Goal: Task Accomplishment & Management: Manage account settings

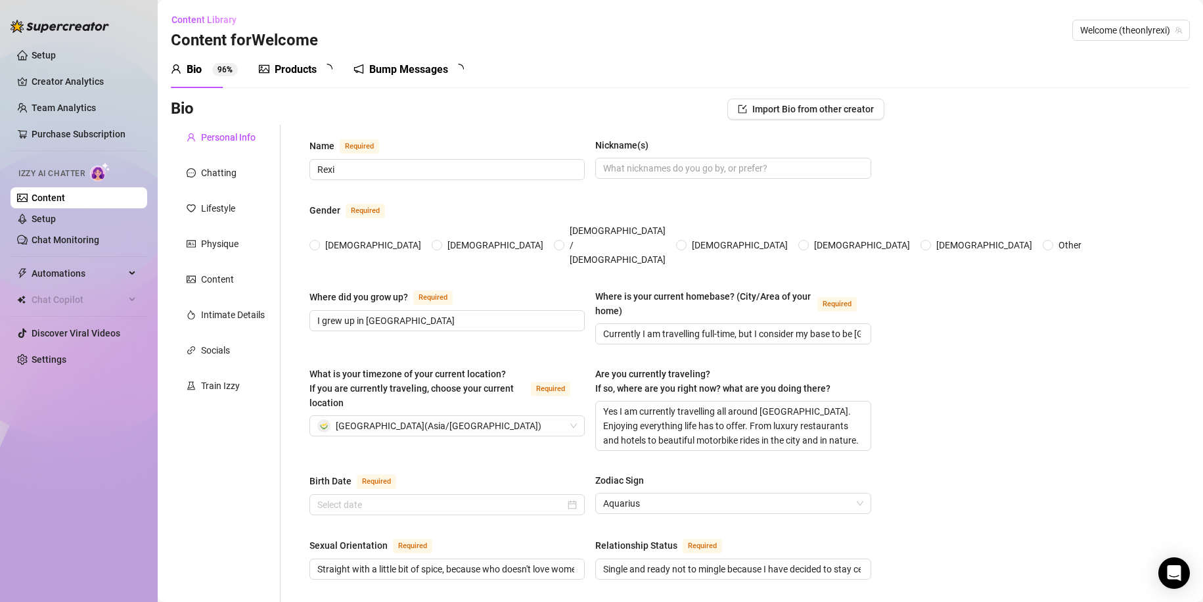
radio input "true"
type input "[DATE]"
click at [411, 57] on div "Bump Messages 5" at bounding box center [419, 69] width 113 height 37
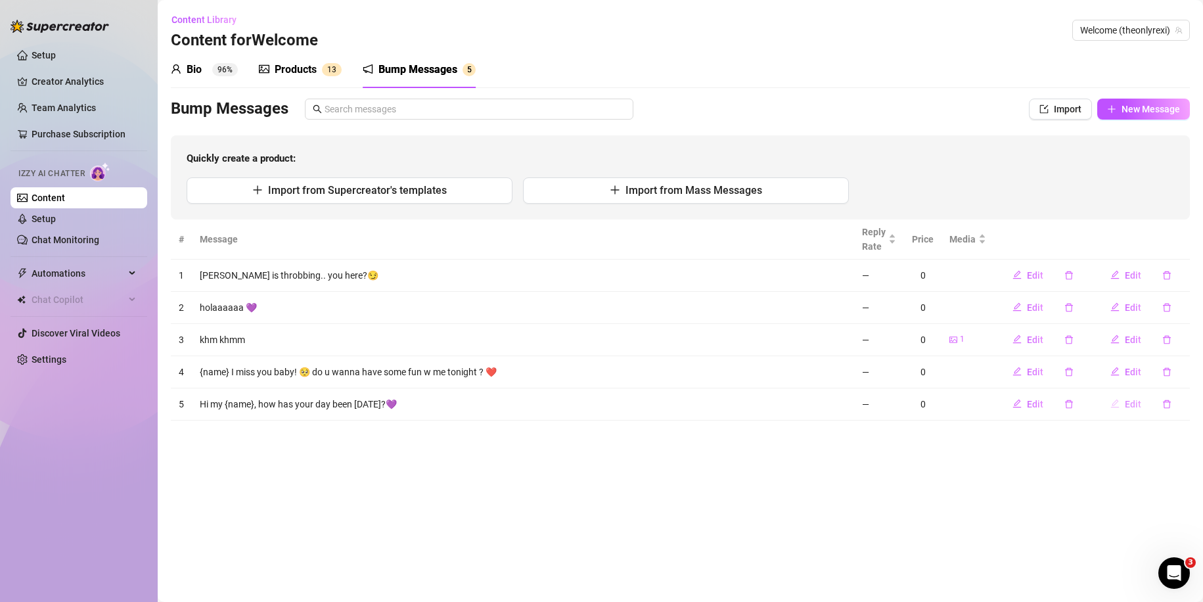
click at [1136, 402] on span "Edit" at bounding box center [1133, 404] width 16 height 11
type textarea "Hi my {name}, how has your day been [DATE]?💜"
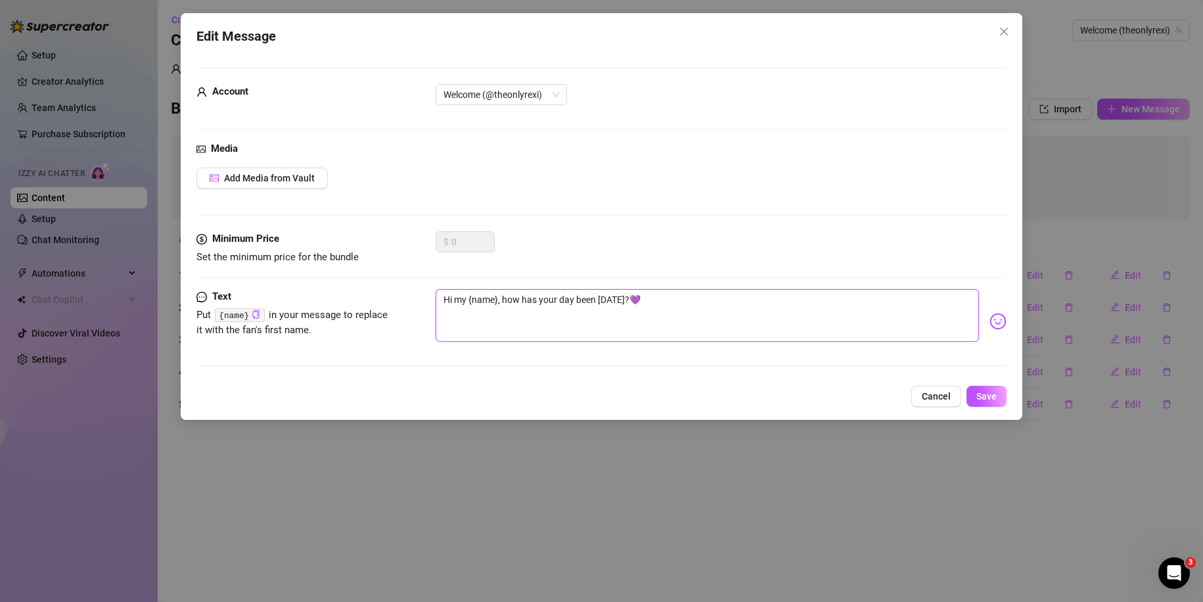
click at [499, 298] on textarea "Hi my {name}, how has your day been [DATE]?💜" at bounding box center [708, 315] width 544 height 53
type textarea "Hi my {name, how has your day been [DATE]?💜"
type textarea "Hi my {nam, how has your day been [DATE]?💜"
type textarea "Hi my {na, how has your day been [DATE]?💜"
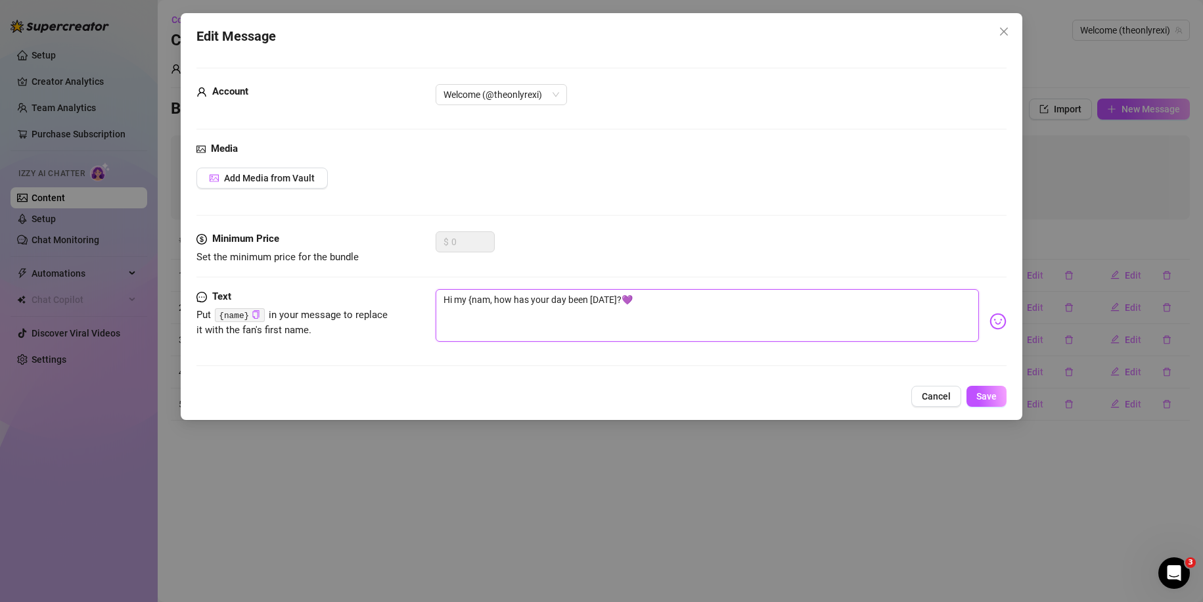
type textarea "Hi my {na, how has your day been [DATE]?💜"
type textarea "Hi my {n, how has your day been [DATE]?💜"
type textarea "Hi my {, how has your day been [DATE]?💜"
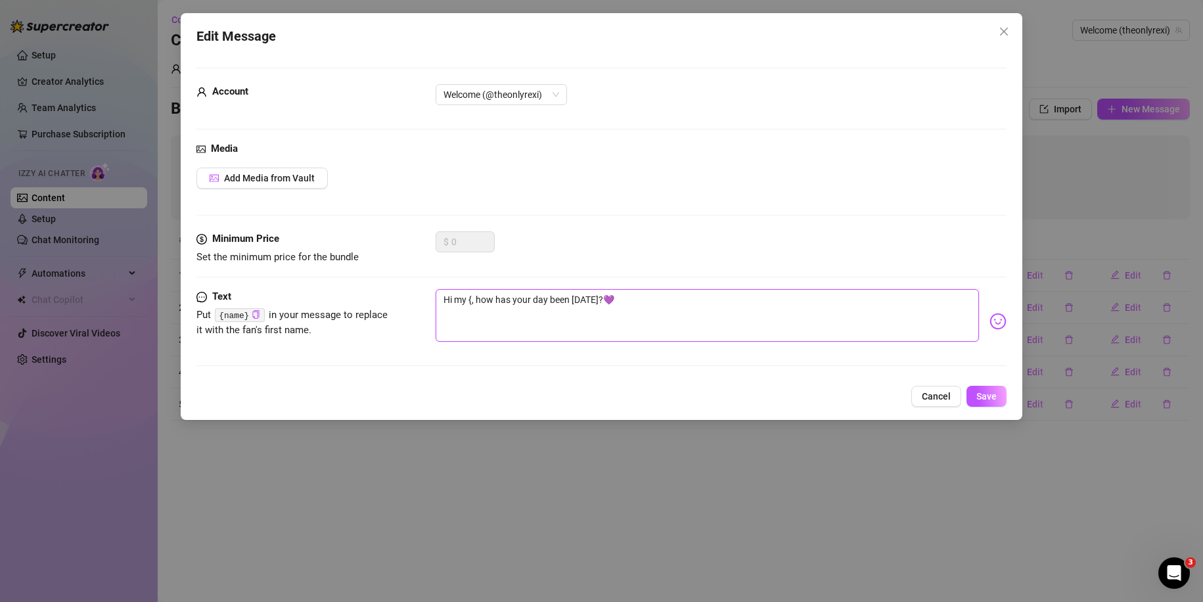
type textarea "Hi my , how has your day been [DATE]?💜"
type textarea "Hi my b, how has your day been [DATE]?💜"
type textarea "Hi my ba, how has your day been [DATE]?💜"
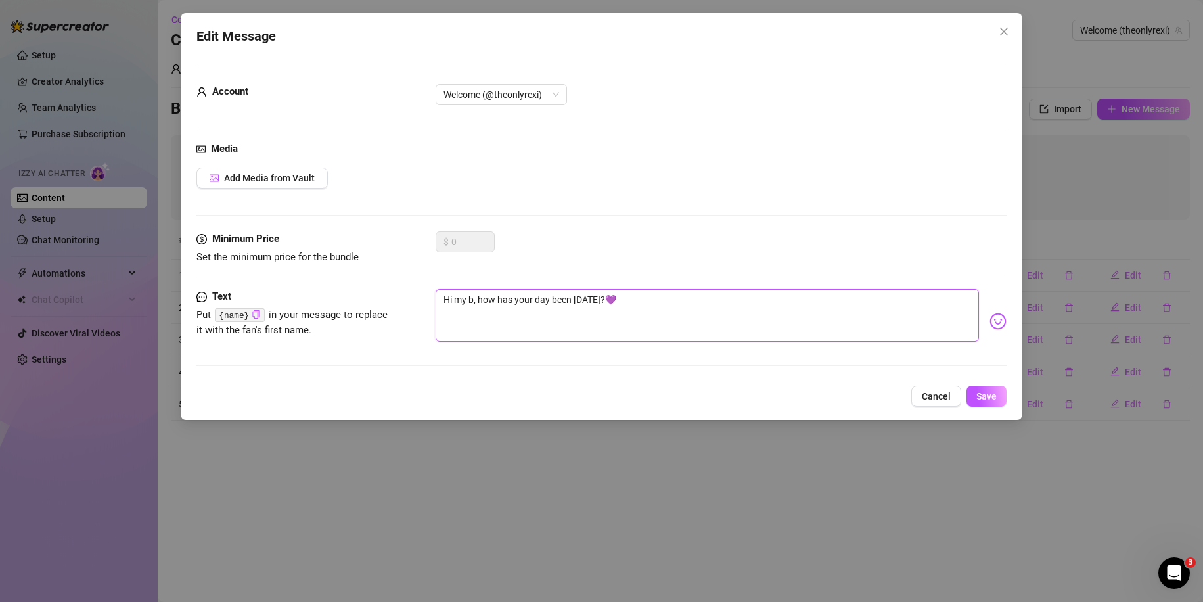
type textarea "Hi my ba, how has your day been [DATE]?💜"
type textarea "Hi my bab, how has your day been [DATE]?💜"
type textarea "Hi my baby, how has your day been [DATE]?💜"
click at [547, 92] on span "Welcome (@theonlyrexi)" at bounding box center [501, 95] width 116 height 20
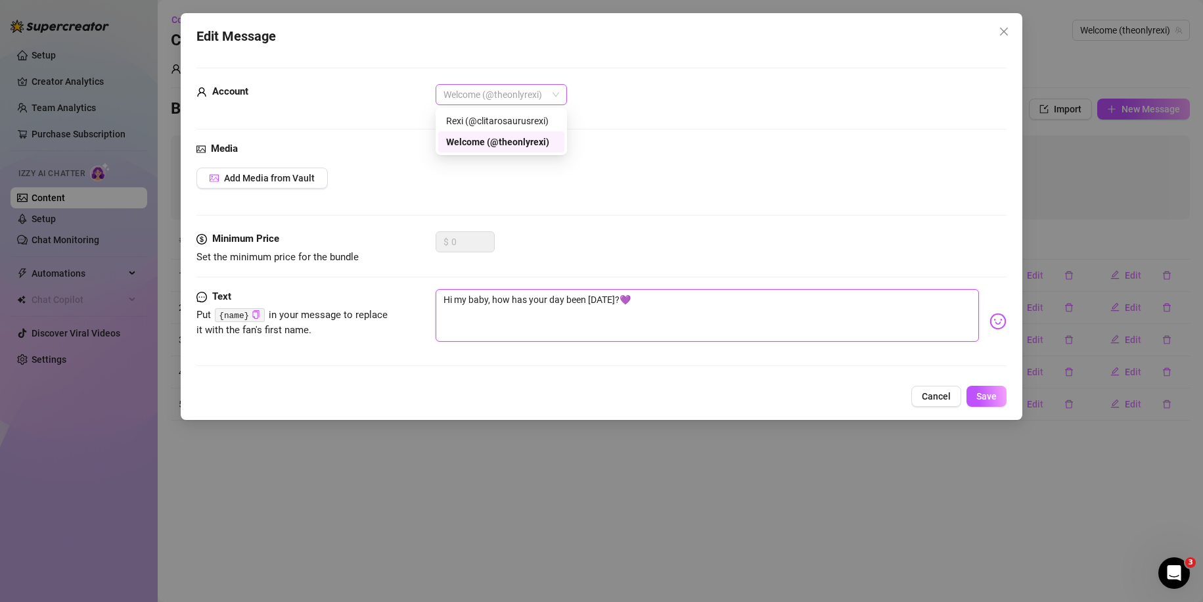
type textarea "Hi my baby, how has your day been [DATE]?💜"
click at [547, 92] on span "Welcome (@theonlyrexi)" at bounding box center [501, 95] width 116 height 20
click at [989, 399] on span "Save" at bounding box center [986, 396] width 20 height 11
click at [1005, 36] on icon "close" at bounding box center [1004, 31] width 11 height 11
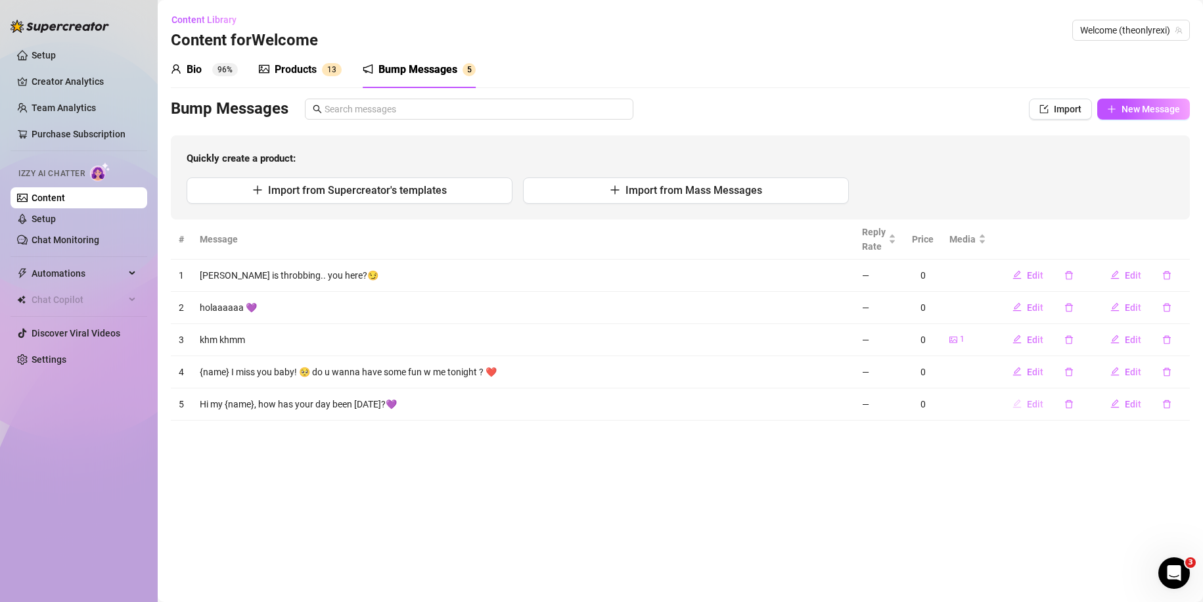
click at [1031, 406] on span "Edit" at bounding box center [1035, 404] width 16 height 11
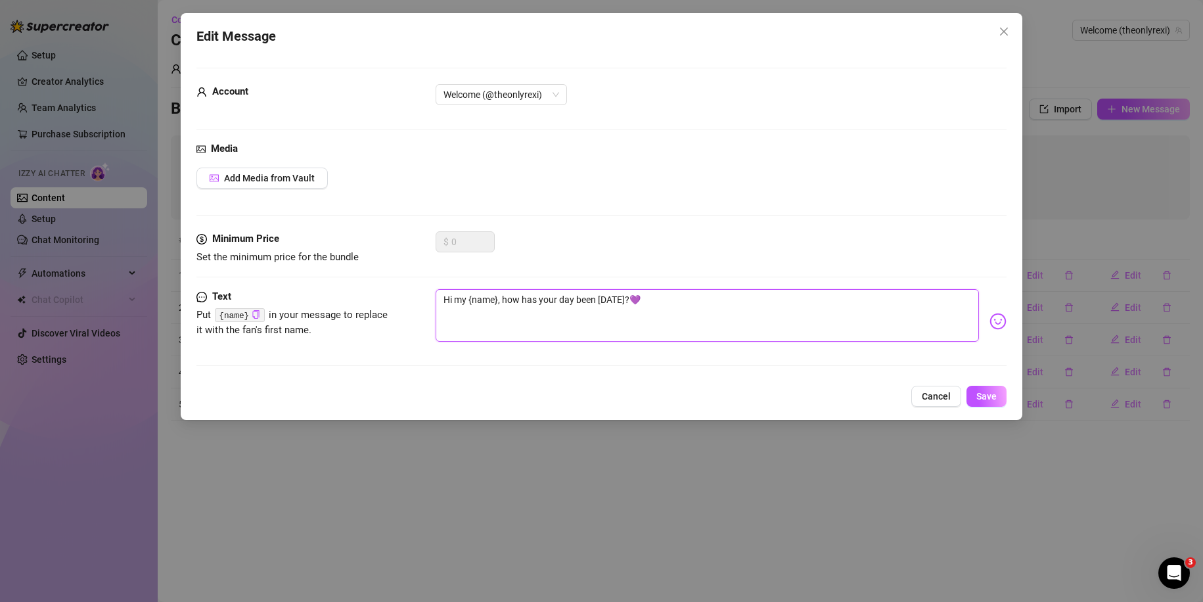
click at [499, 300] on textarea "Hi my {name}, how has your day been [DATE]?💜" at bounding box center [708, 315] width 544 height 53
type textarea "Hi my {name, how has your day been [DATE]?💜"
type textarea "Hi my {nam, how has your day been [DATE]?💜"
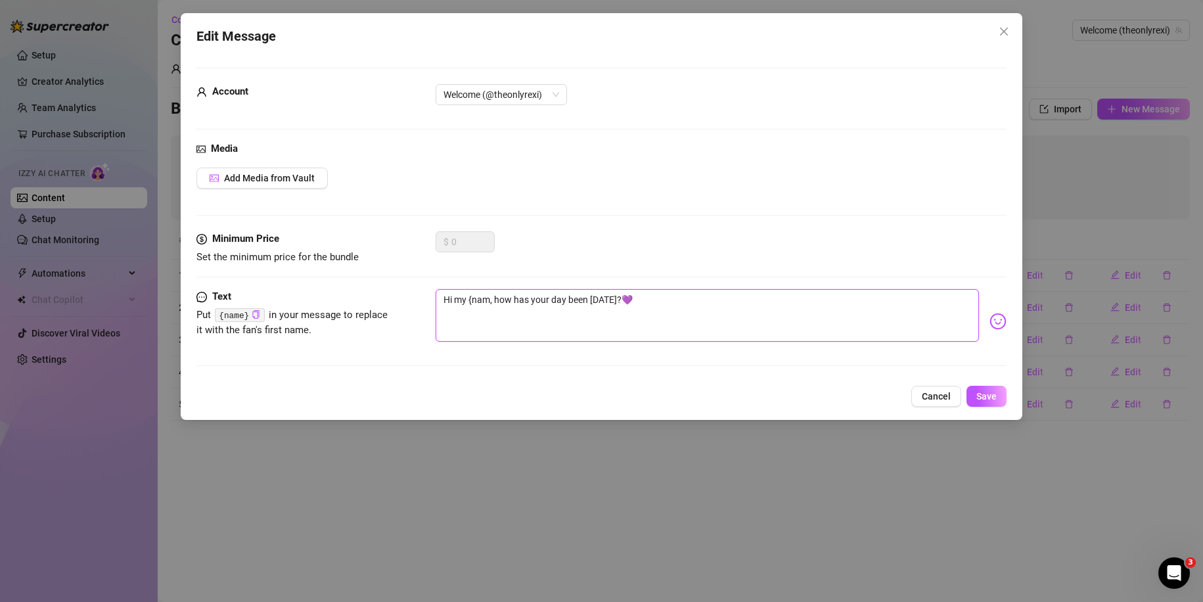
type textarea "Hi my {na, how has your day been [DATE]?💜"
type textarea "Hi my {n, how has your day been [DATE]?💜"
type textarea "Hi my {, how has your day been [DATE]?💜"
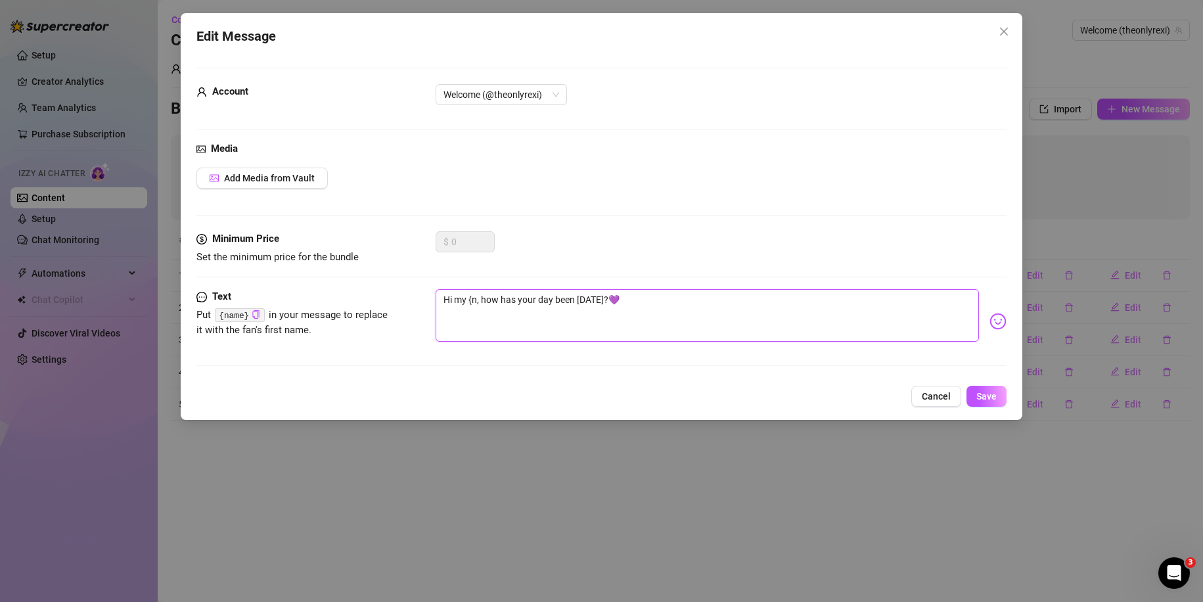
type textarea "Hi my {, how has your day been [DATE]?💜"
type textarea "Hi my , how has your day been [DATE]?💜"
type textarea "Hi my b, how has your day been [DATE]?💜"
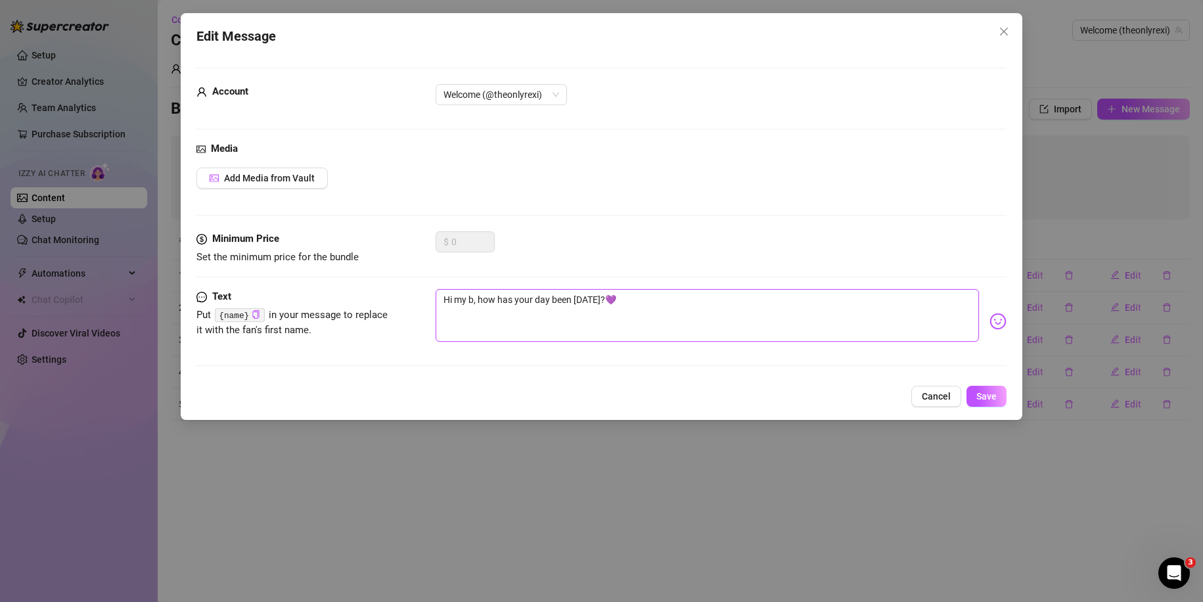
type textarea "Hi my ba, how has your day been [DATE]?💜"
type textarea "Hi my bab, how has your day been [DATE]?💜"
type textarea "Hi my baby, how has your day been [DATE]?💜"
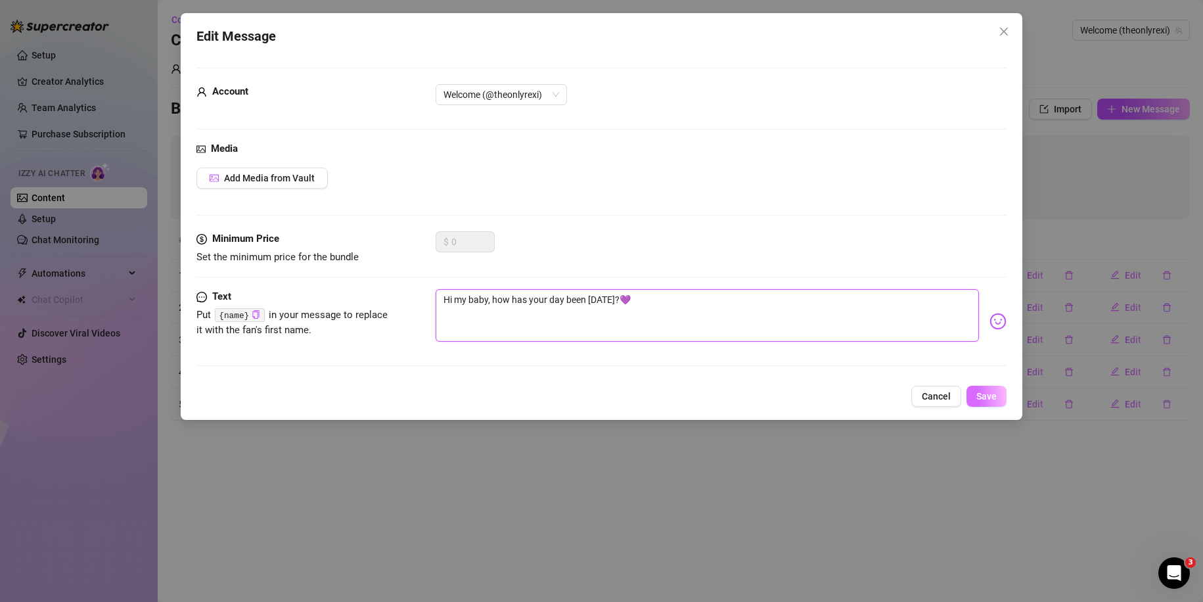
type textarea "Hi my baby, how has your day been [DATE]?💜"
click at [993, 392] on span "Save" at bounding box center [986, 396] width 20 height 11
click at [1007, 25] on button "Close" at bounding box center [1003, 31] width 21 height 21
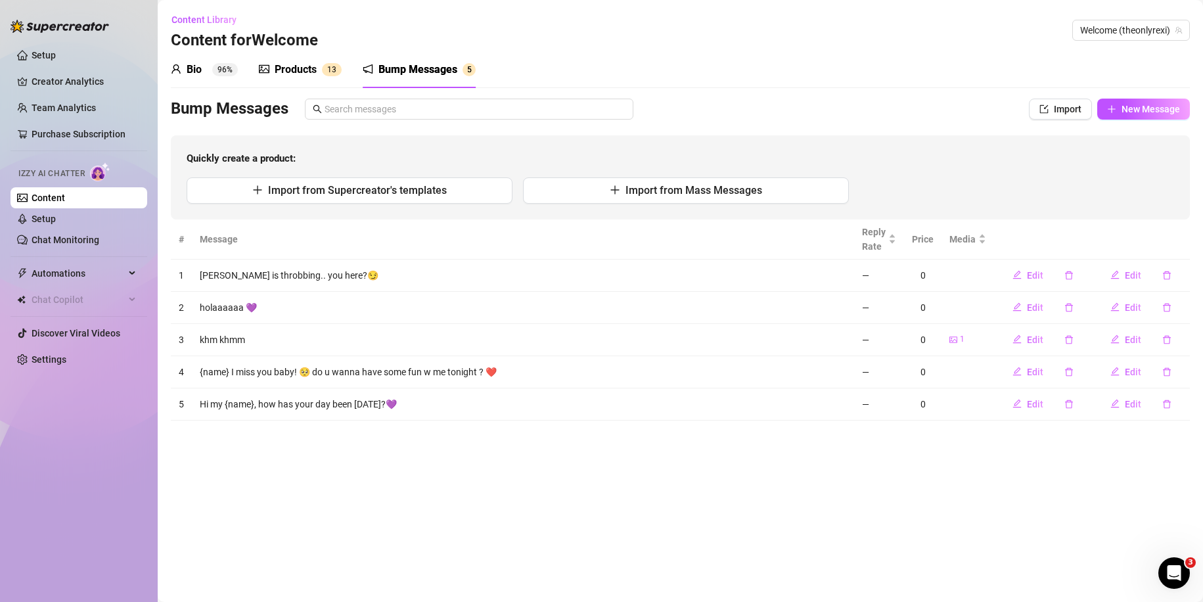
click at [307, 76] on div "Products" at bounding box center [296, 70] width 42 height 16
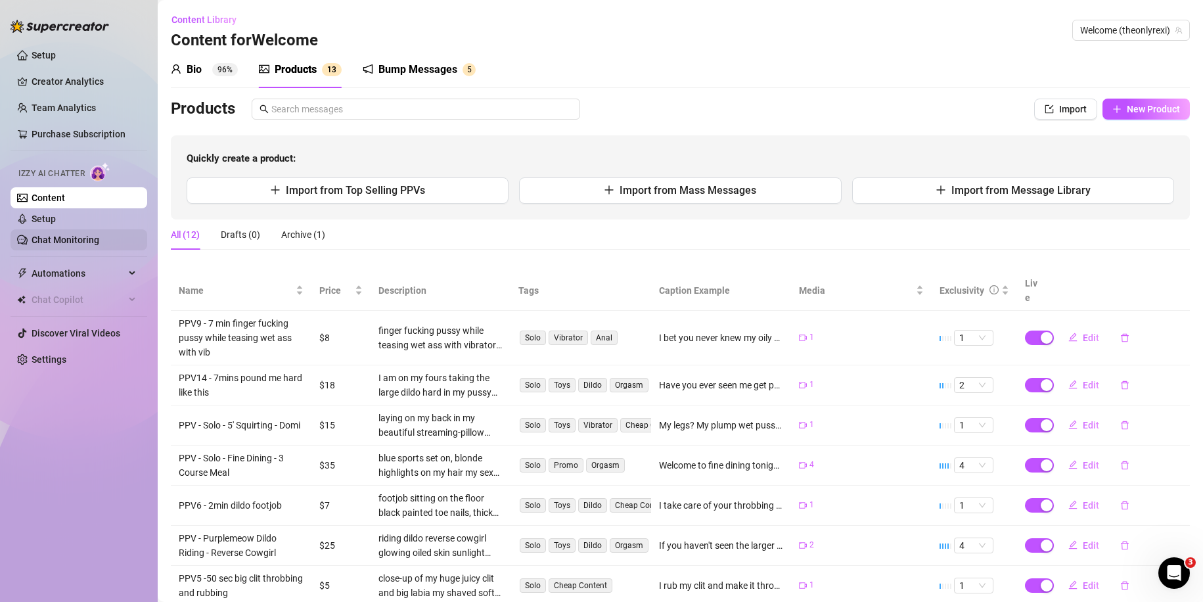
click at [85, 235] on link "Chat Monitoring" at bounding box center [66, 240] width 68 height 11
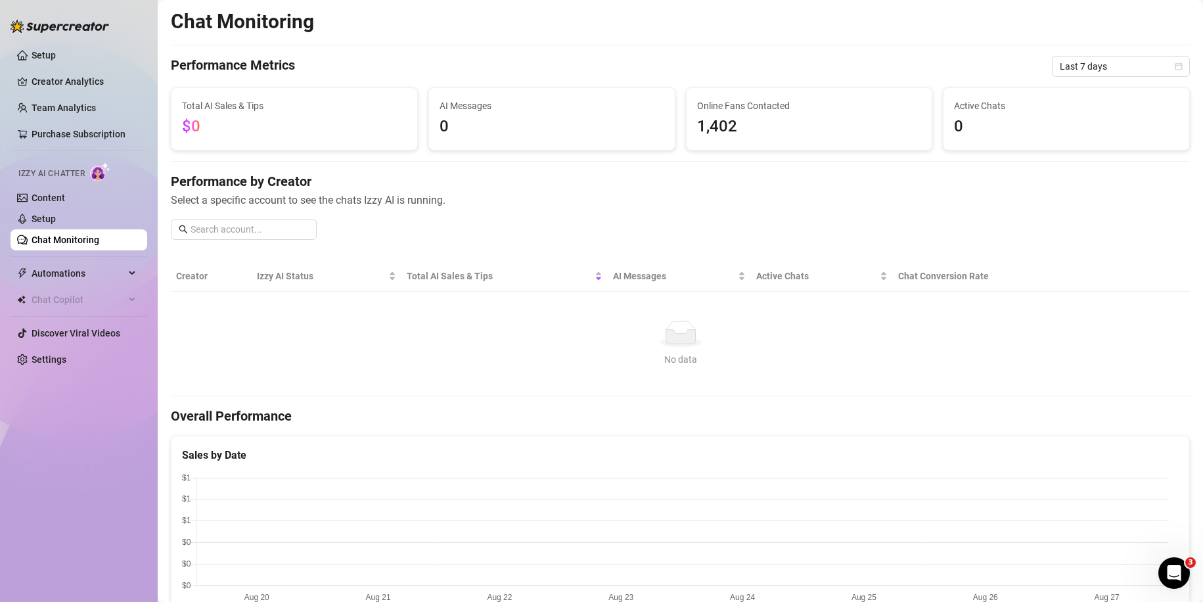
scroll to position [580, 0]
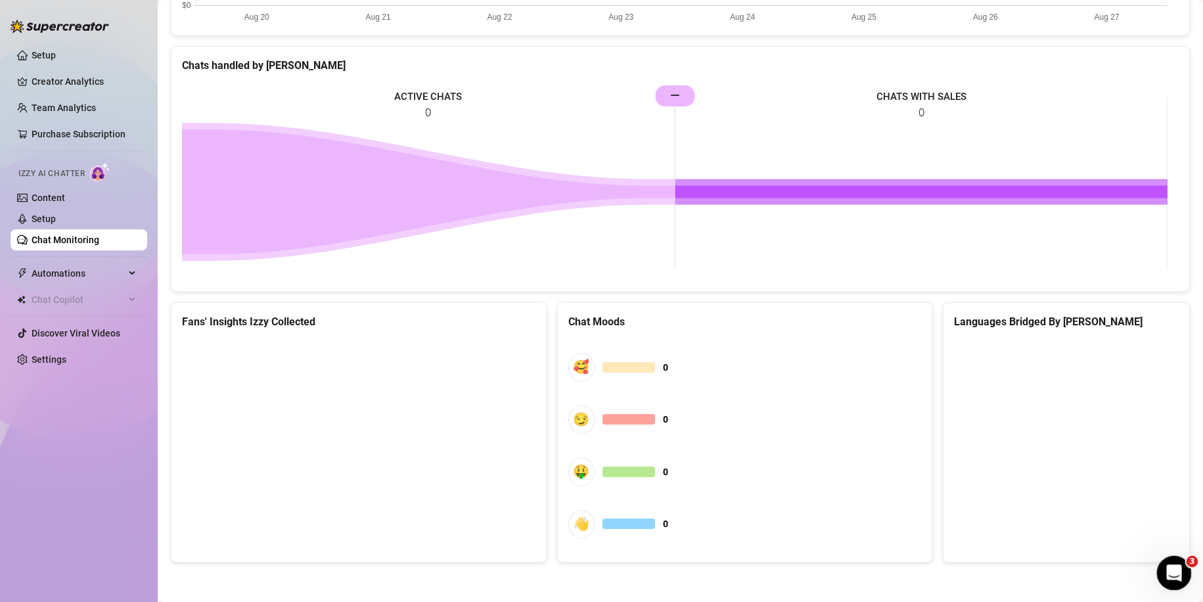
click at [1164, 568] on icon "Open Intercom Messenger" at bounding box center [1173, 571] width 22 height 22
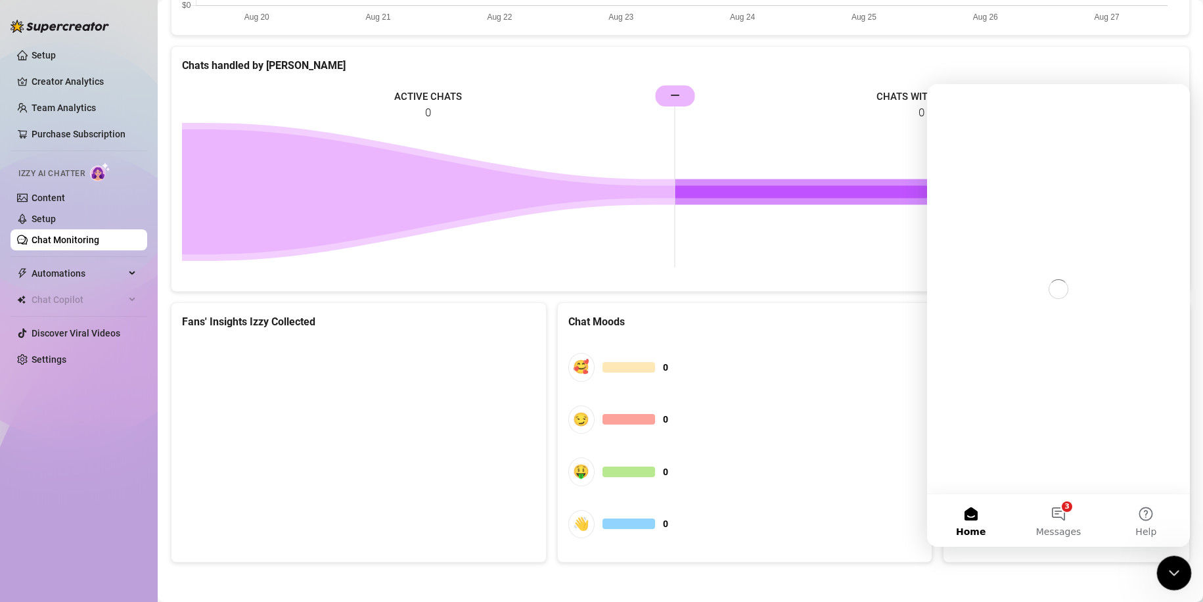
scroll to position [0, 0]
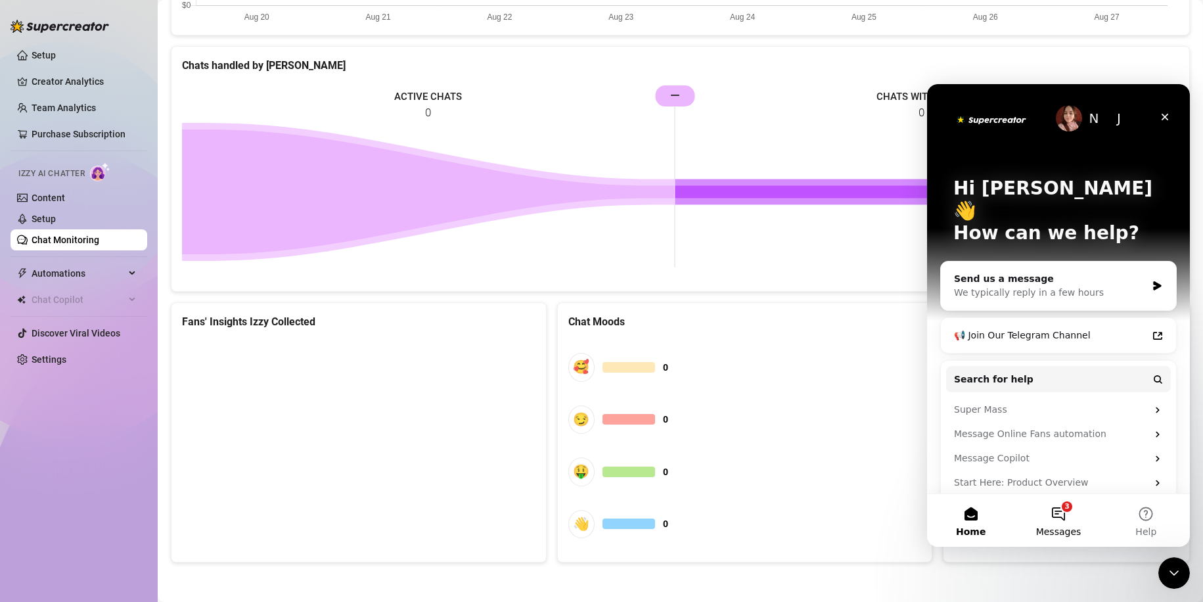
click at [1058, 521] on button "3 Messages" at bounding box center [1057, 520] width 87 height 53
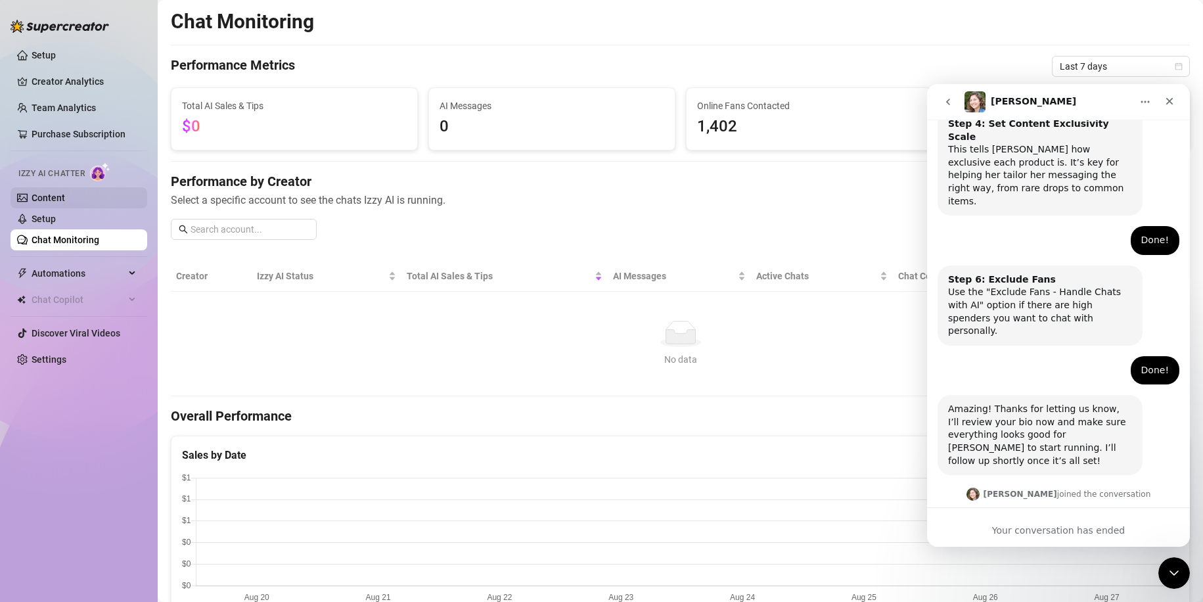
click at [65, 203] on link "Content" at bounding box center [49, 198] width 34 height 11
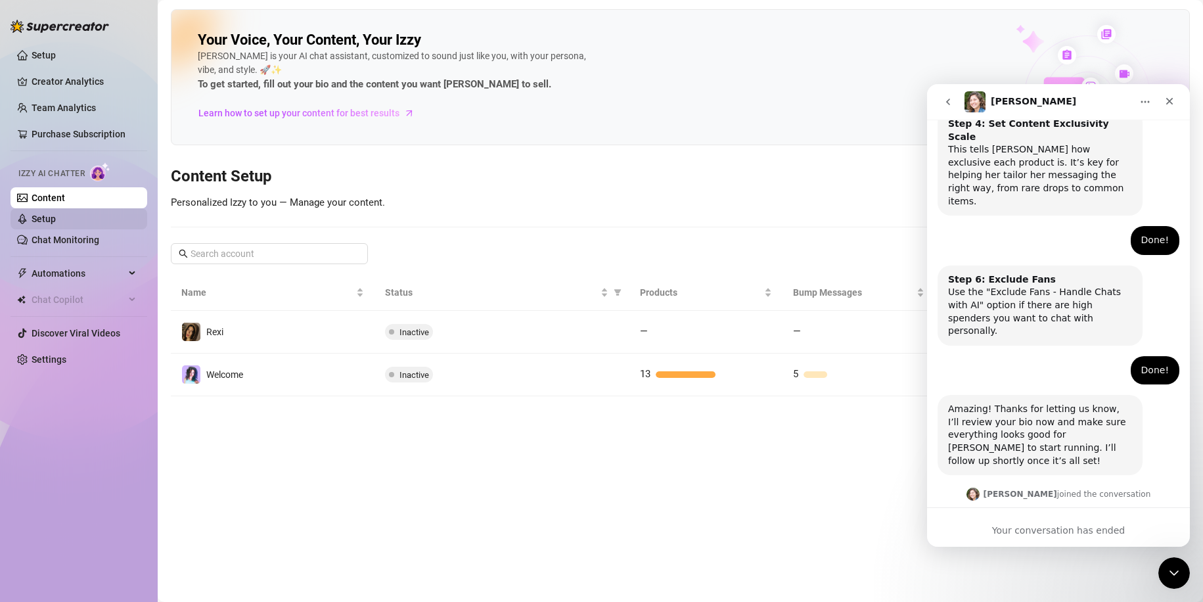
click at [56, 218] on link "Setup" at bounding box center [44, 219] width 24 height 11
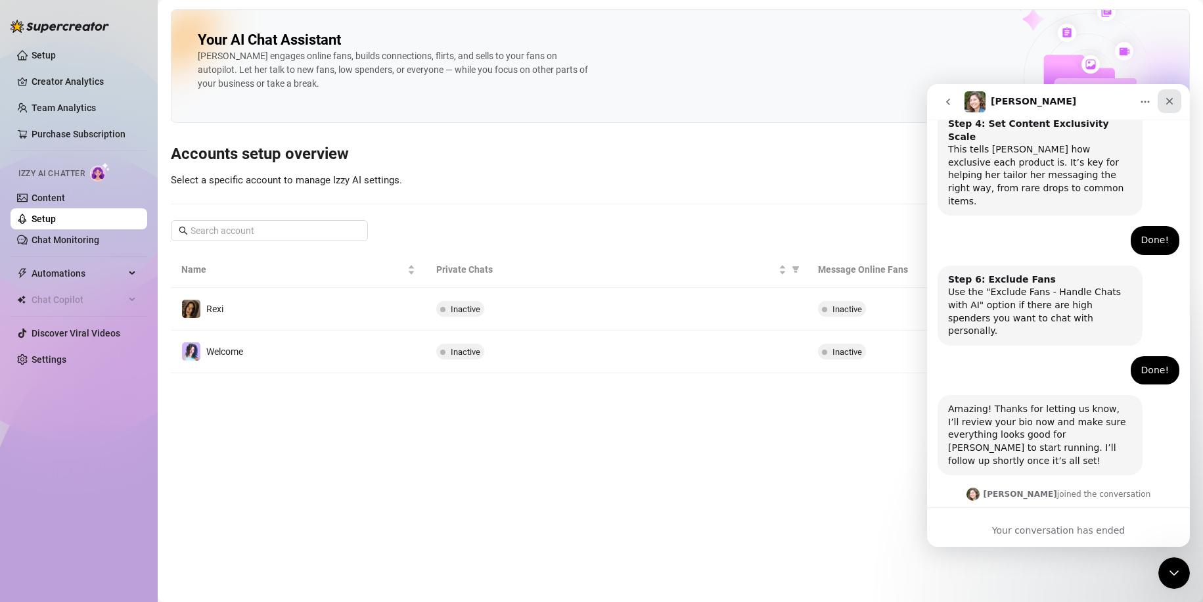
click at [1168, 104] on icon "Close" at bounding box center [1169, 101] width 11 height 11
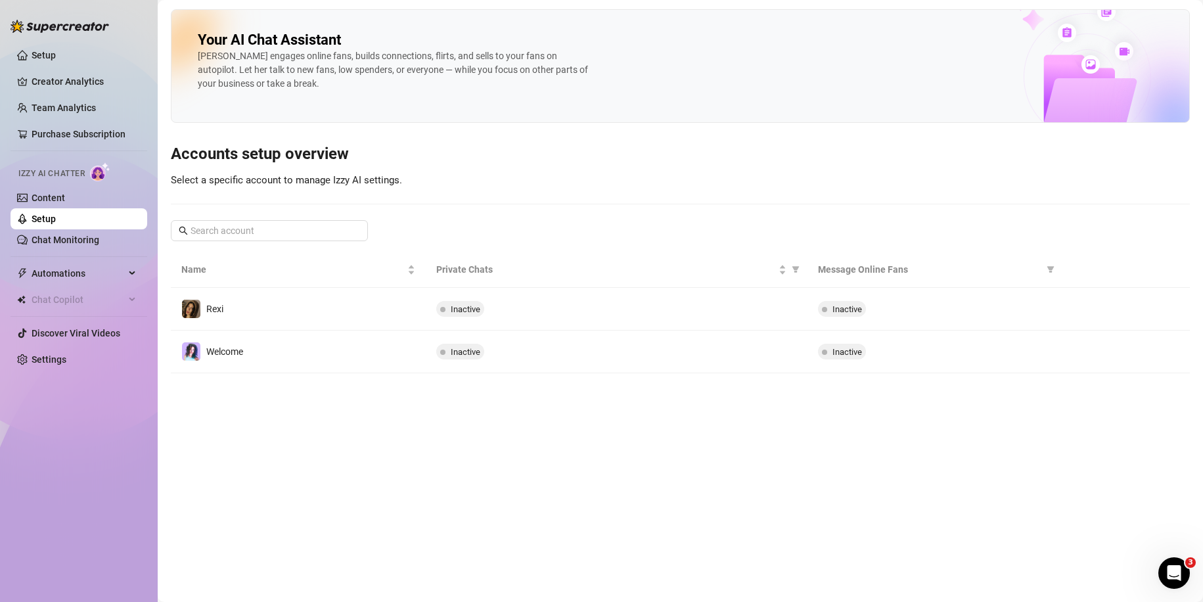
scroll to position [789, 0]
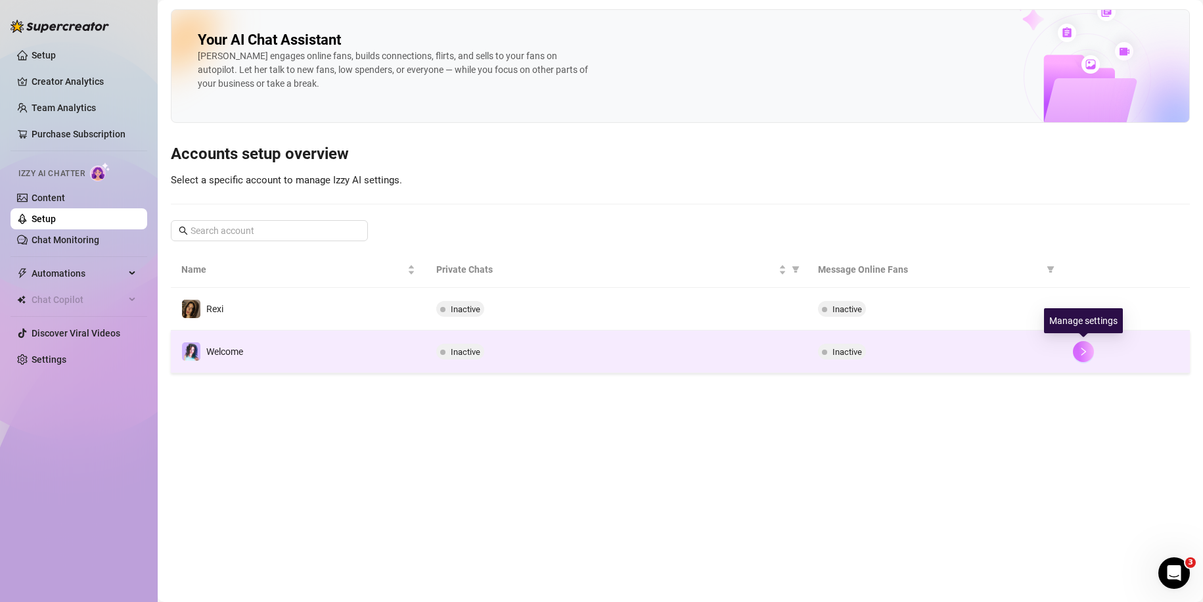
click at [1082, 353] on icon "right" at bounding box center [1083, 351] width 9 height 9
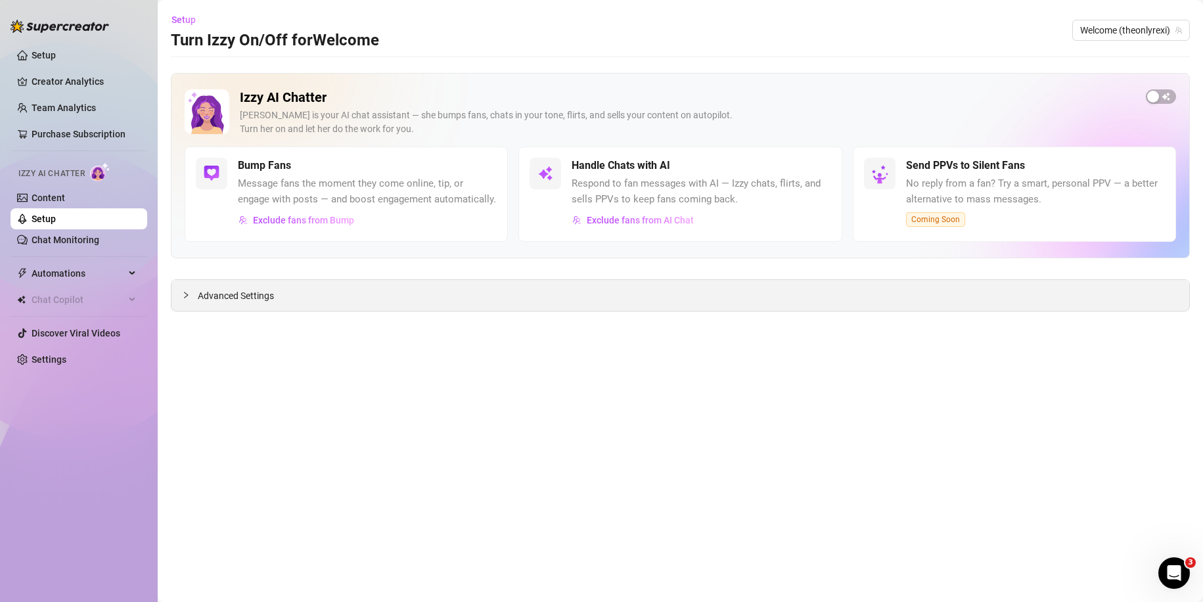
click at [277, 296] on div "Advanced Settings" at bounding box center [680, 295] width 1018 height 31
click at [196, 291] on div at bounding box center [190, 295] width 16 height 14
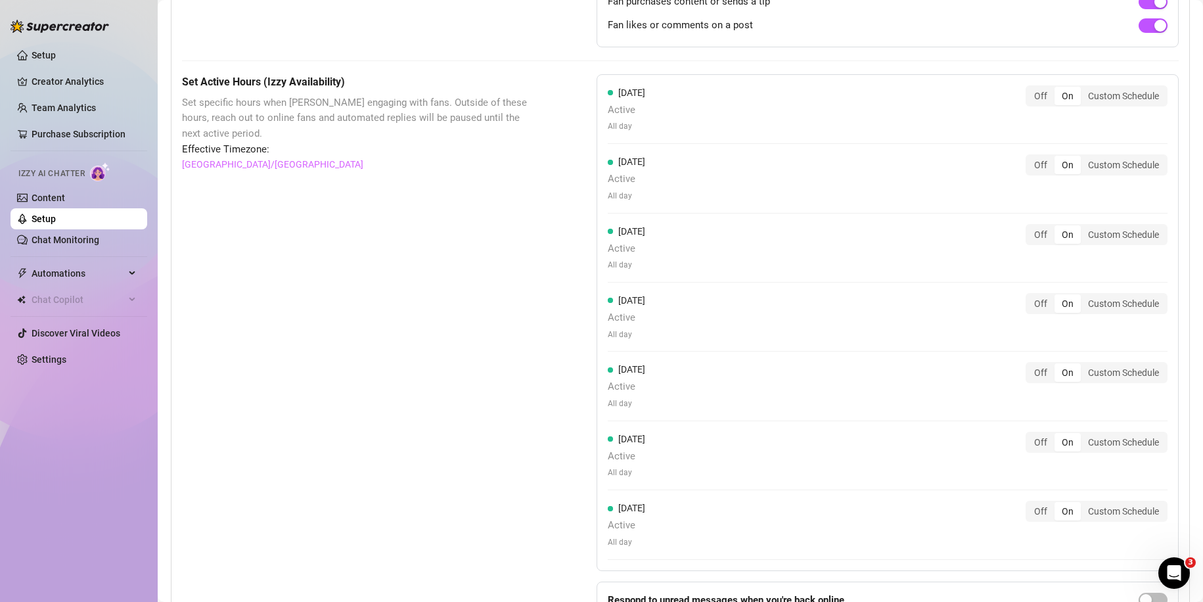
scroll to position [1076, 0]
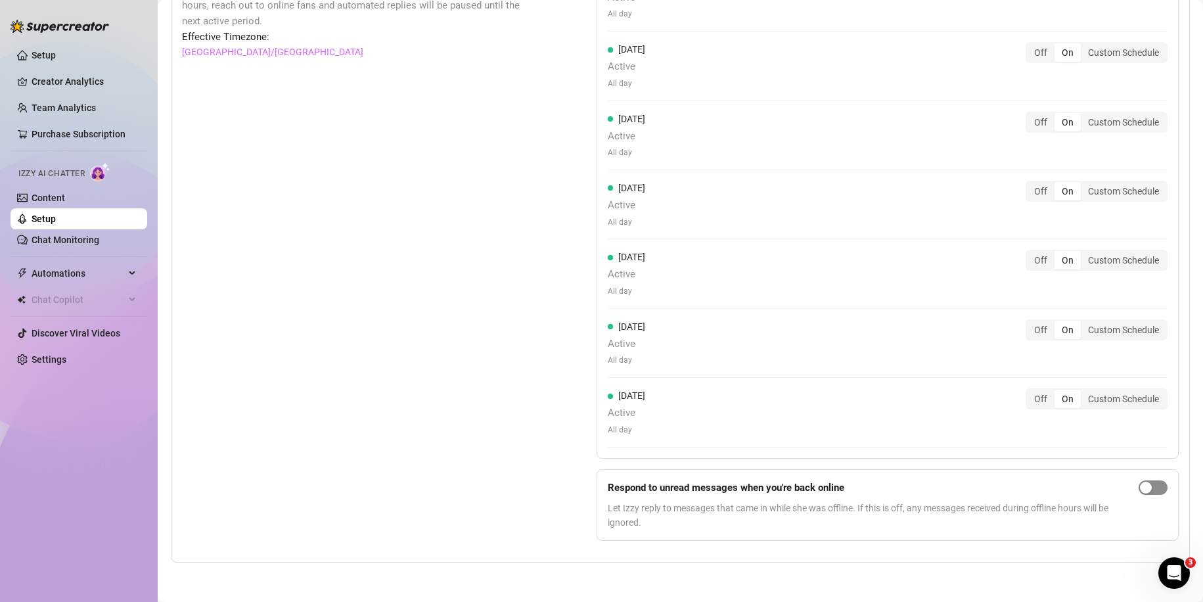
click at [1140, 487] on div "button" at bounding box center [1146, 488] width 12 height 12
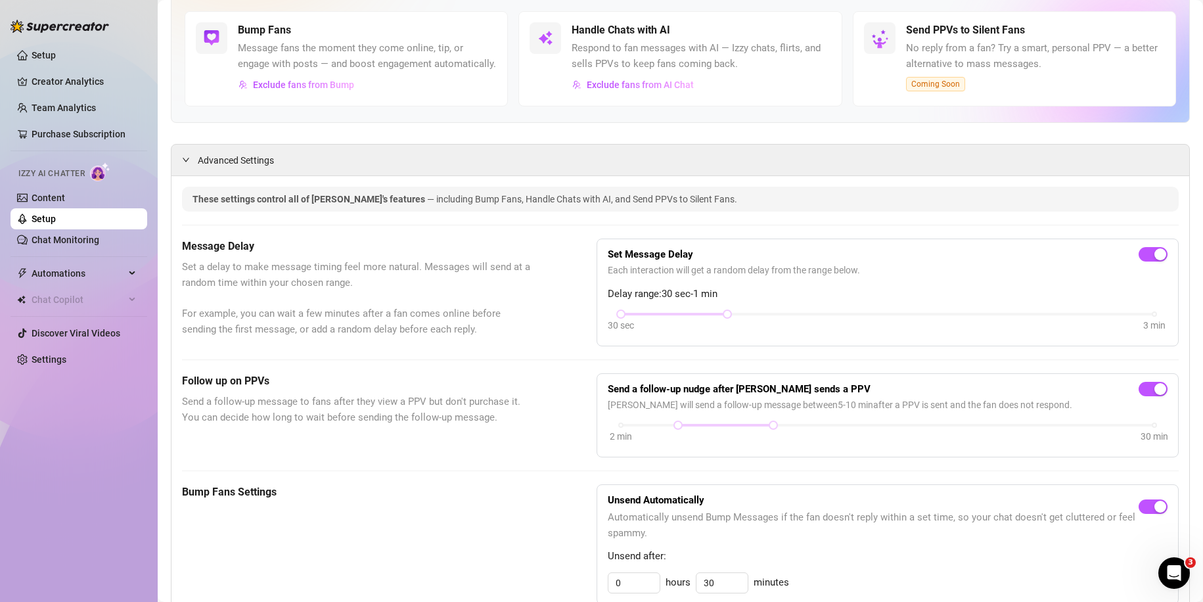
scroll to position [0, 0]
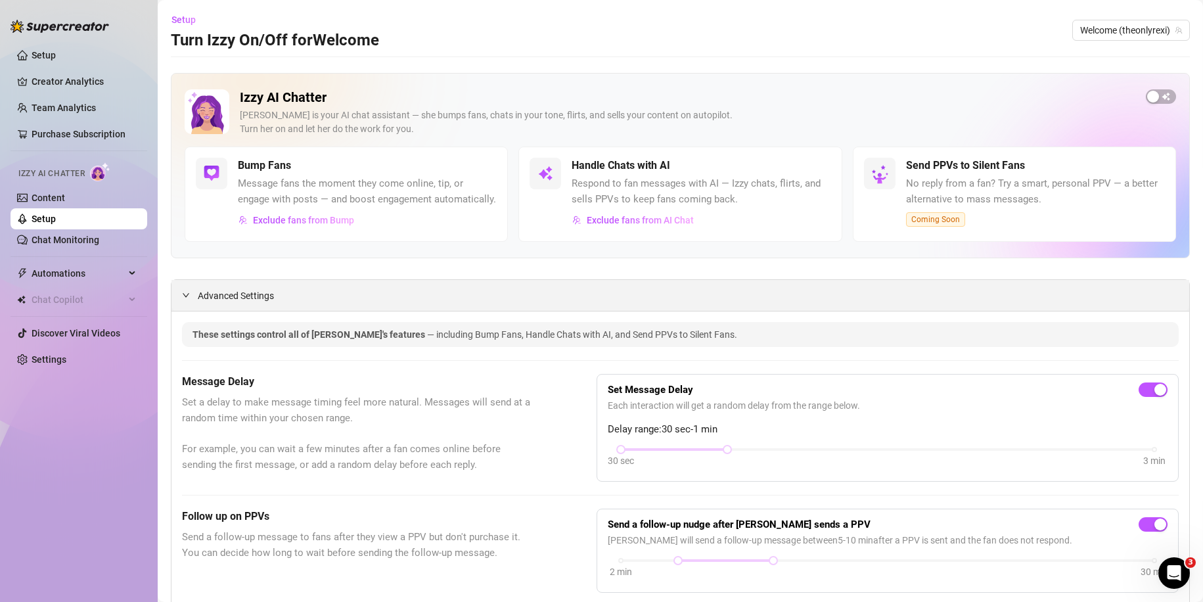
click at [249, 303] on span "Advanced Settings" at bounding box center [236, 295] width 76 height 14
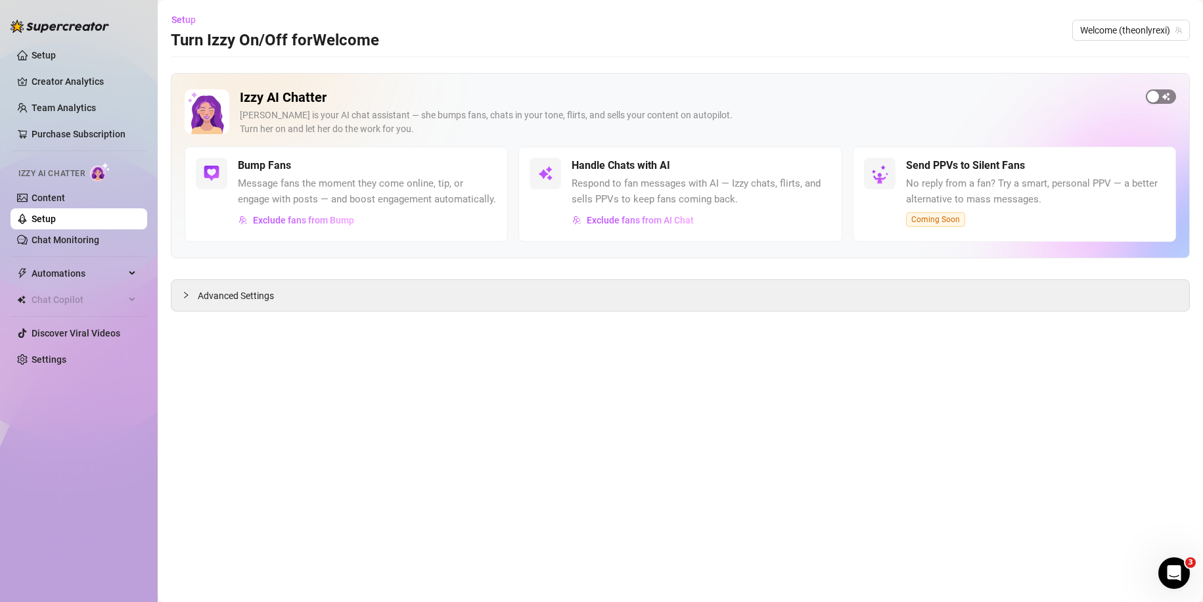
click at [1168, 92] on span "button" at bounding box center [1161, 96] width 30 height 14
click at [814, 166] on div "button" at bounding box center [810, 166] width 12 height 12
click at [65, 196] on link "Content" at bounding box center [49, 198] width 34 height 11
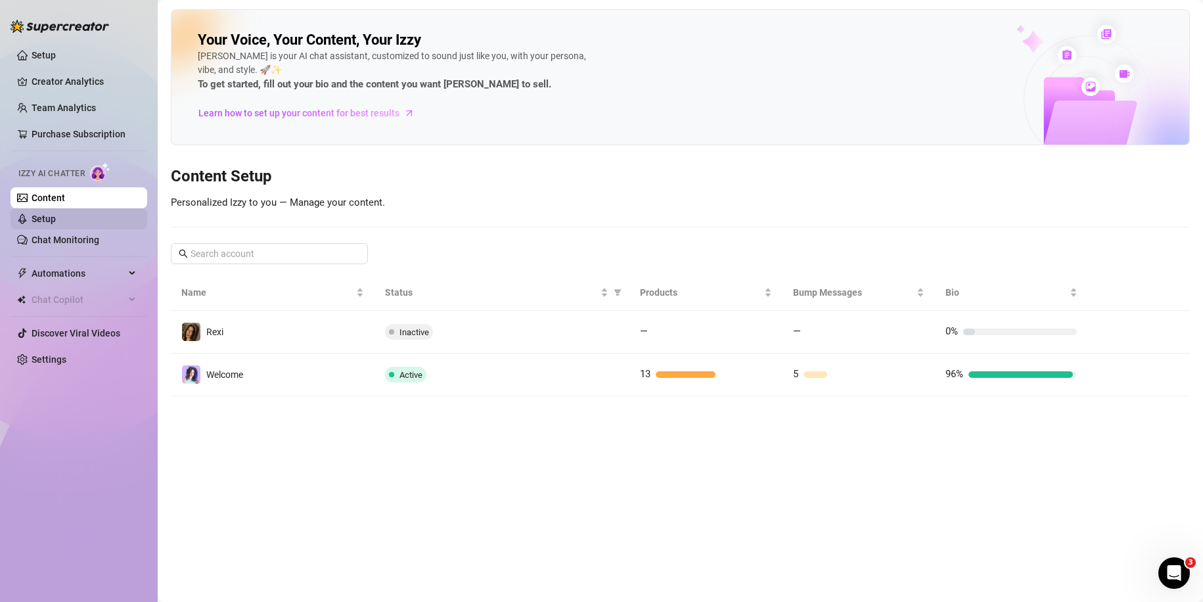
click at [56, 224] on link "Setup" at bounding box center [44, 219] width 24 height 11
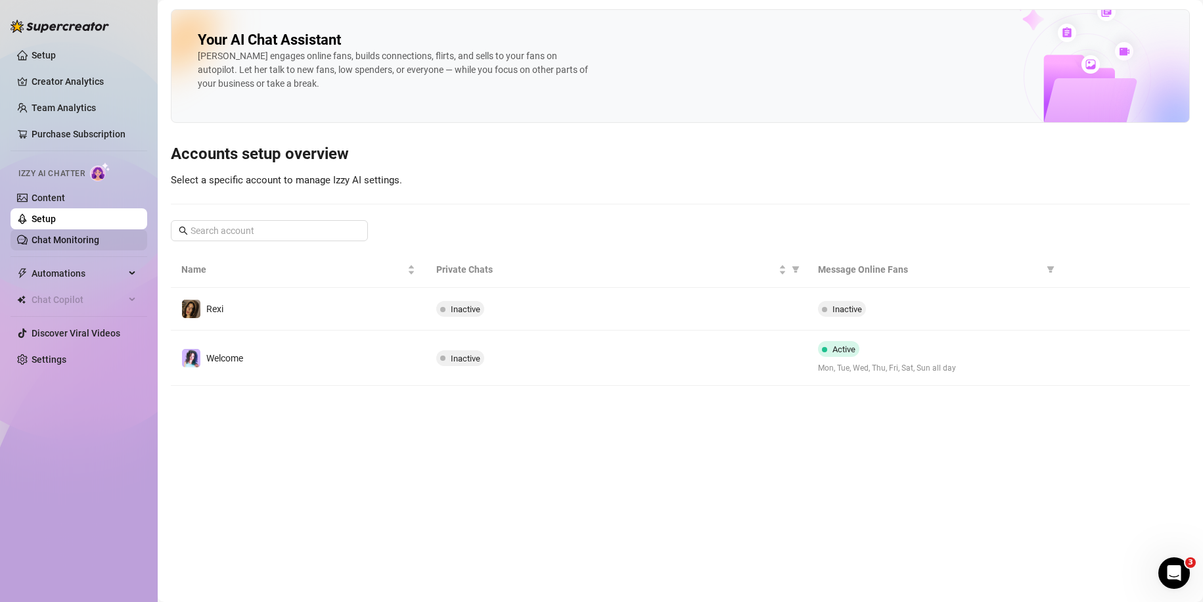
click at [99, 244] on link "Chat Monitoring" at bounding box center [66, 240] width 68 height 11
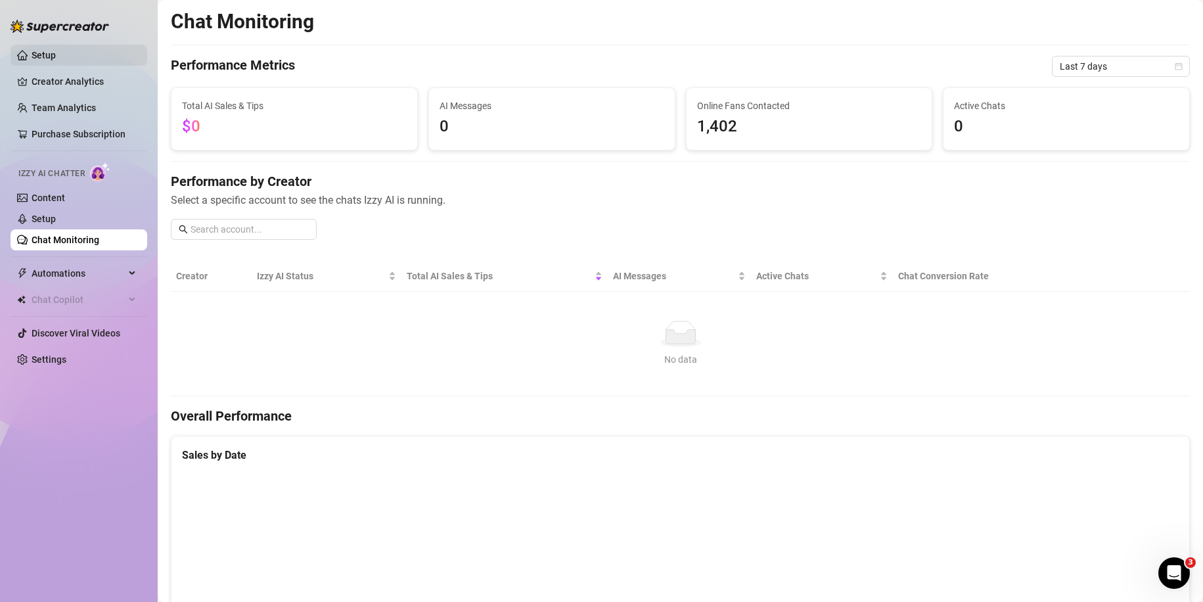
click at [56, 50] on link "Setup" at bounding box center [44, 55] width 24 height 11
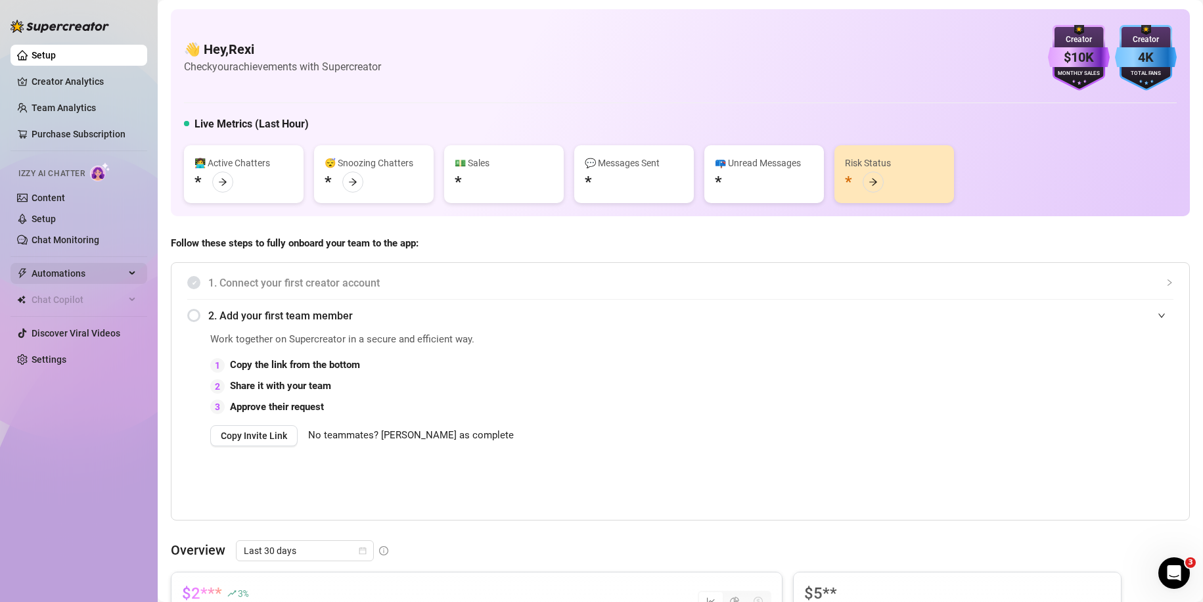
click at [112, 269] on span "Automations" at bounding box center [78, 273] width 93 height 21
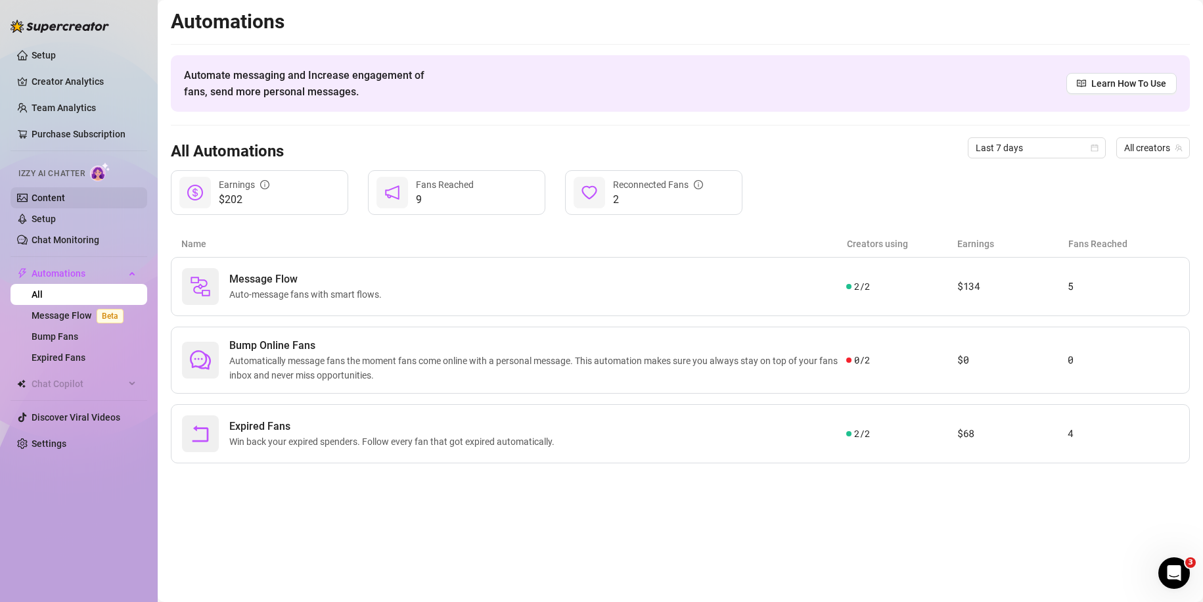
click at [59, 193] on link "Content" at bounding box center [49, 198] width 34 height 11
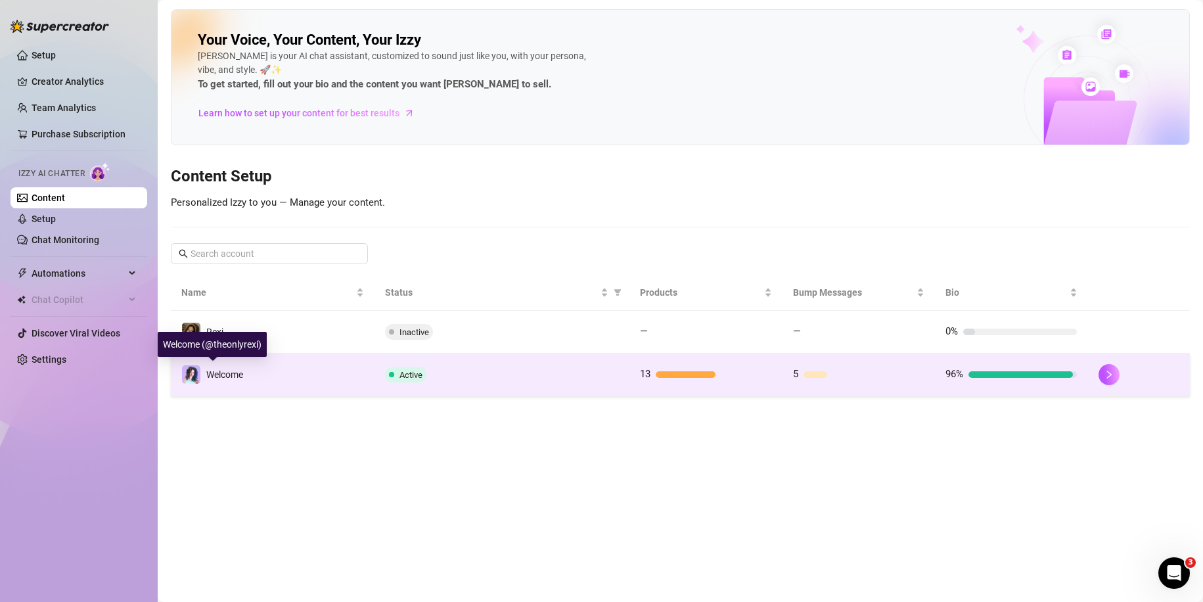
click at [223, 369] on span "Welcome" at bounding box center [224, 374] width 37 height 11
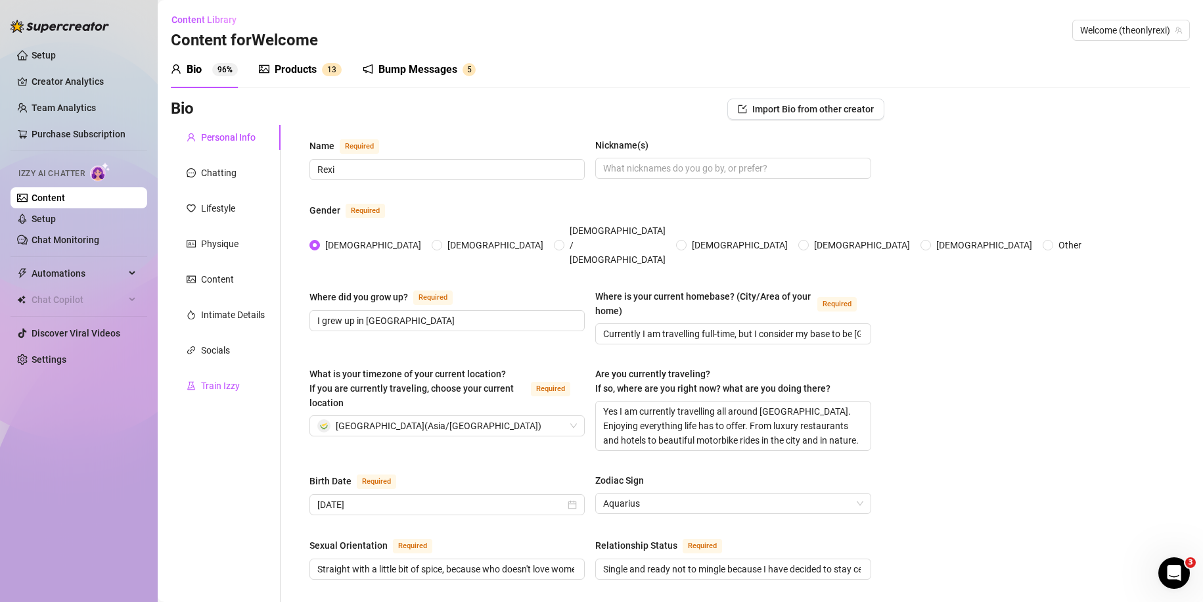
click at [237, 381] on div "Train Izzy" at bounding box center [220, 385] width 39 height 14
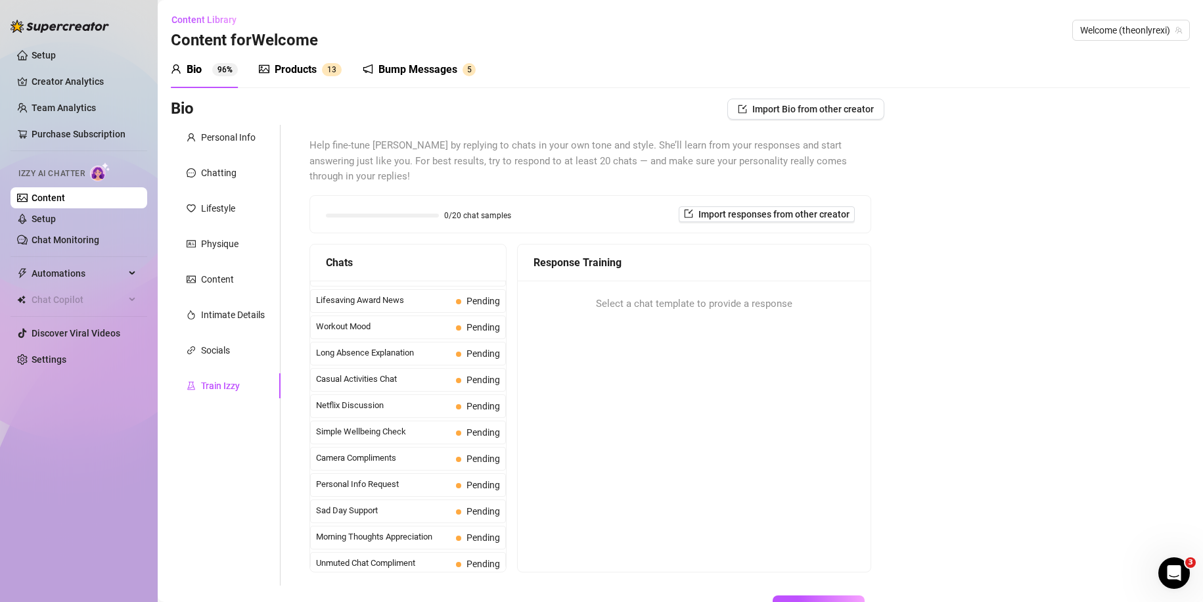
scroll to position [1179, 0]
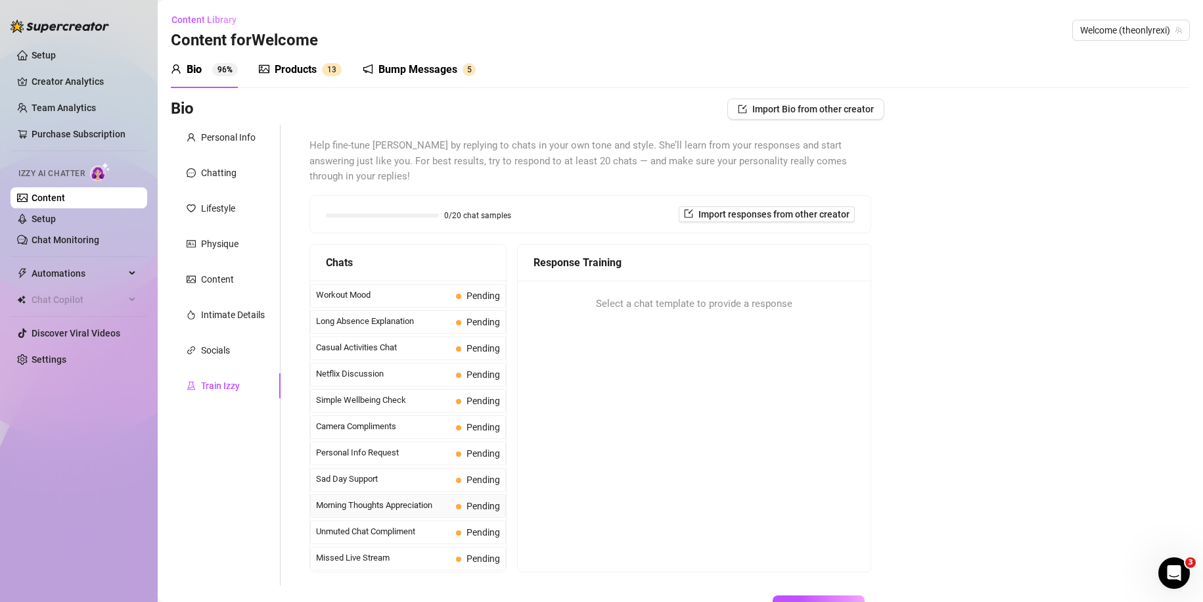
click at [420, 503] on span "Morning Thoughts Appreciation" at bounding box center [383, 505] width 135 height 13
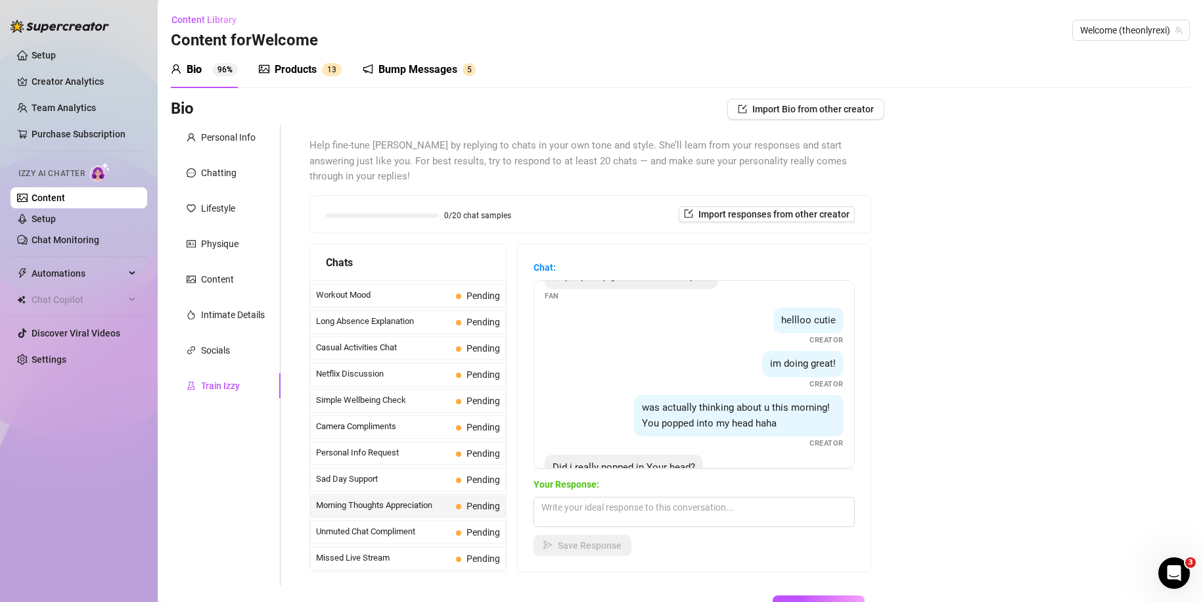
scroll to position [28, 0]
click at [718, 388] on div "im doing great! Creator" at bounding box center [694, 369] width 299 height 39
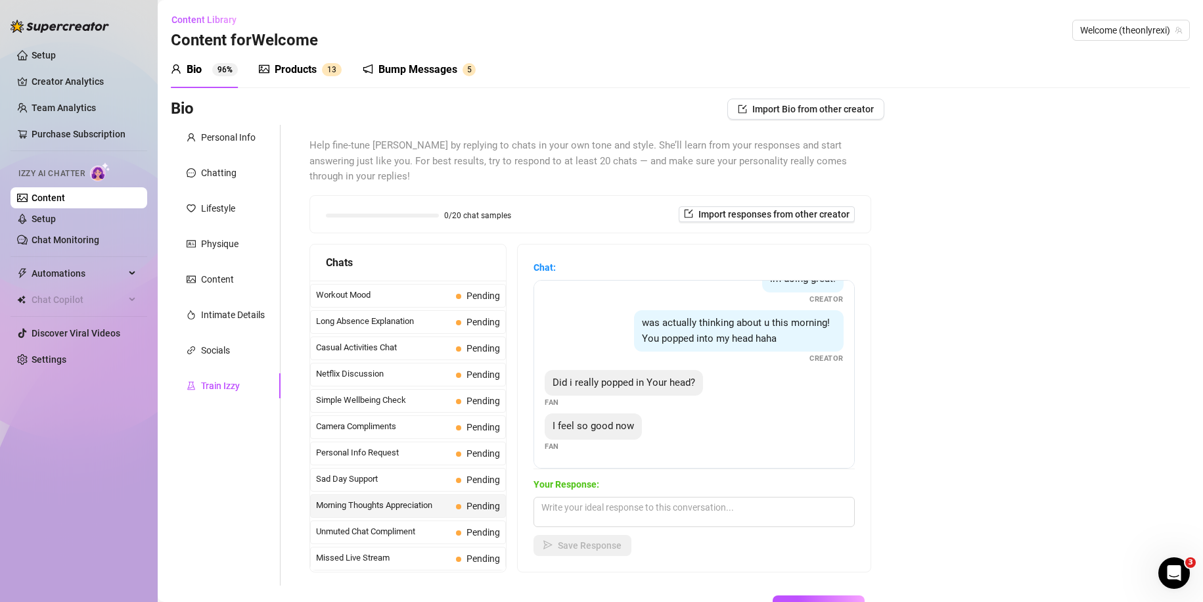
scroll to position [19, 0]
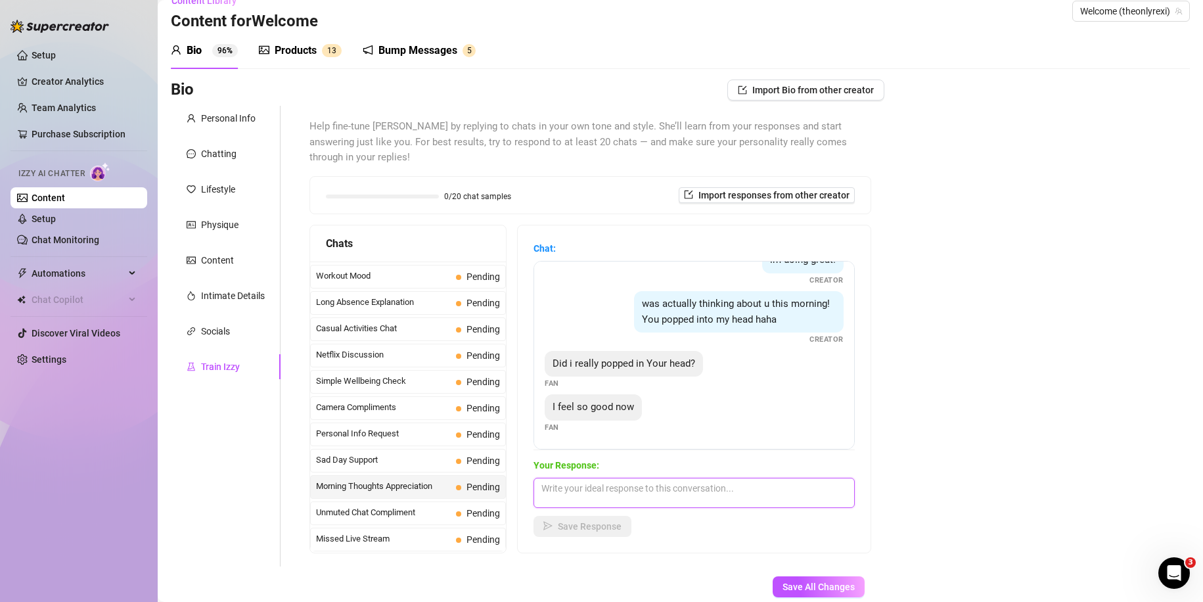
click at [656, 486] on textarea at bounding box center [693, 493] width 321 height 30
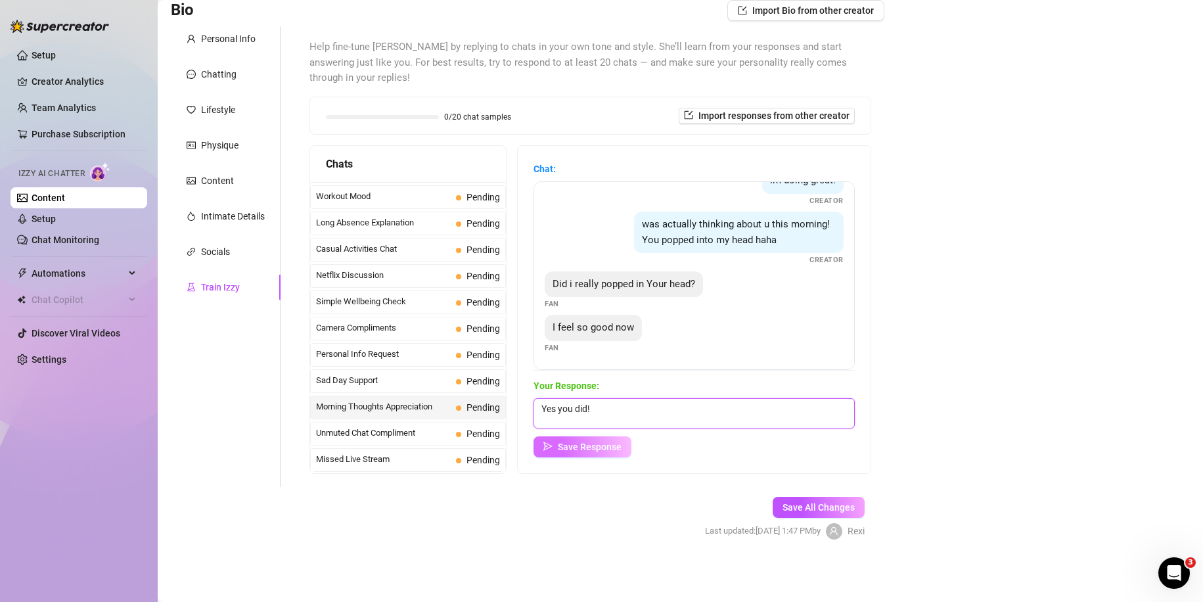
type textarea "Yes you did!"
click at [584, 451] on span "Save Response" at bounding box center [590, 447] width 64 height 11
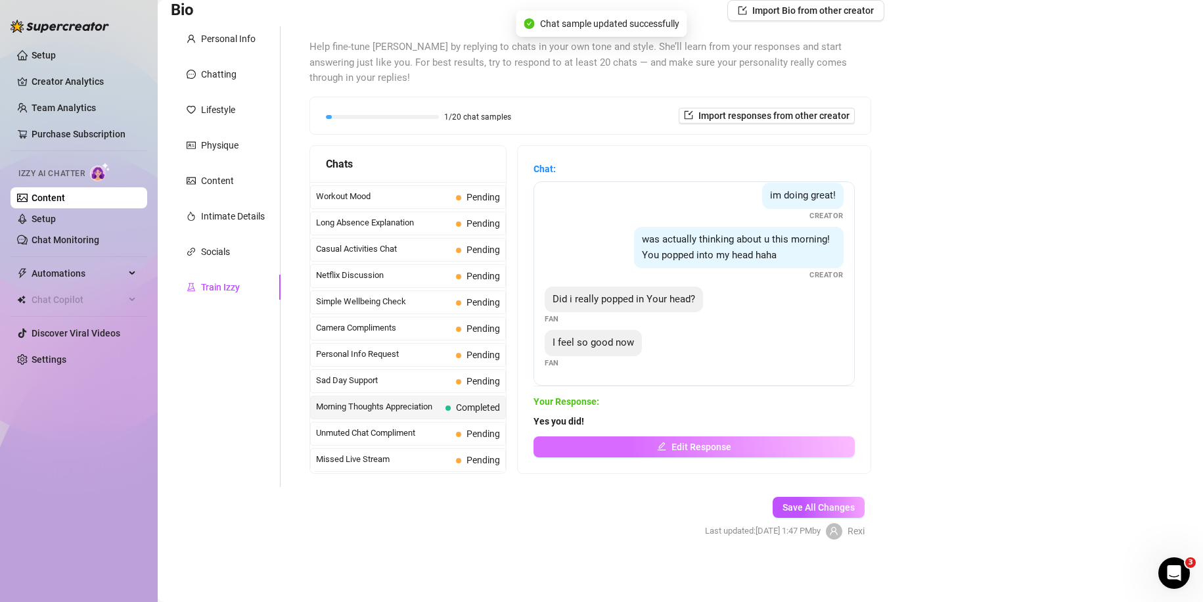
click at [661, 440] on button "Edit Response" at bounding box center [693, 446] width 321 height 21
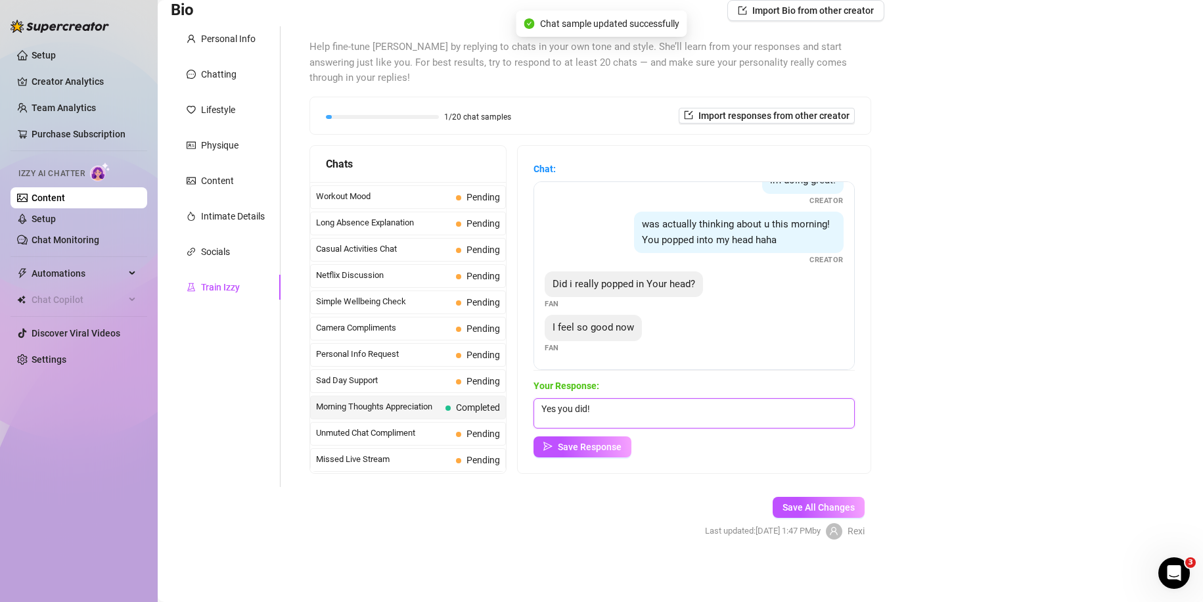
click at [618, 403] on textarea "Yes you did!" at bounding box center [693, 413] width 321 height 30
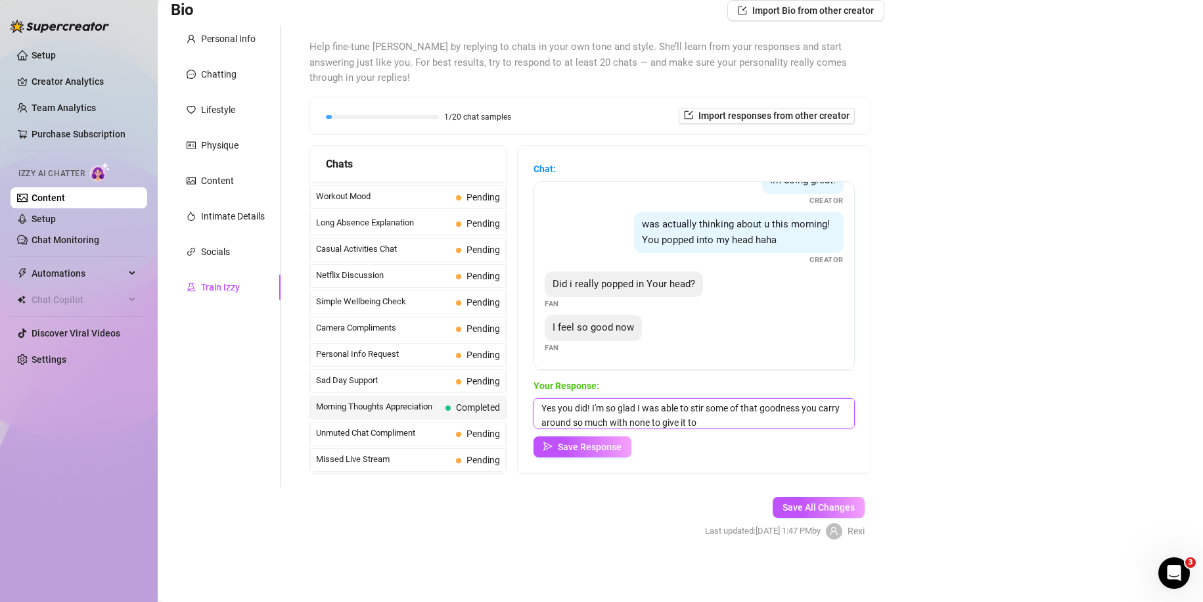
drag, startPoint x: 741, startPoint y: 420, endPoint x: 730, endPoint y: 415, distance: 12.3
click at [730, 415] on textarea "Yes you did! I'm so glad I was able to stir some of that goodness you carry aro…" at bounding box center [693, 413] width 321 height 30
click at [756, 421] on textarea "Yes you did! I'm so glad I was able to stir some of that goodness you carry aro…" at bounding box center [693, 413] width 321 height 30
click at [636, 422] on textarea "Yes you did! I'm so glad I was able to stir some of that goodness you carry aro…" at bounding box center [693, 413] width 321 height 30
click at [681, 423] on textarea "Yes you did! I'm so glad I was able to stir some of that goodness you carry aro…" at bounding box center [693, 413] width 321 height 30
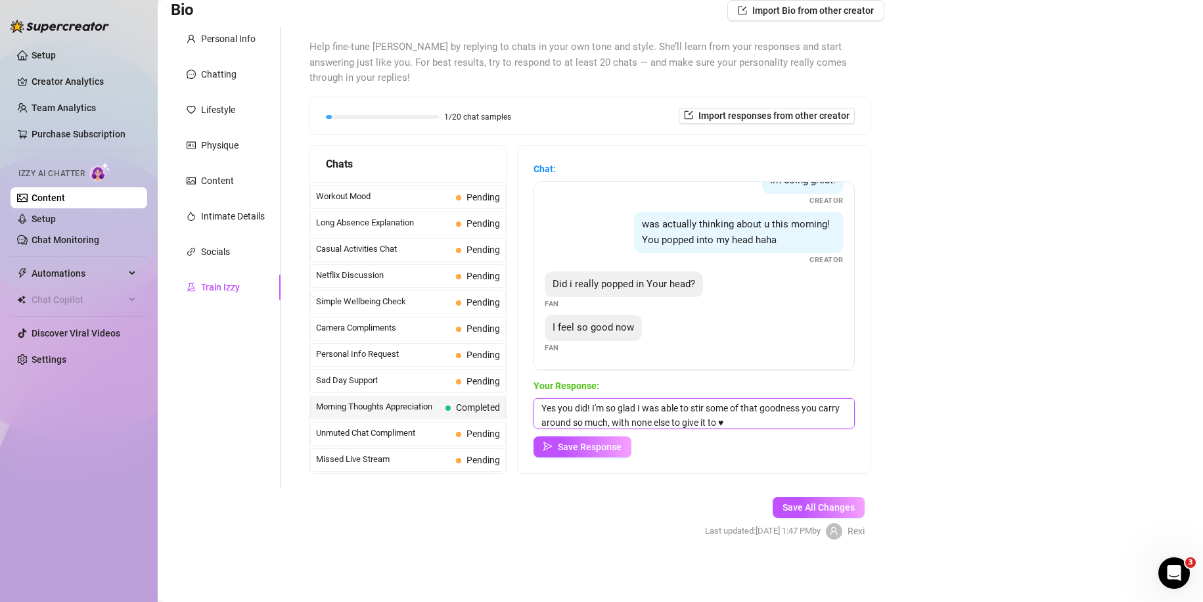
click at [748, 422] on textarea "Yes you did! I'm so glad I was able to stir some of that goodness you carry aro…" at bounding box center [693, 413] width 321 height 30
type textarea "Yes you did! I'm so glad I was able to stir some of that goodness you carry aro…"
click at [622, 442] on span "Save Response" at bounding box center [590, 447] width 64 height 11
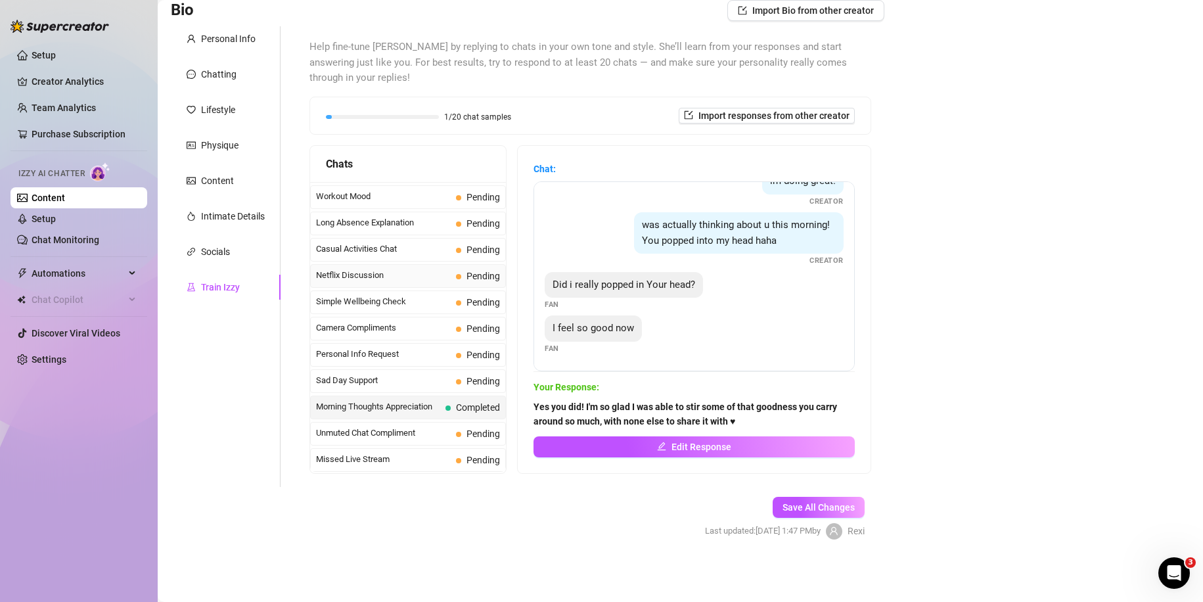
click at [396, 265] on div "Netflix Discussion Pending" at bounding box center [408, 276] width 196 height 24
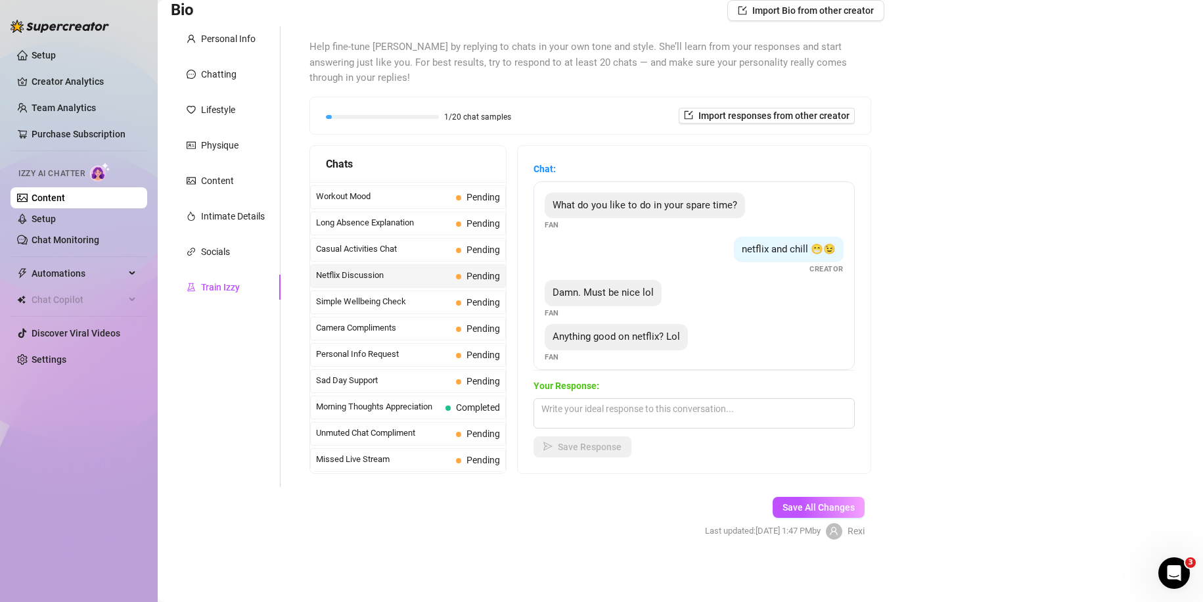
scroll to position [25, 0]
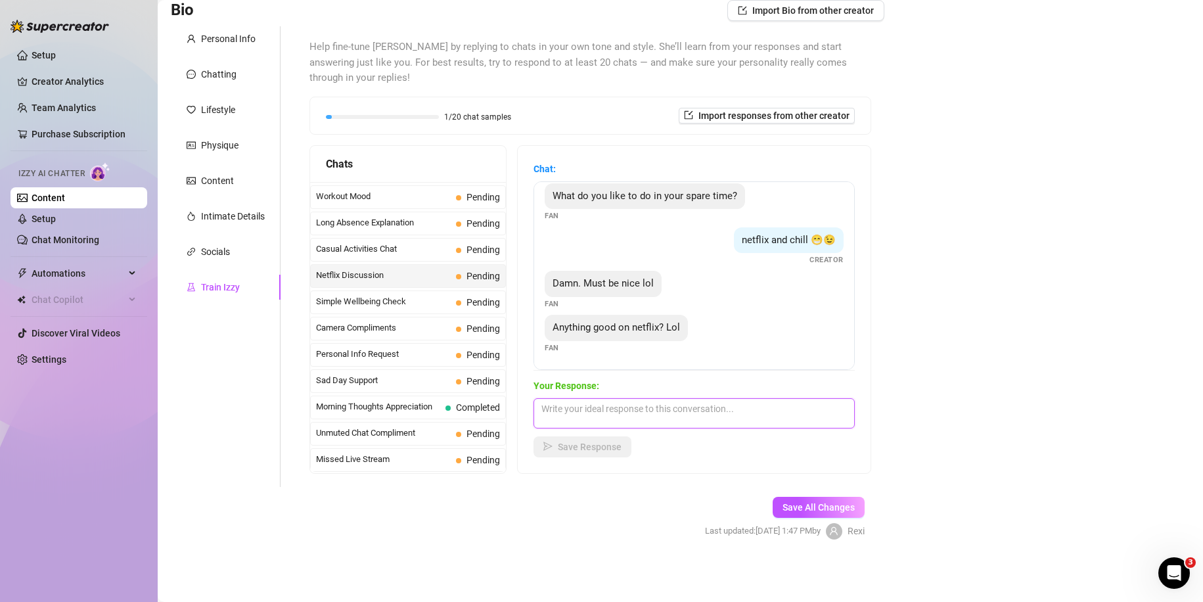
click at [622, 411] on textarea at bounding box center [693, 413] width 321 height 30
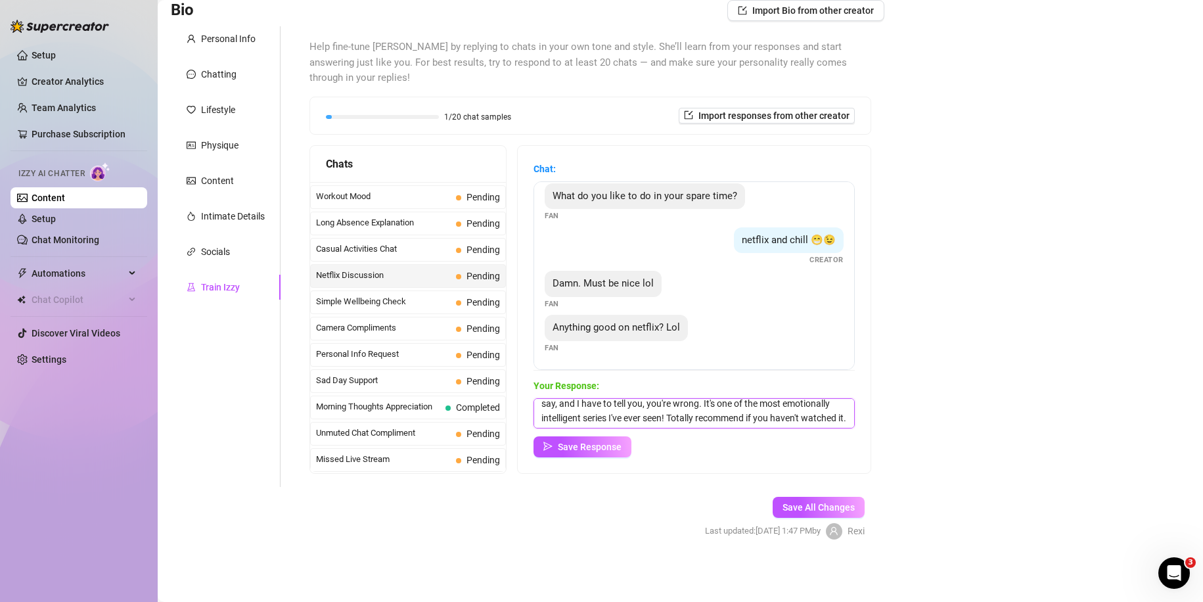
scroll to position [34, 0]
type textarea "OMG I LOOOOOOOOOOOVE "The Originals" I knowww what you're gonna say, and I have…"
click at [572, 442] on span "Save Response" at bounding box center [590, 447] width 64 height 11
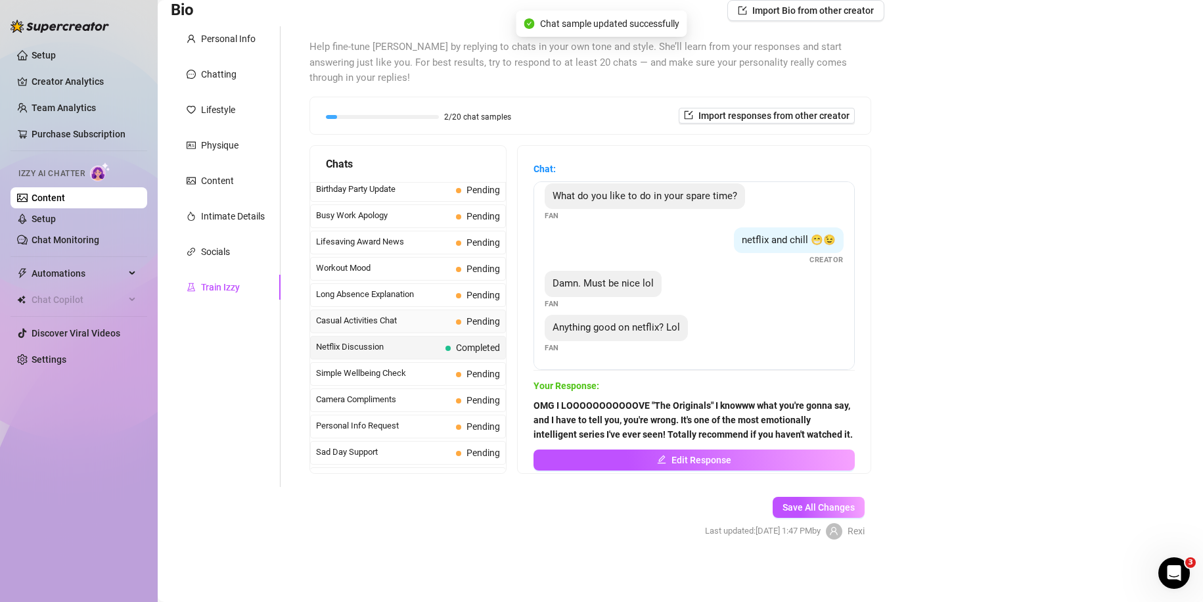
scroll to position [1100, 0]
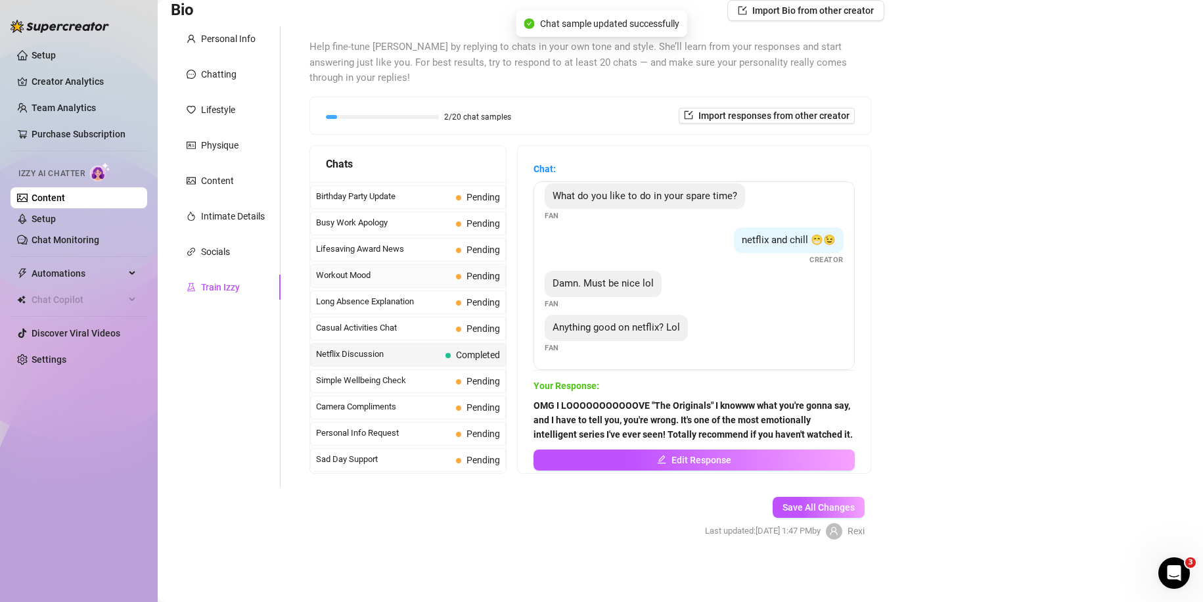
click at [405, 278] on span "Workout Mood" at bounding box center [383, 275] width 135 height 13
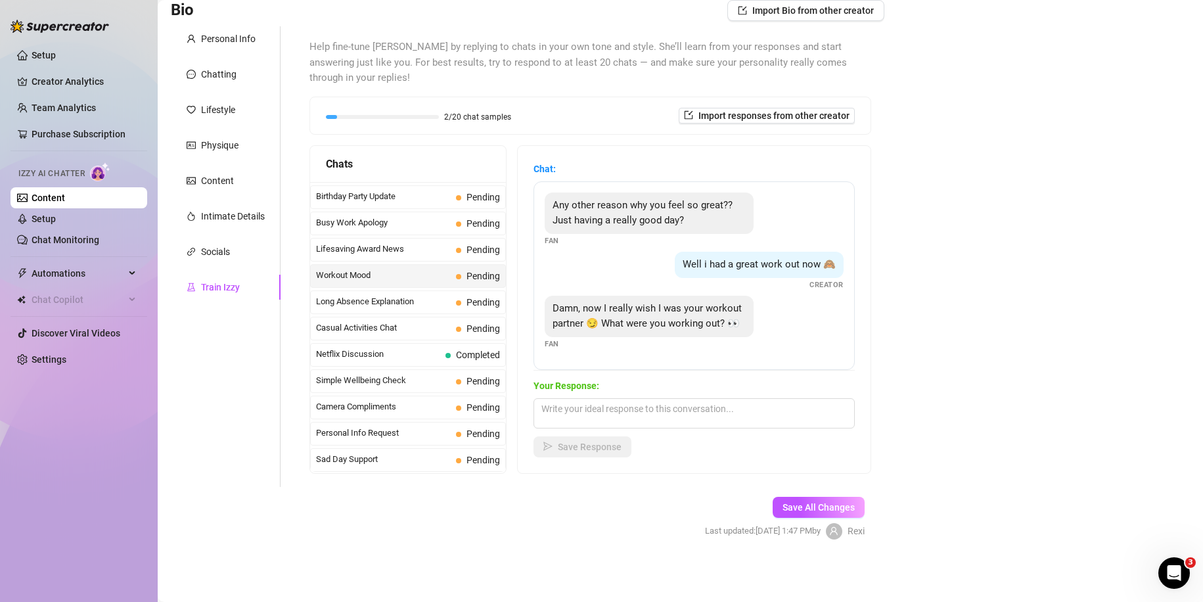
scroll to position [12, 0]
click at [609, 409] on textarea at bounding box center [693, 413] width 321 height 30
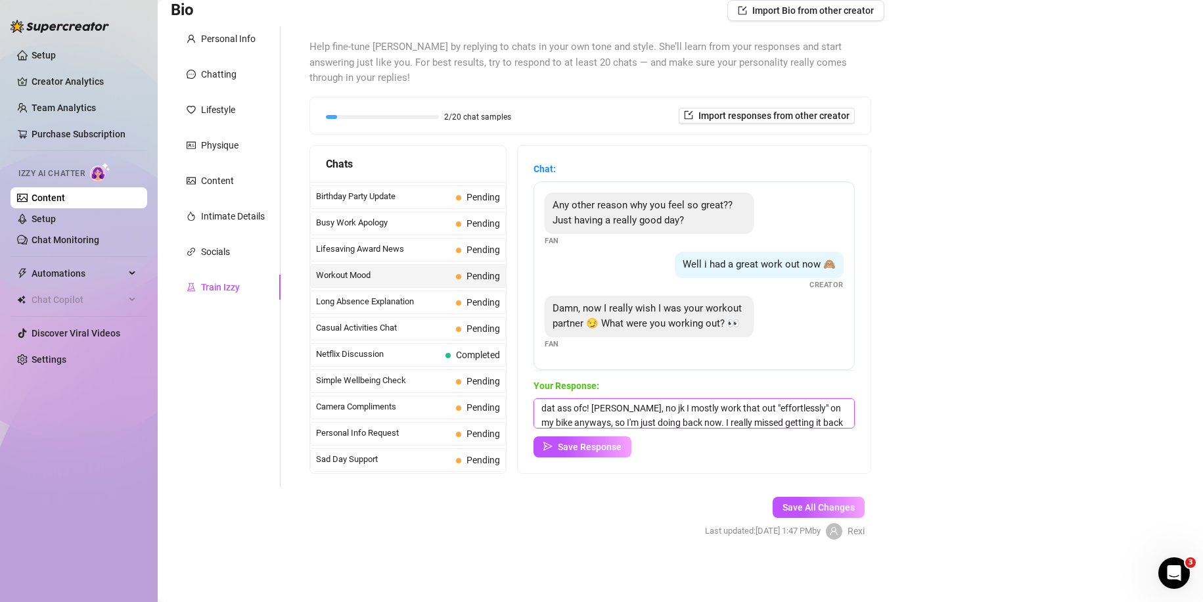
scroll to position [15, 0]
type textarea "dat ass ofc! [PERSON_NAME], no jk I mostly work that out "effortlessly" on my b…"
click at [606, 447] on span "Save Response" at bounding box center [590, 447] width 64 height 11
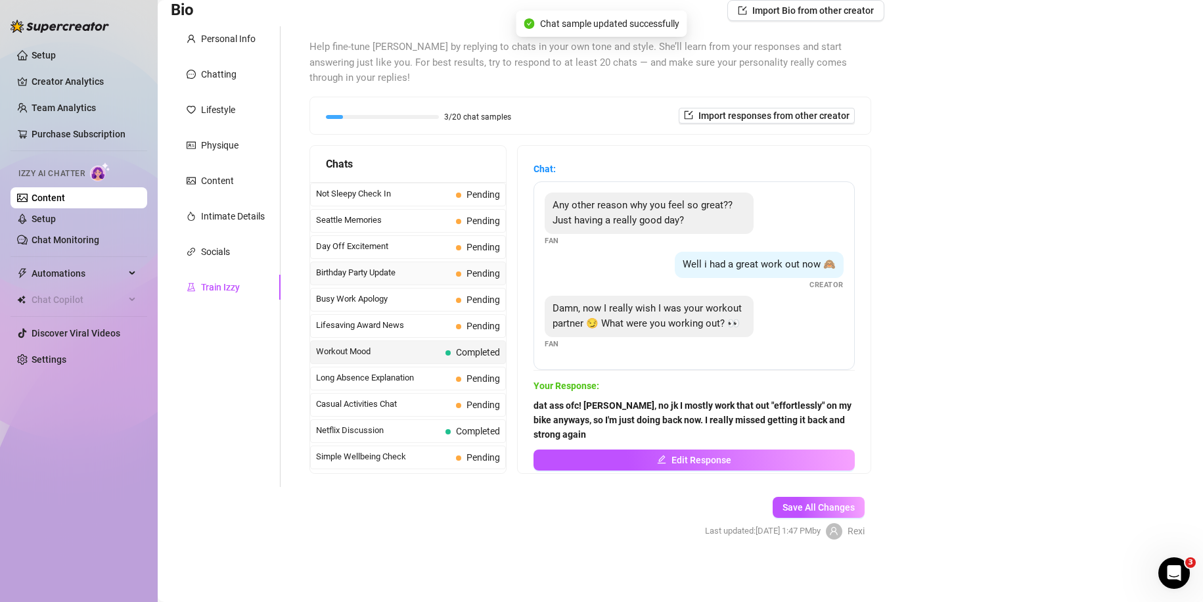
scroll to position [1021, 0]
click at [447, 273] on span "Birthday Party Update" at bounding box center [383, 275] width 135 height 13
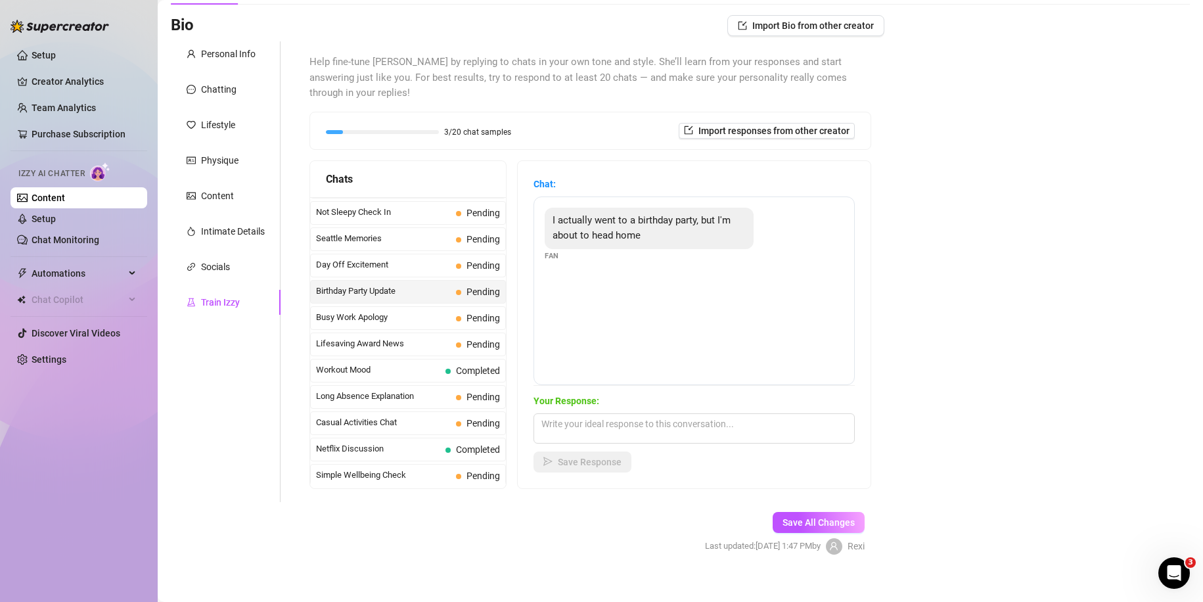
scroll to position [83, 0]
click at [593, 433] on textarea at bounding box center [693, 429] width 321 height 30
type textarea "Oh... was it that bad? lol"
click at [595, 452] on button "Save Response" at bounding box center [582, 462] width 98 height 21
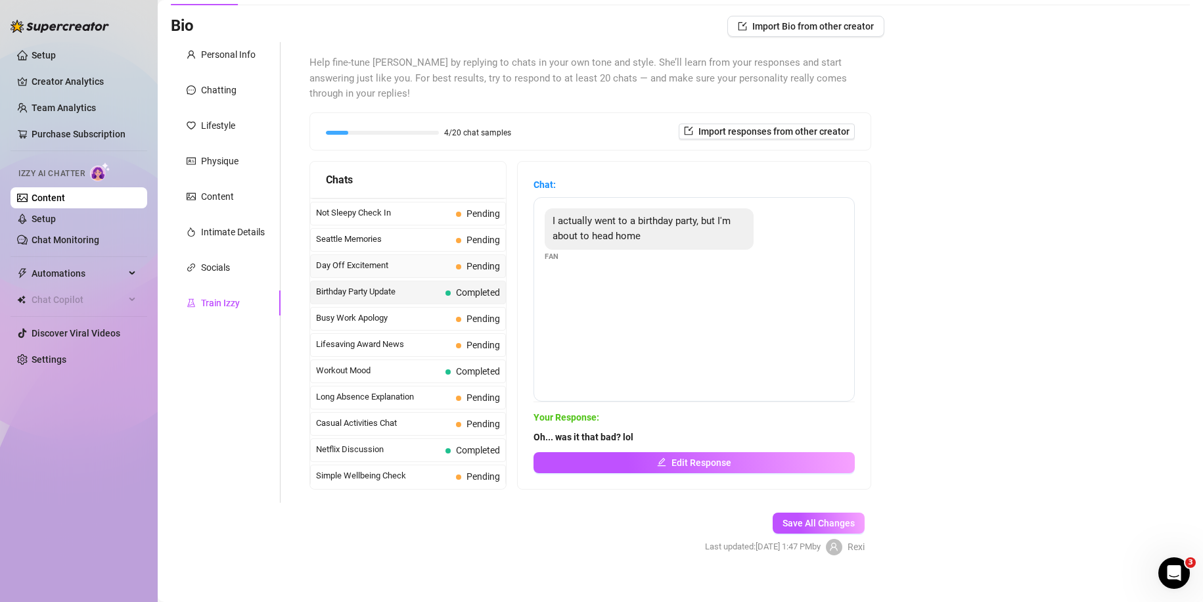
click at [419, 261] on span "Day Off Excitement" at bounding box center [383, 265] width 135 height 13
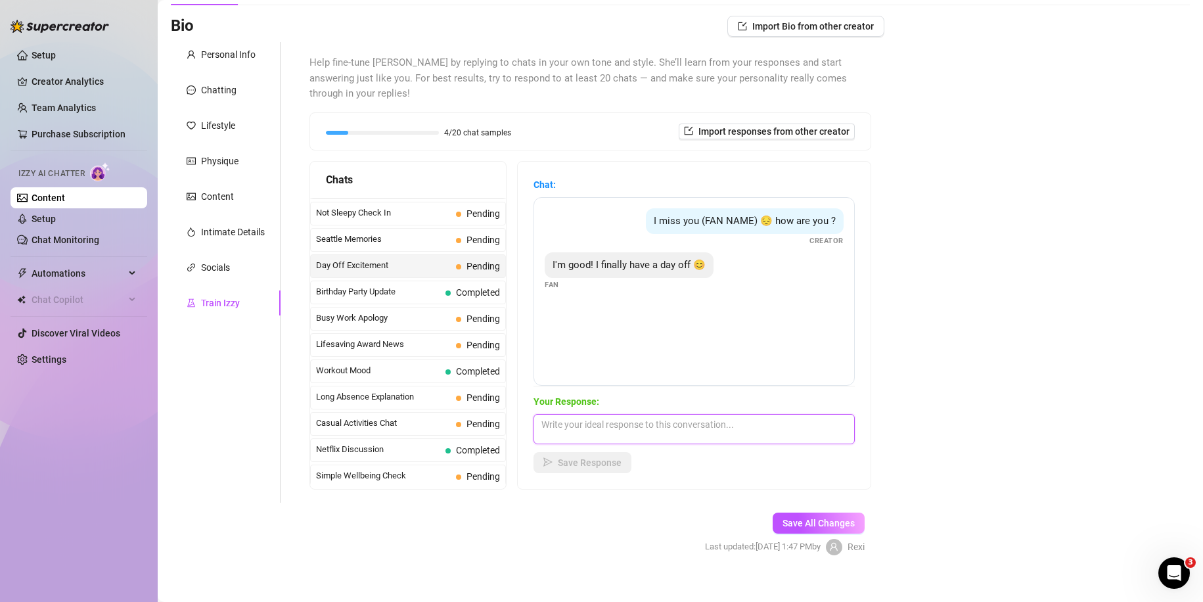
click at [589, 434] on textarea at bounding box center [693, 429] width 321 height 30
type textarea "Oh yaaayyy! Planned of rotting in bed in some golden quiet or are you a lunatic…"
click at [602, 453] on button "Save Response" at bounding box center [582, 462] width 98 height 21
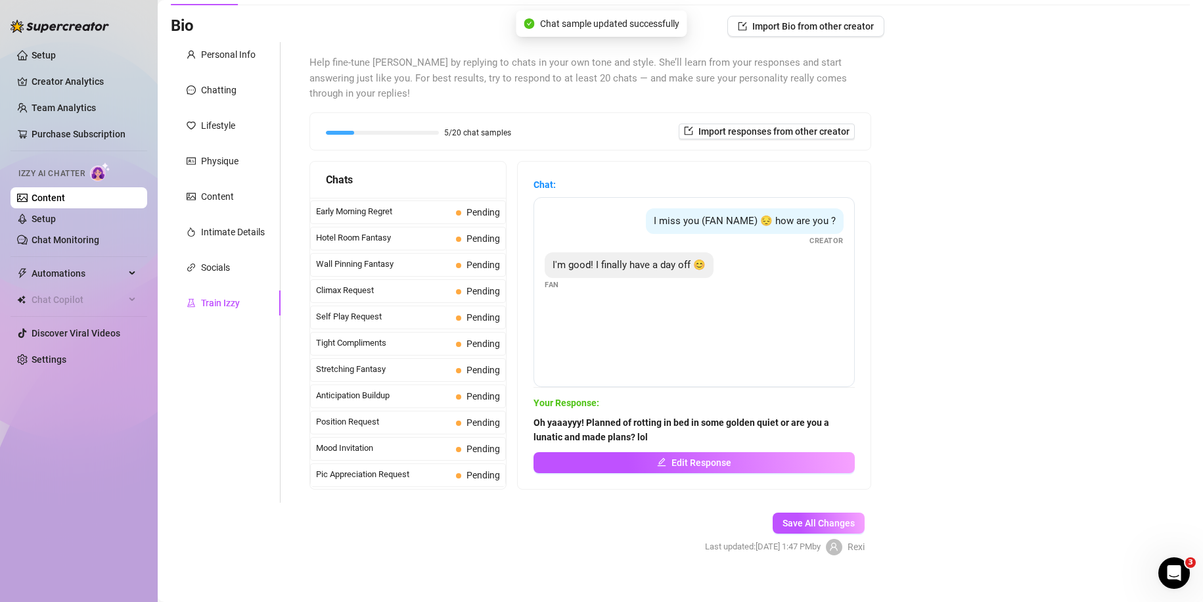
scroll to position [476, 0]
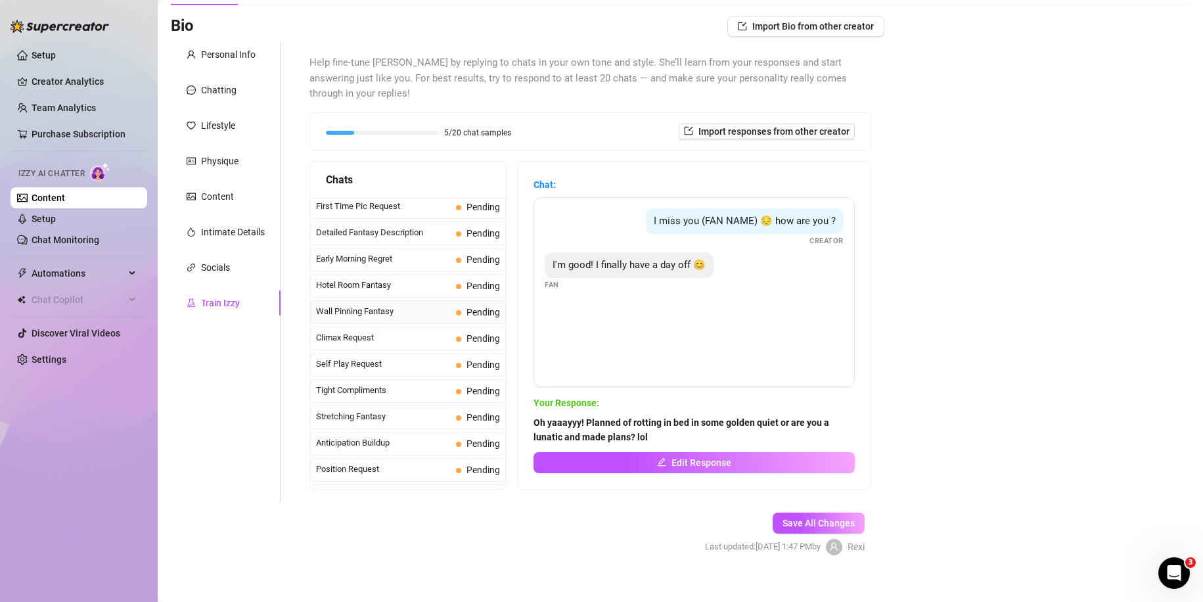
click at [390, 311] on span "Wall Pinning Fantasy" at bounding box center [383, 311] width 135 height 13
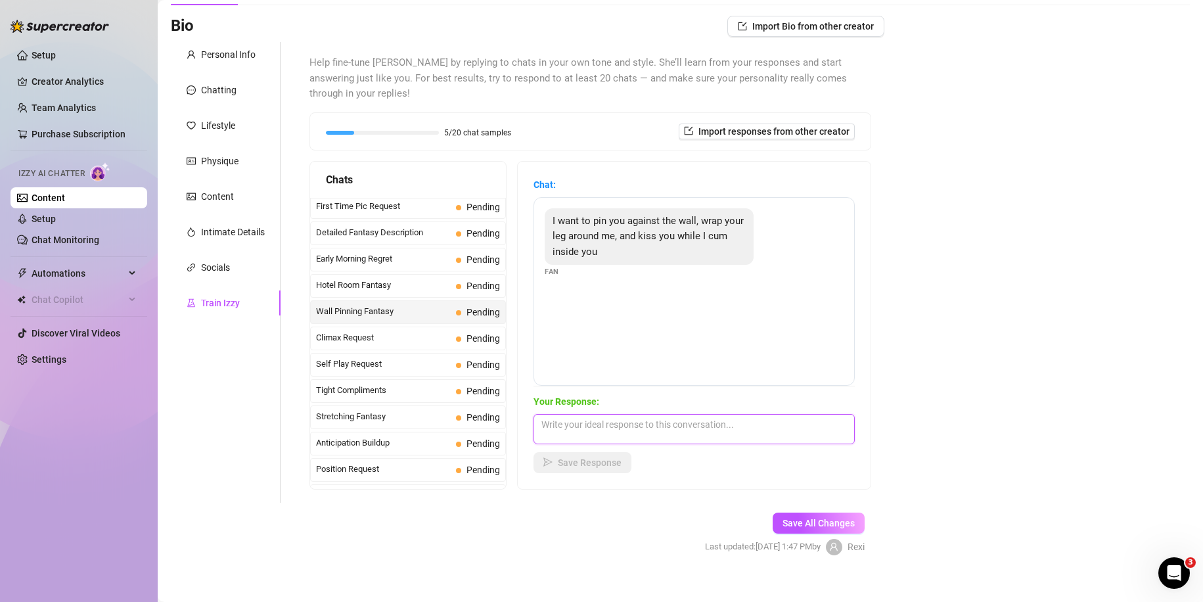
click at [618, 433] on textarea at bounding box center [693, 429] width 321 height 30
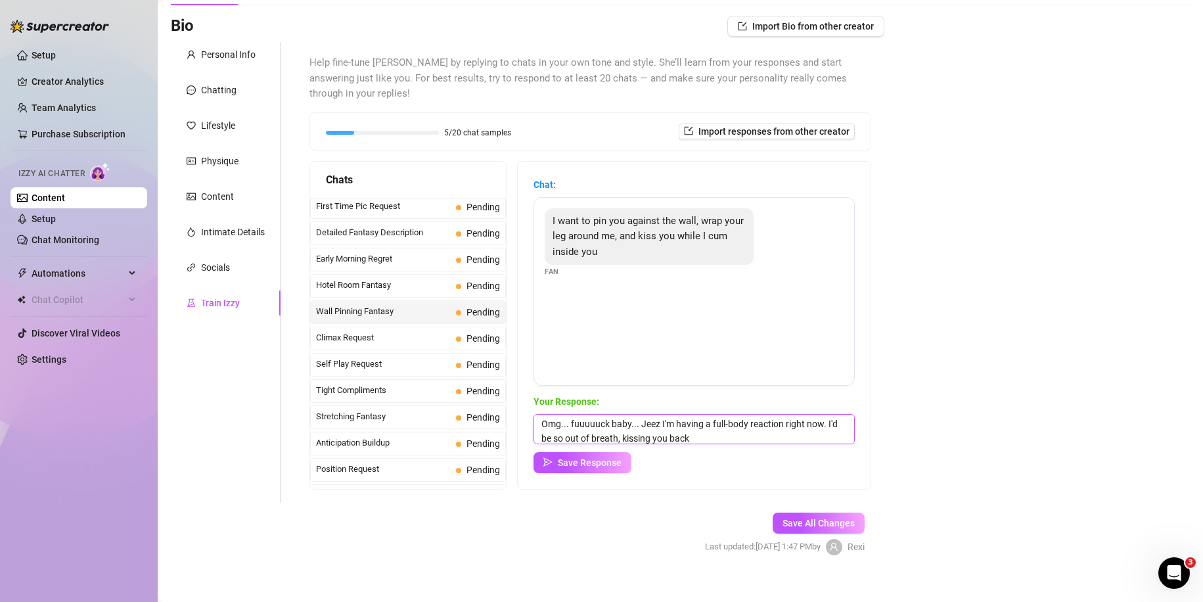
click at [663, 437] on textarea "Omg... fuuuuuck baby... Jeez I'm having a full-body reaction right now. I'd be …" at bounding box center [693, 429] width 321 height 30
click at [777, 432] on textarea "Omg... fuuuuuck baby... Jeez I'm having a full-body reaction right now. I'd be …" at bounding box center [693, 429] width 321 height 30
click at [805, 436] on textarea "Omg... fuuuuuck baby... Jeez I'm having a full-body reaction right now. I'd be …" at bounding box center [693, 429] width 321 height 30
type textarea "Omg... fuuuuuck baby... Jeez I'm having a full-body reaction right now. I'd be …"
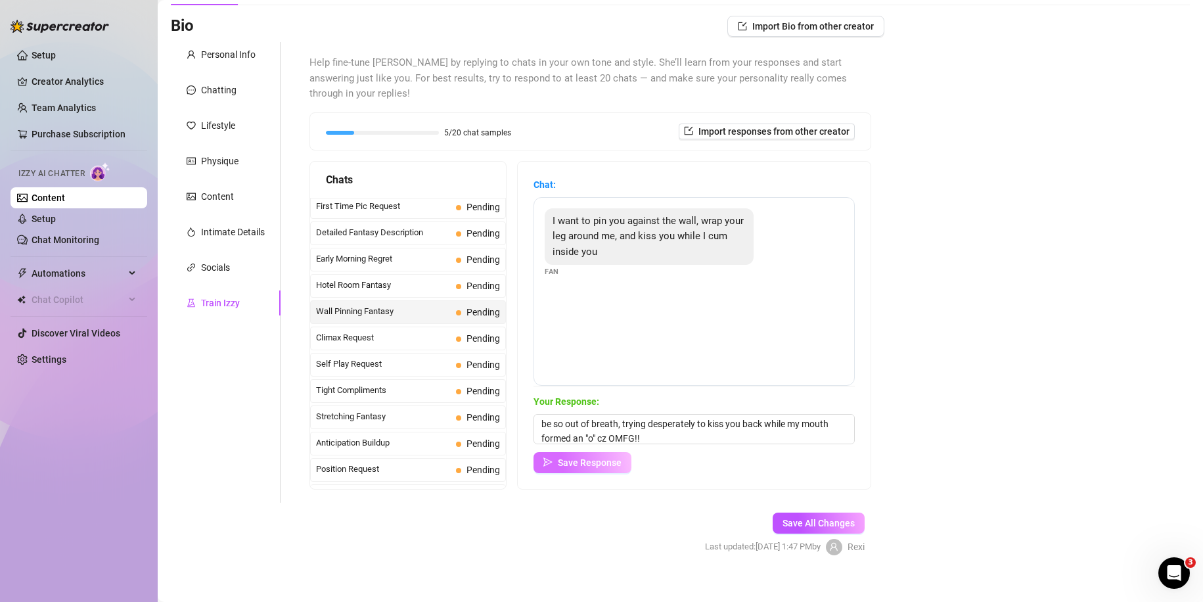
click at [605, 457] on span "Save Response" at bounding box center [590, 462] width 64 height 11
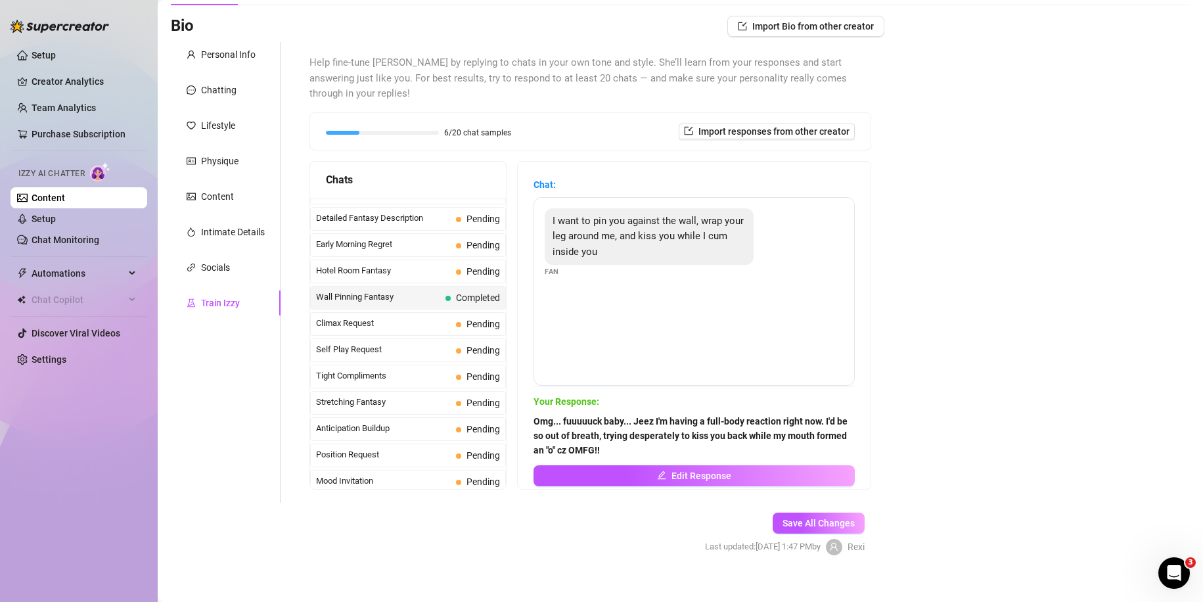
scroll to position [486, 0]
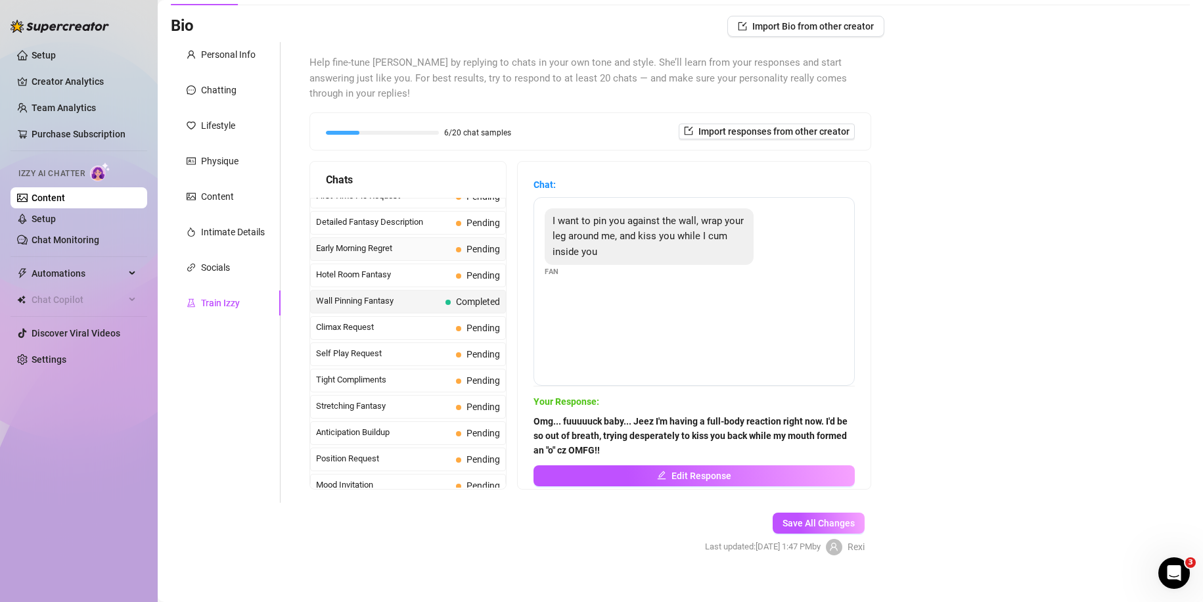
click at [407, 254] on span "Early Morning Regret" at bounding box center [383, 248] width 135 height 13
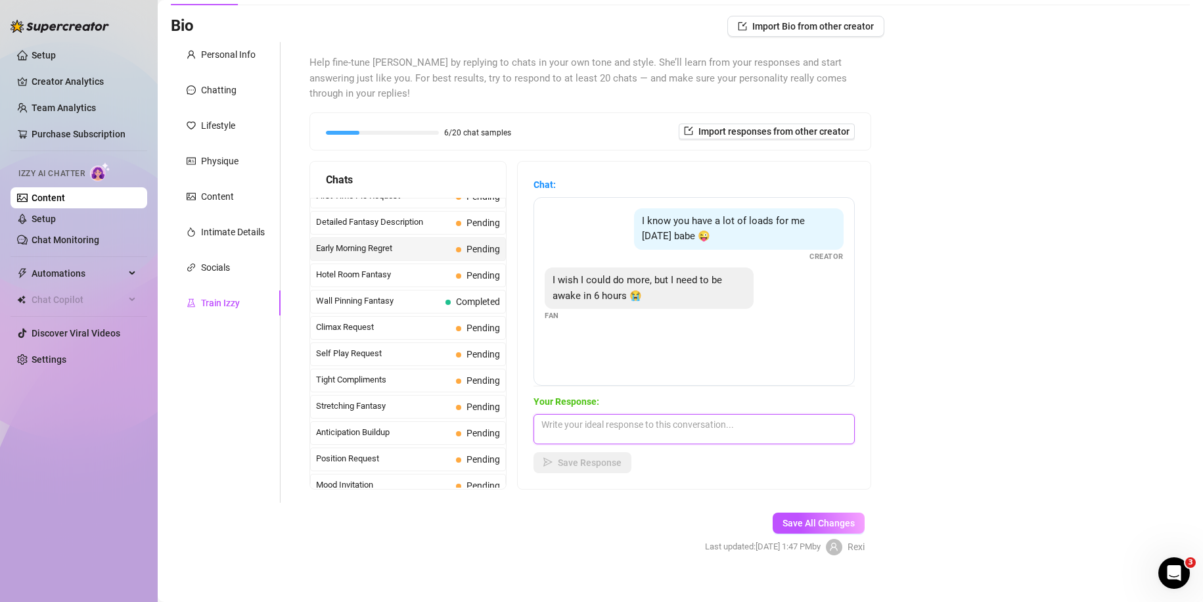
click at [585, 438] on textarea at bounding box center [693, 429] width 321 height 30
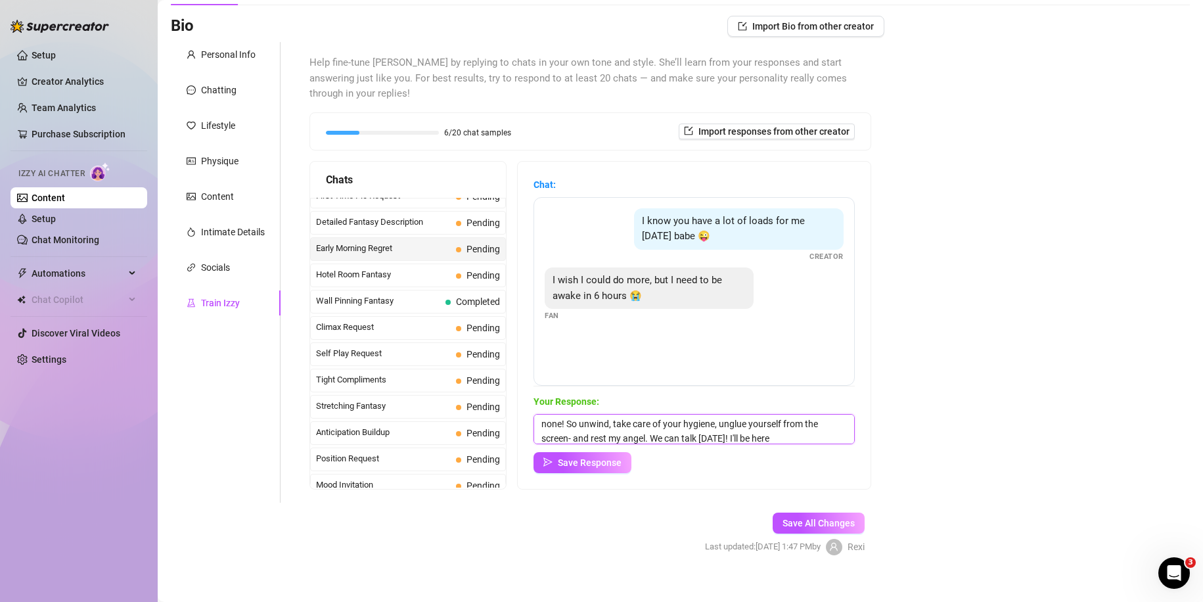
scroll to position [30, 0]
type textarea "Oh :3 ohtaaayy my love! Go to sleep then, even 4h of sleep are better than none…"
click at [604, 453] on button "Save Response" at bounding box center [582, 462] width 98 height 21
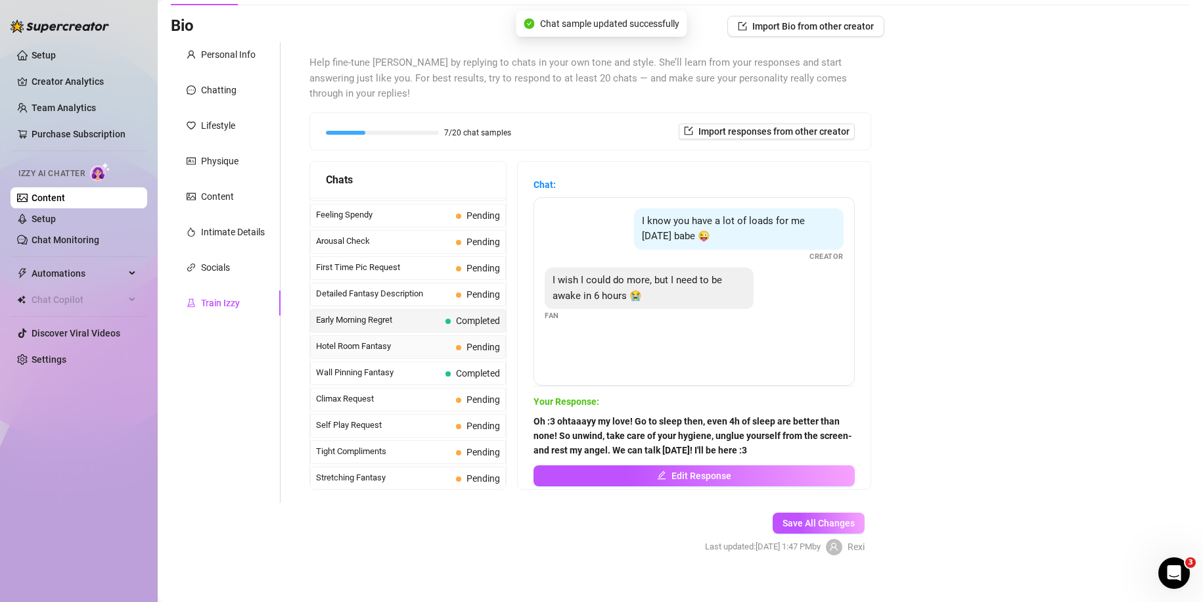
scroll to position [413, 0]
drag, startPoint x: 452, startPoint y: 309, endPoint x: 417, endPoint y: 302, distance: 35.7
click at [417, 302] on div "Last Money Nipples Inquiry Pending Waiting For Payday Pending Not Pushy Future …" at bounding box center [408, 518] width 196 height 1469
click at [417, 302] on span "Detailed Fantasy Description" at bounding box center [383, 294] width 135 height 13
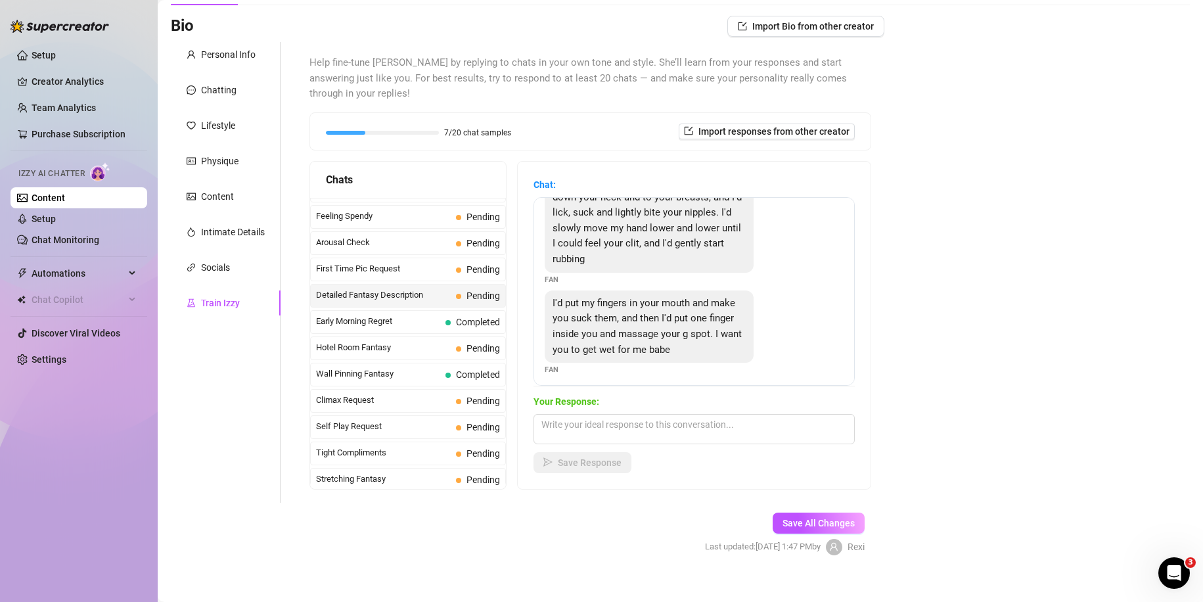
scroll to position [76, 0]
click at [602, 431] on textarea at bounding box center [693, 429] width 321 height 30
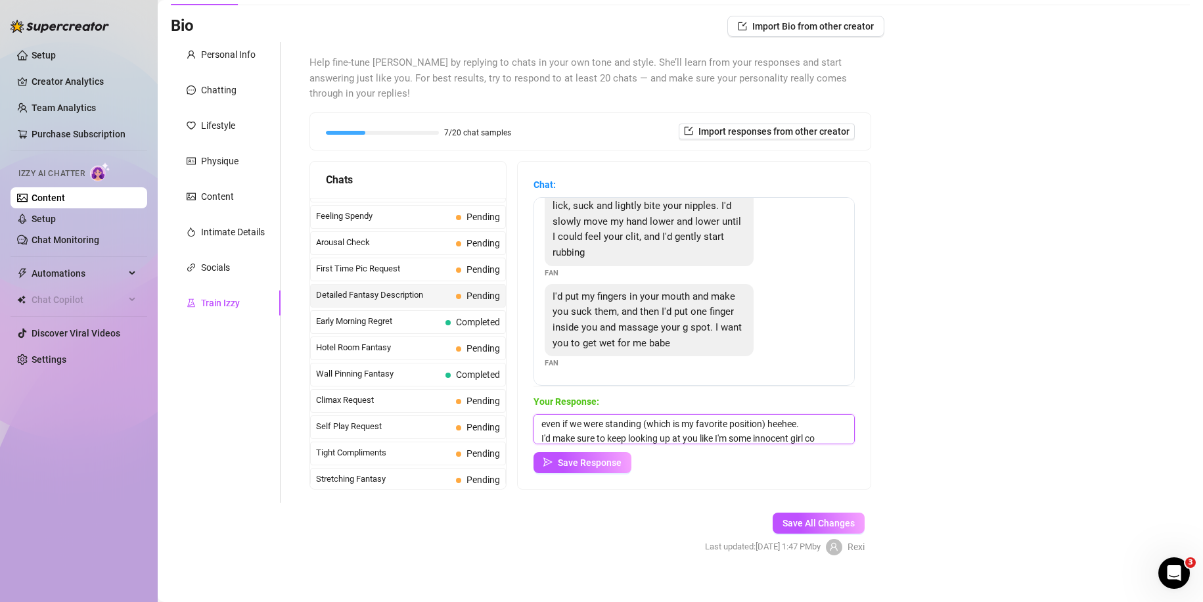
scroll to position [30, 0]
type textarea "Mmmm fuck baby... I'm drooling. My legs would inevitably open for you even if w…"
click at [631, 455] on button "Save Response" at bounding box center [582, 462] width 98 height 21
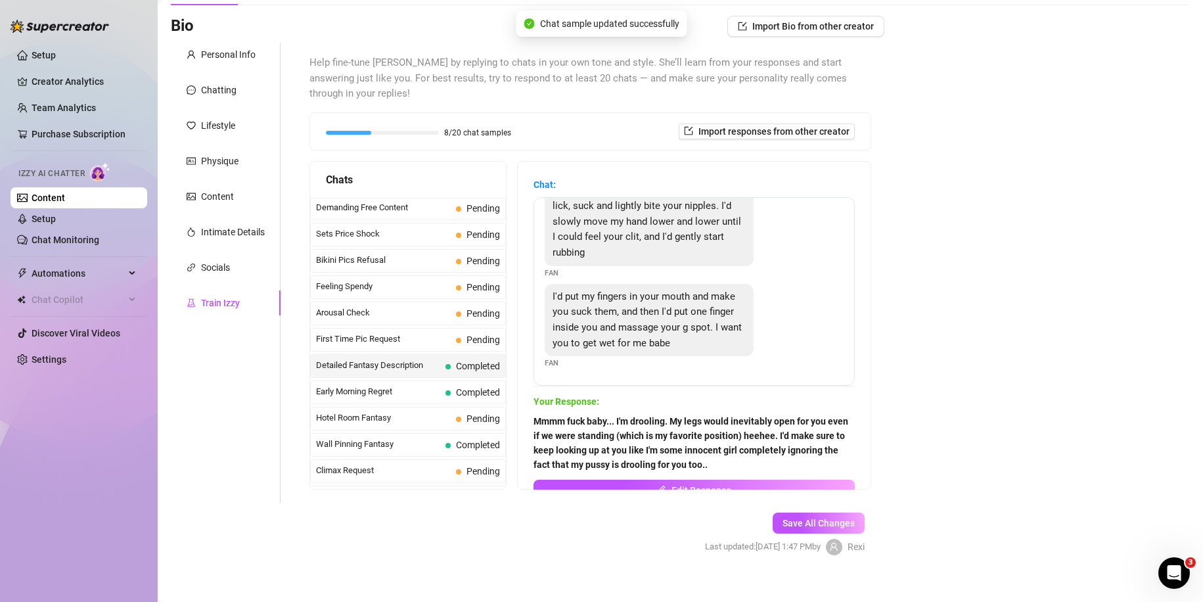
scroll to position [342, 0]
click at [394, 336] on span "First Time Pic Request" at bounding box center [383, 340] width 135 height 13
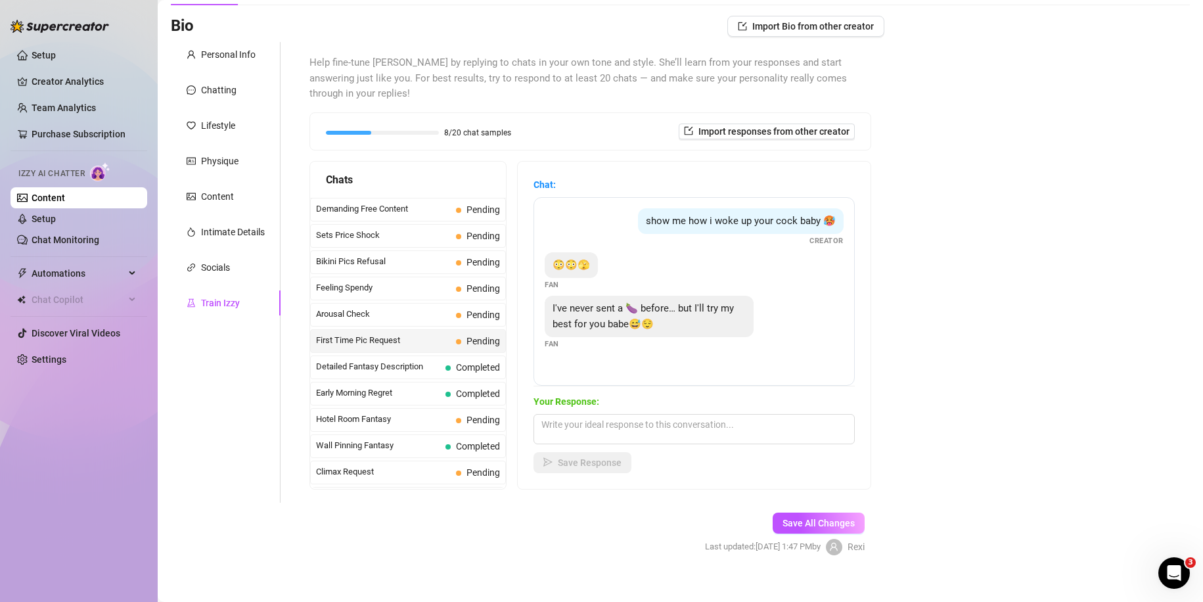
scroll to position [99, 0]
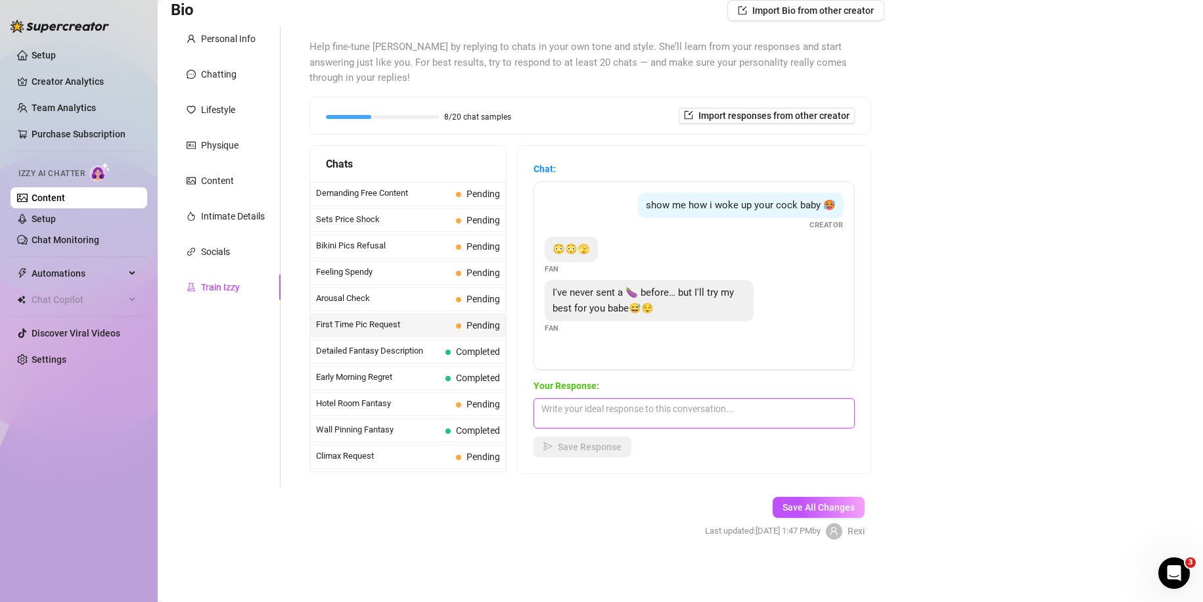
click at [663, 410] on textarea at bounding box center [693, 413] width 321 height 30
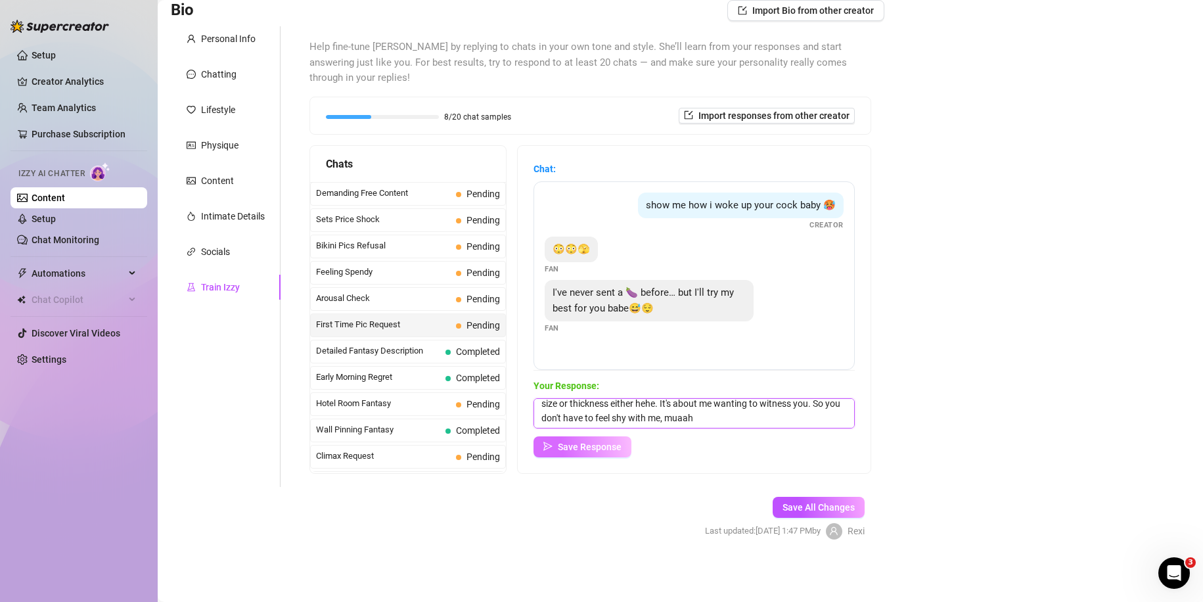
type textarea "When I ask to see your dick, is not the actual flesh I want to see, it's how 'y…"
click at [595, 448] on span "Save Response" at bounding box center [590, 447] width 64 height 11
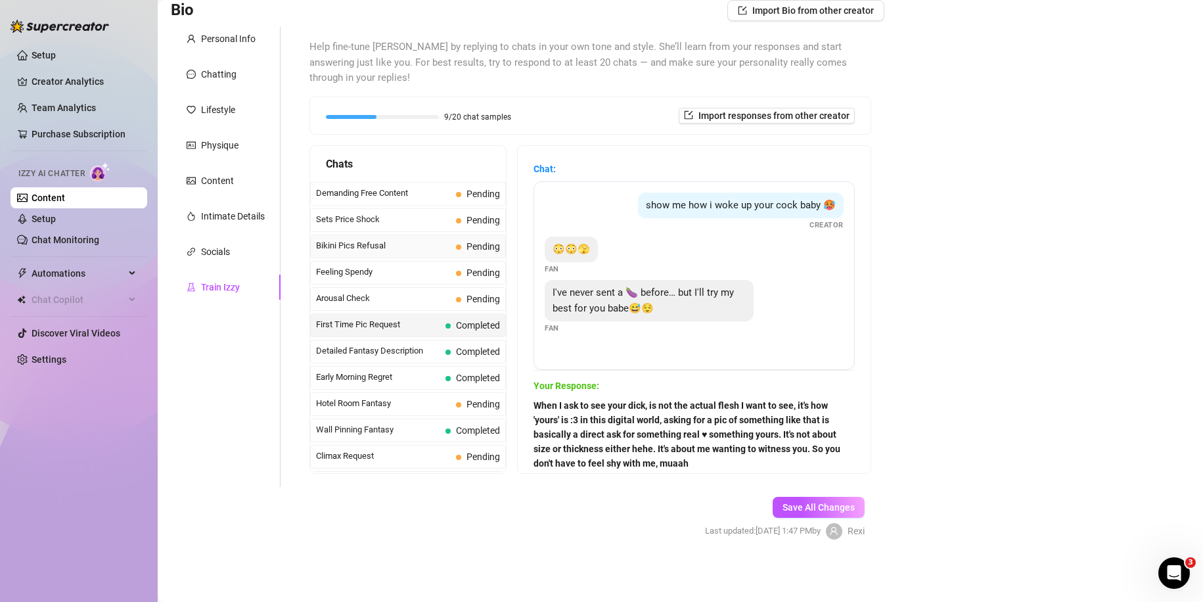
click at [423, 244] on span "Bikini Pics Refusal" at bounding box center [383, 245] width 135 height 13
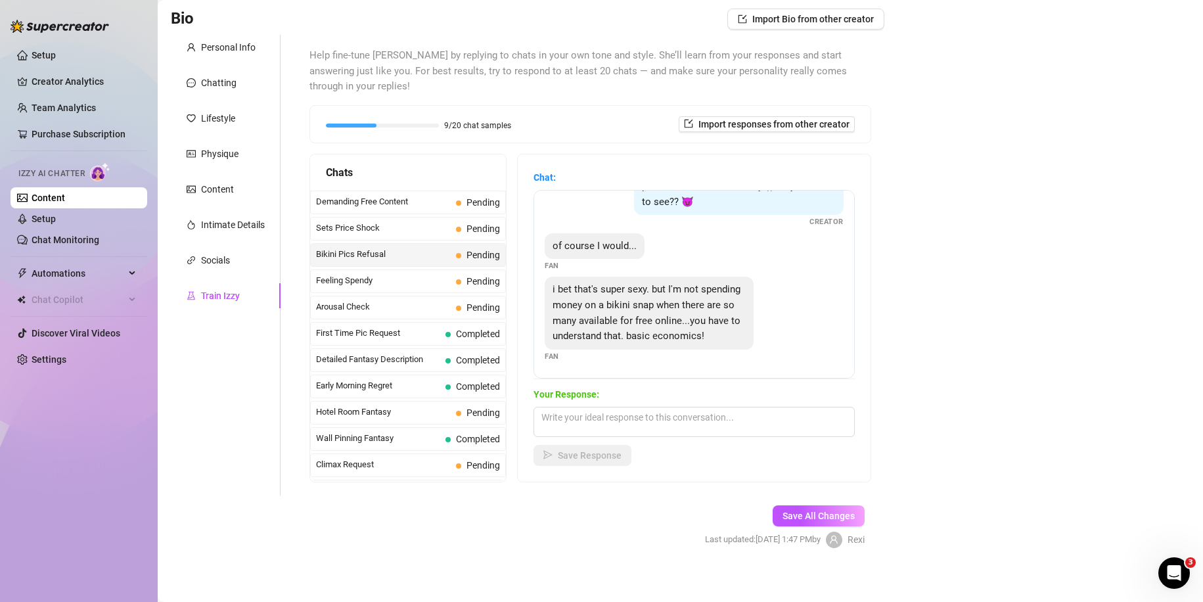
scroll to position [99, 0]
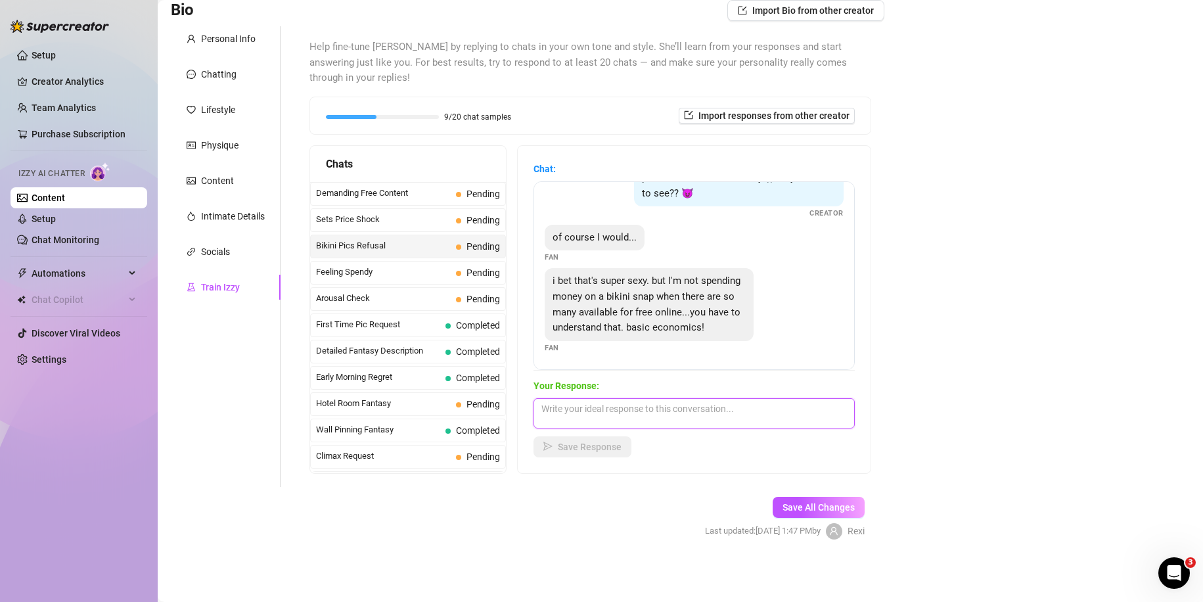
click at [631, 406] on textarea at bounding box center [693, 413] width 321 height 30
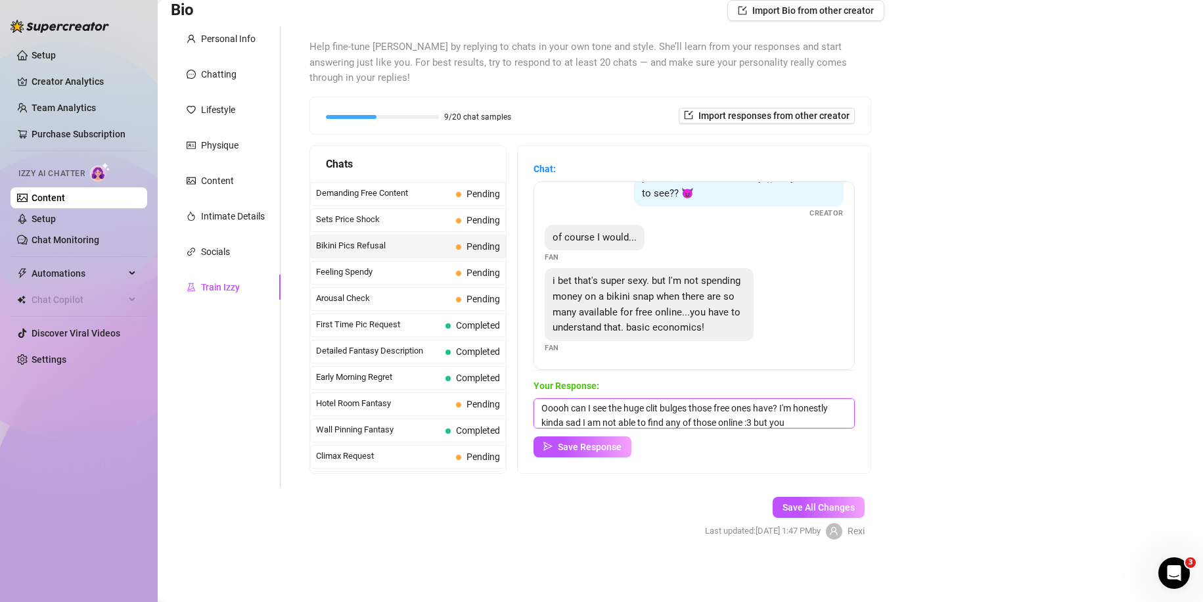
scroll to position [15, 0]
type textarea "Ooooh can I see the huge clit bulges those free ones have? I'm honestly kinda s…"
click at [619, 453] on button "Save Response" at bounding box center [582, 446] width 98 height 21
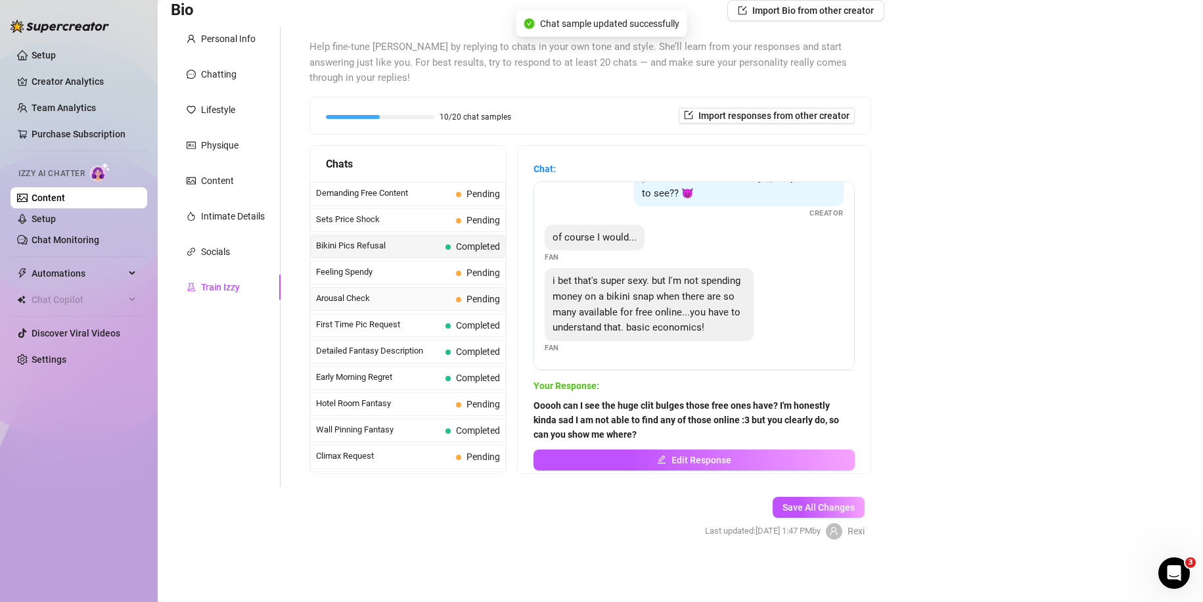
click at [425, 298] on span "Arousal Check" at bounding box center [383, 298] width 135 height 13
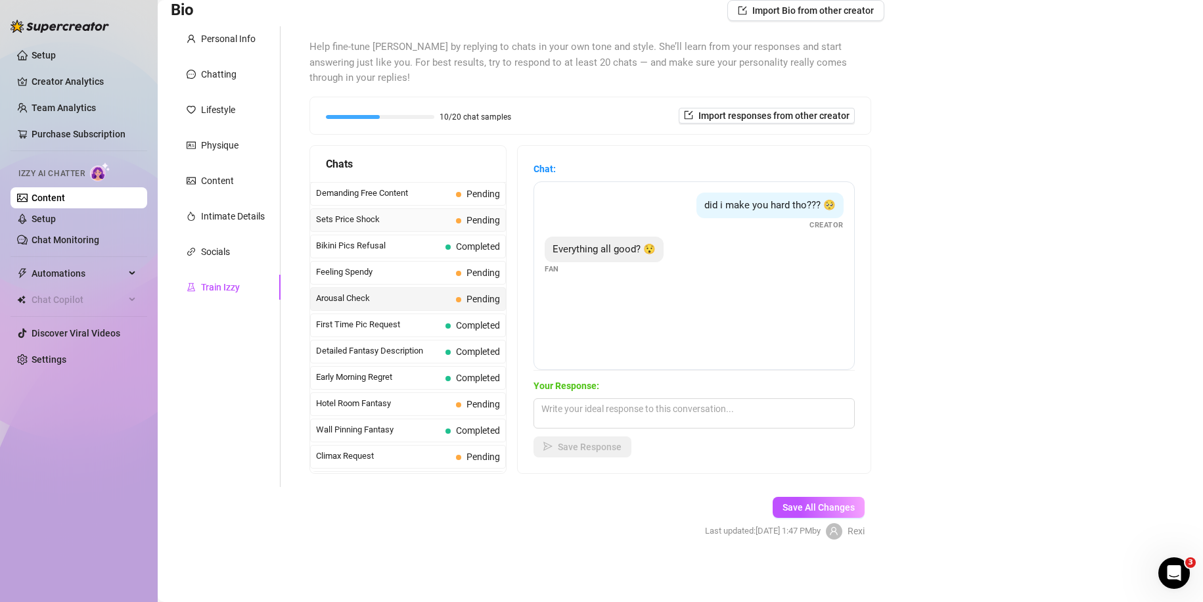
click at [422, 225] on span "Sets Price Shock" at bounding box center [383, 219] width 135 height 13
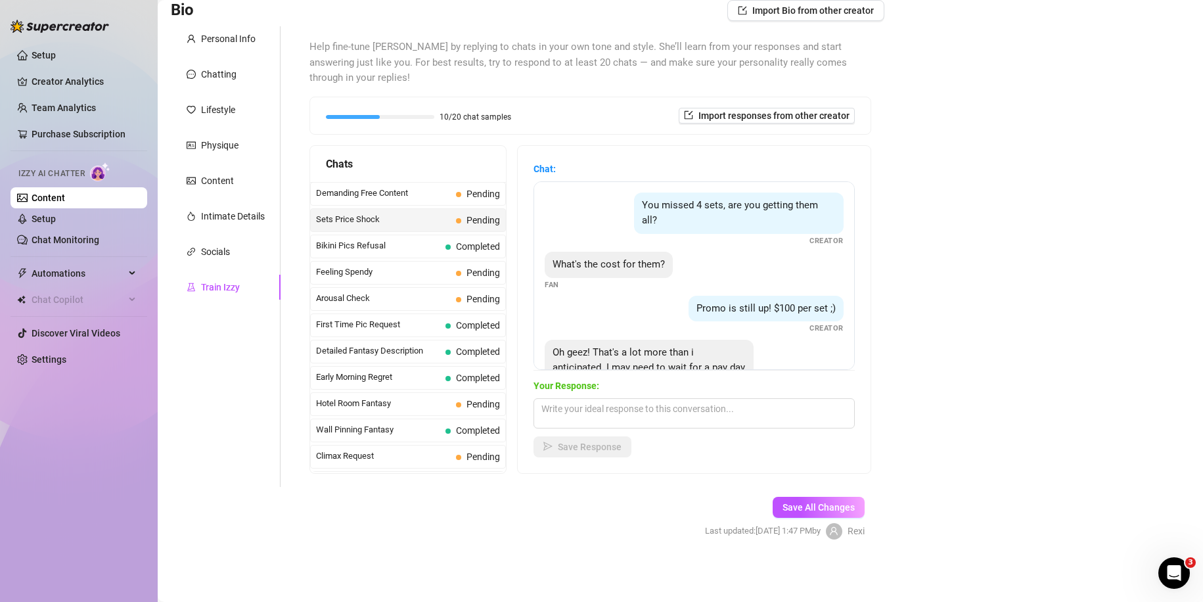
click at [422, 225] on span "Sets Price Shock" at bounding box center [383, 219] width 135 height 13
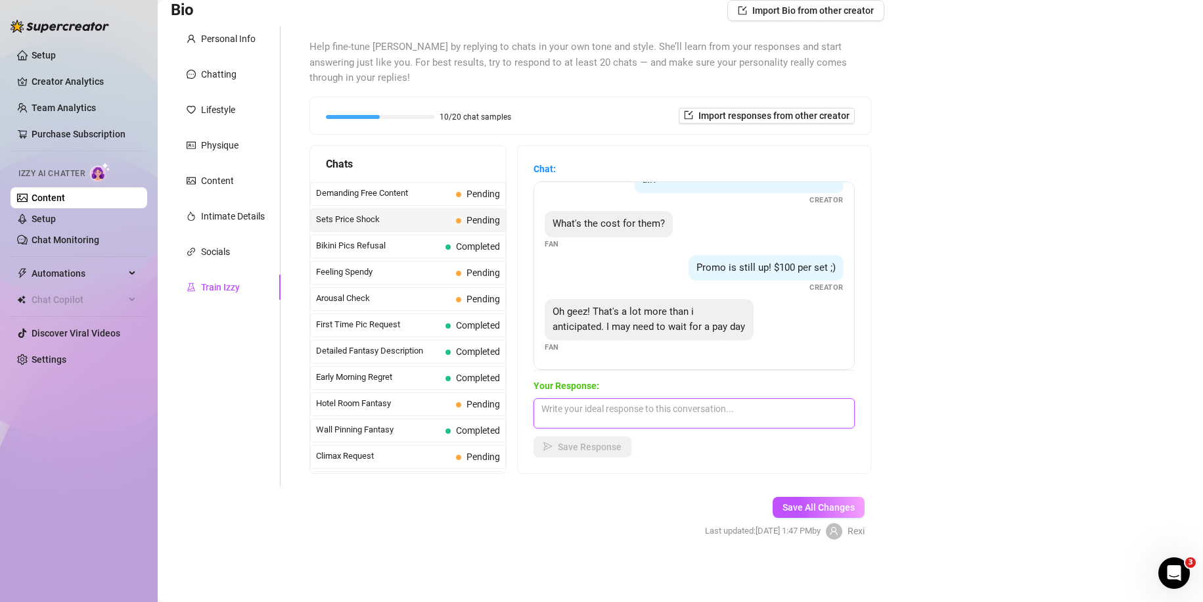
click at [627, 401] on textarea at bounding box center [693, 413] width 321 height 30
click at [593, 419] on textarea "That's totally fine baby ♥ I totally understand that not everyone can afford my…" at bounding box center [693, 413] width 321 height 30
click at [668, 424] on textarea "That's totally fine baby ♥ I totally understand that not everyone can afford my…" at bounding box center [693, 413] width 321 height 30
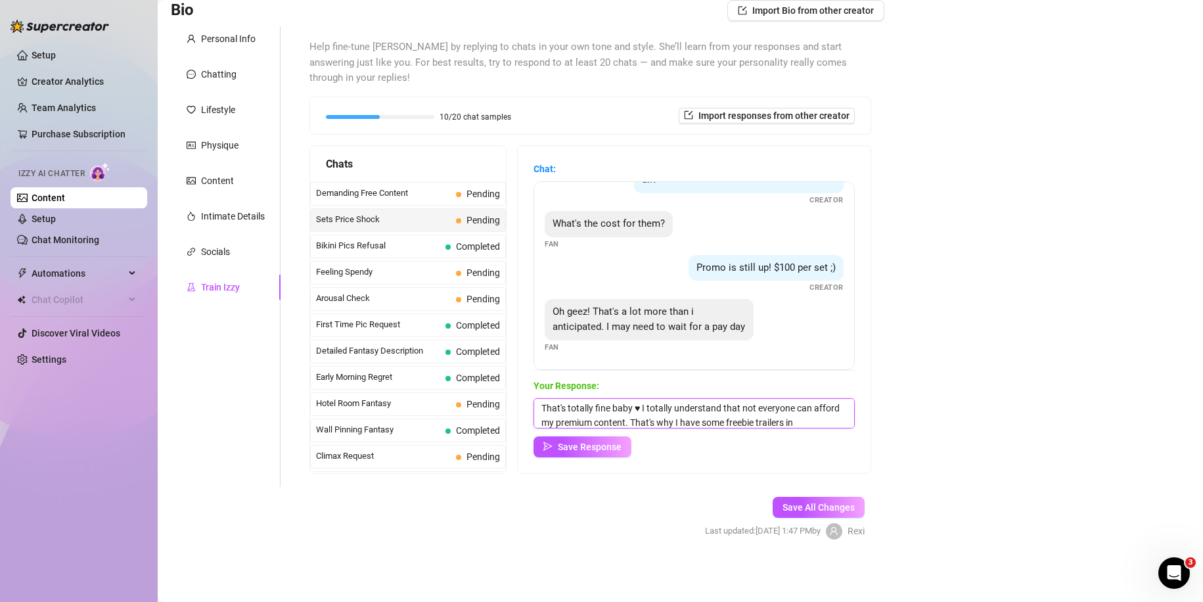
scroll to position [15, 0]
click at [569, 420] on textarea "That's totally fine baby ♥ I totally understand that not everyone can afford my…" at bounding box center [693, 413] width 321 height 30
click at [596, 422] on textarea "That's totally fine baby ♥ I totally understand that not everyone can afford my…" at bounding box center [693, 413] width 321 height 30
click at [680, 407] on textarea "That's totally fine baby ♥ I totally understand that not everyone can afford my…" at bounding box center [693, 413] width 321 height 30
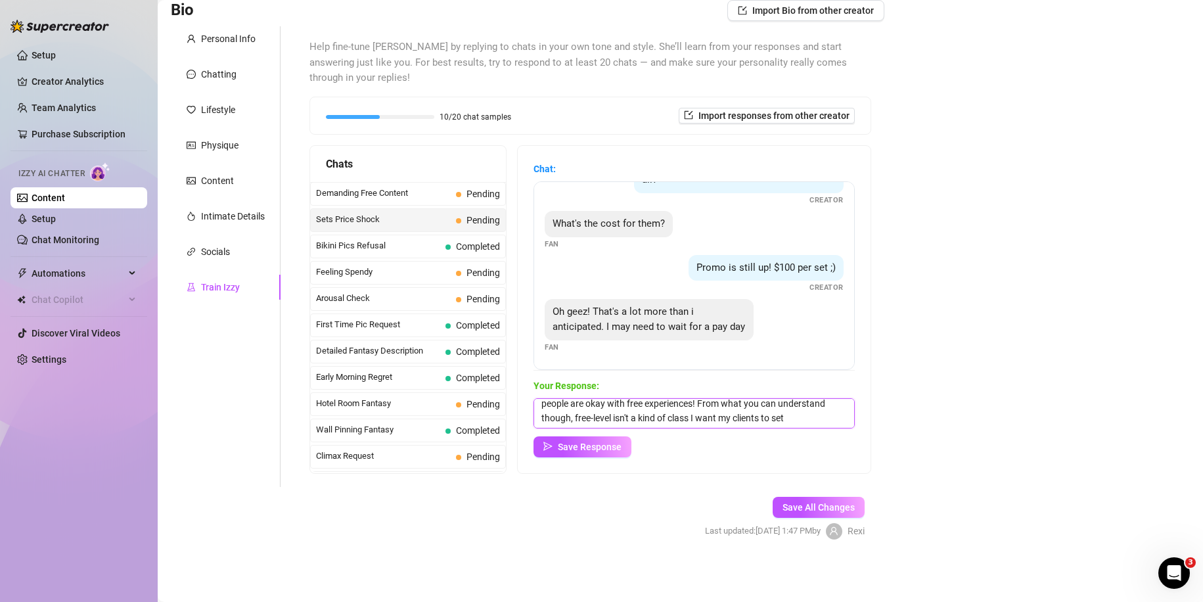
click at [708, 424] on textarea "That's totally fine baby ♥ I totally understand that not everyone can afford my…" at bounding box center [693, 413] width 321 height 30
click at [705, 402] on textarea "That's totally fine baby ♥ I totally understand that not everyone can afford my…" at bounding box center [693, 413] width 321 height 30
click at [700, 420] on textarea "That's totally fine baby ♥ I totally understand that not everyone can afford my…" at bounding box center [693, 413] width 321 height 30
type textarea "That's totally fine baby ♥ I totally understand that not everyone can afford my…"
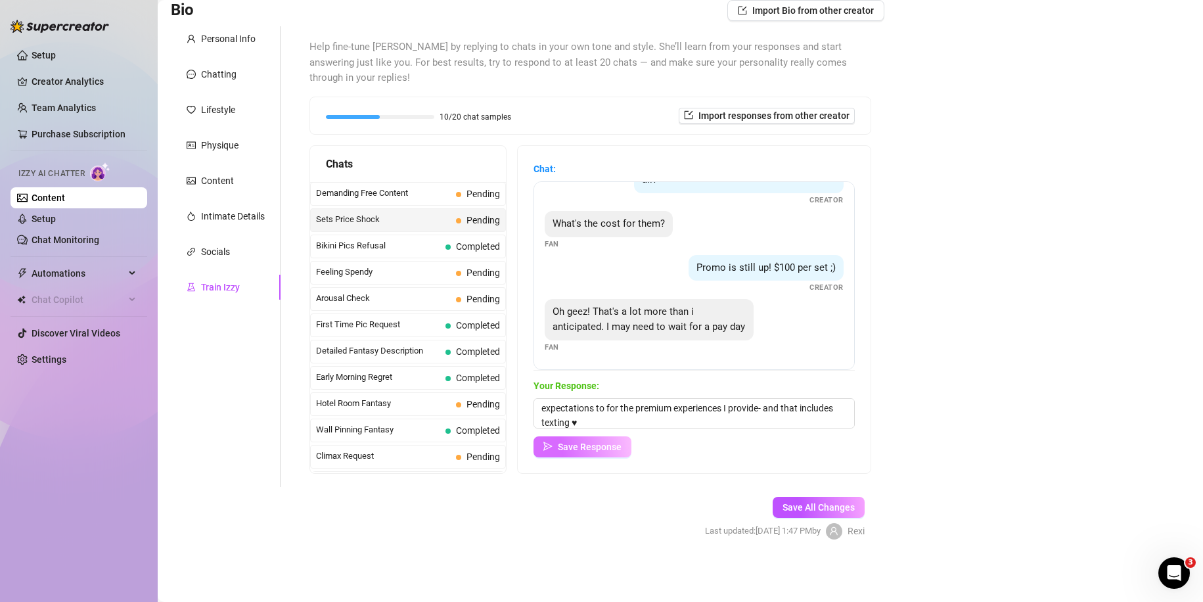
click at [611, 443] on span "Save Response" at bounding box center [590, 447] width 64 height 11
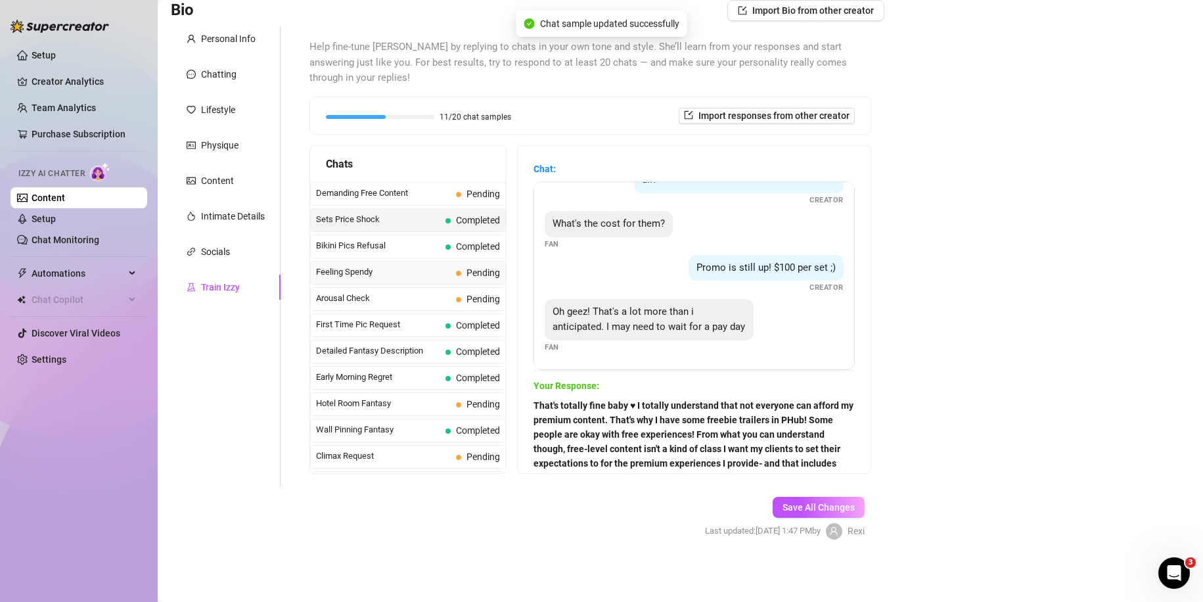
click at [390, 281] on div "Feeling Spendy Pending" at bounding box center [408, 273] width 196 height 24
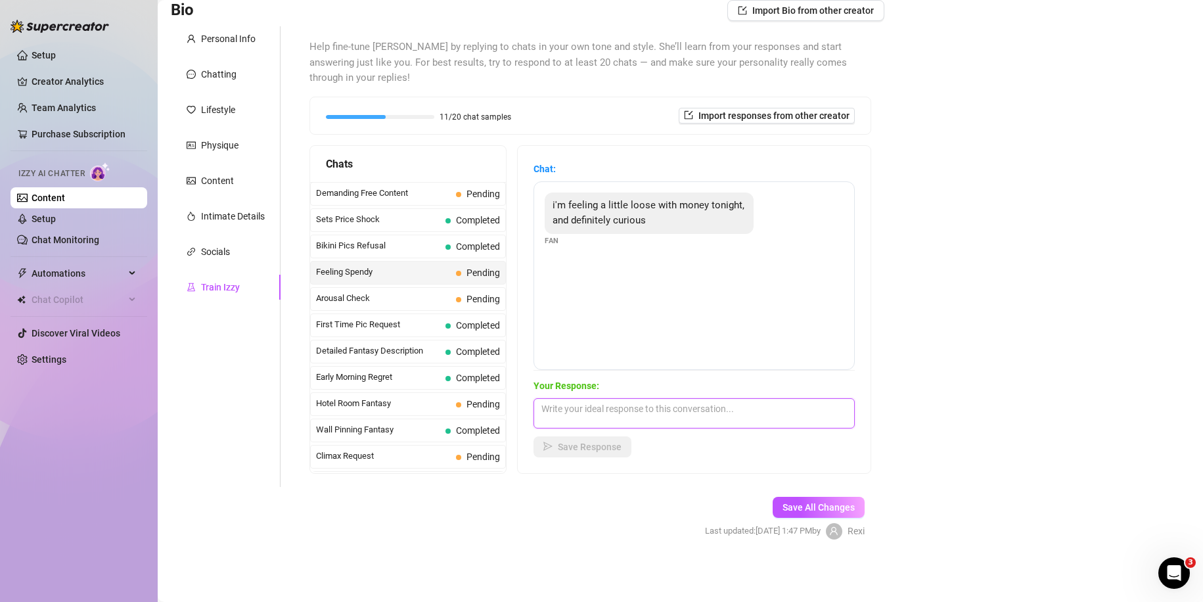
click at [575, 412] on textarea at bounding box center [693, 413] width 321 height 30
type textarea "mmm you know what you're here for and know how to ask it. I suppose the Gods sh…"
click at [576, 451] on span "Save Response" at bounding box center [590, 447] width 64 height 11
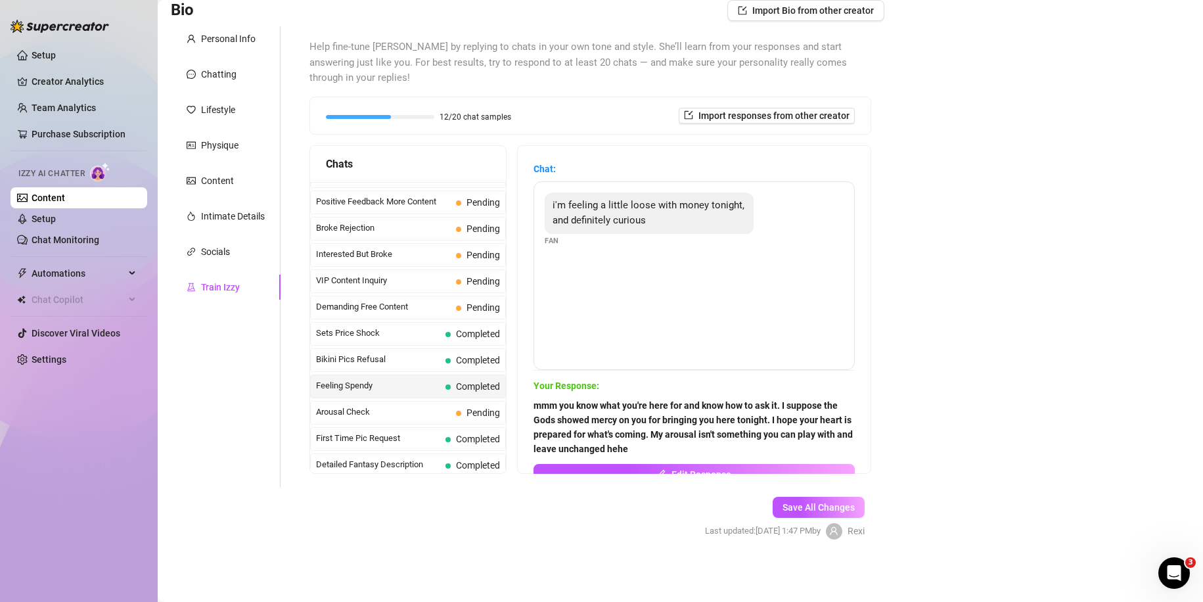
scroll to position [218, 0]
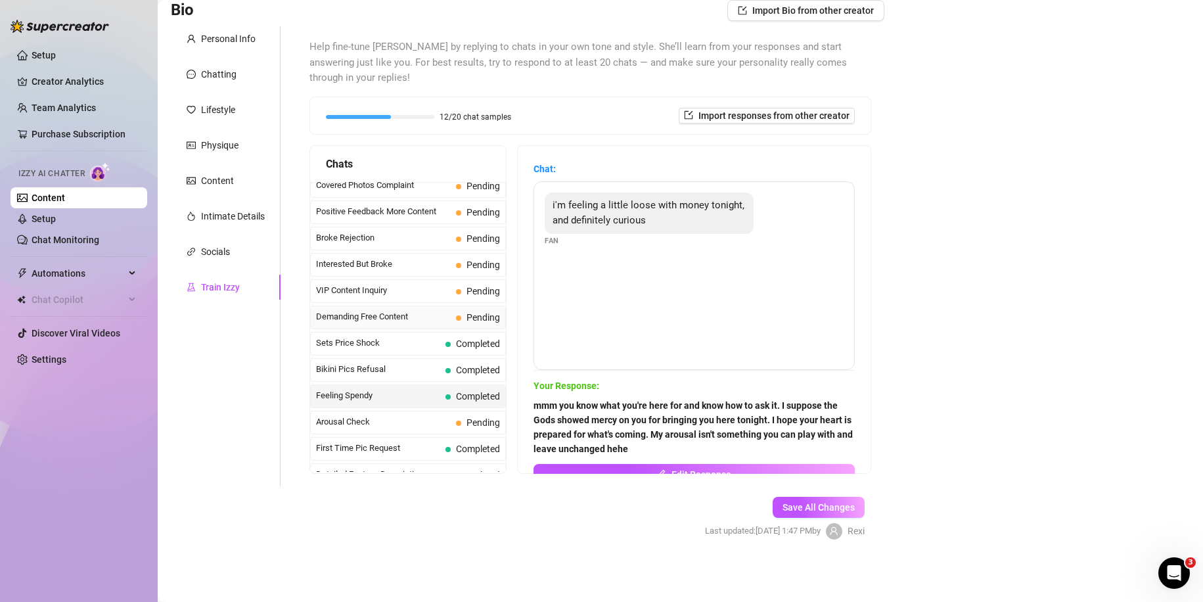
click at [439, 313] on span "Demanding Free Content" at bounding box center [383, 316] width 135 height 13
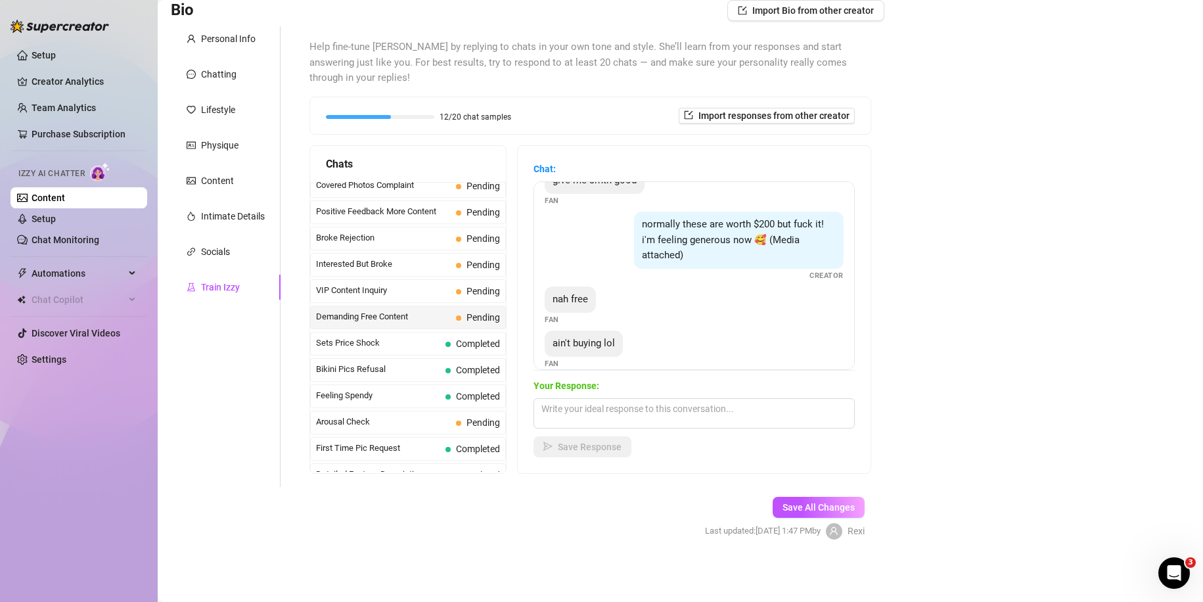
scroll to position [128, 0]
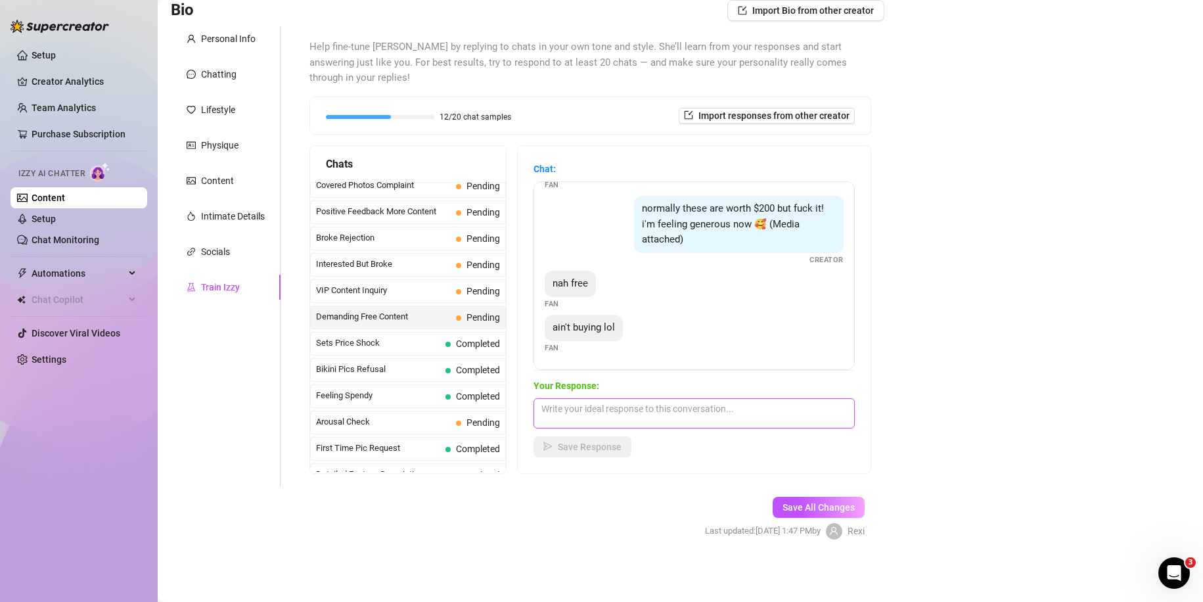
click at [602, 415] on textarea at bounding box center [693, 413] width 321 height 30
type textarea "okay my love, free (of me) it is ♥ talk when you're ready to treat this as a se…"
click at [622, 456] on button "Save Response" at bounding box center [582, 446] width 98 height 21
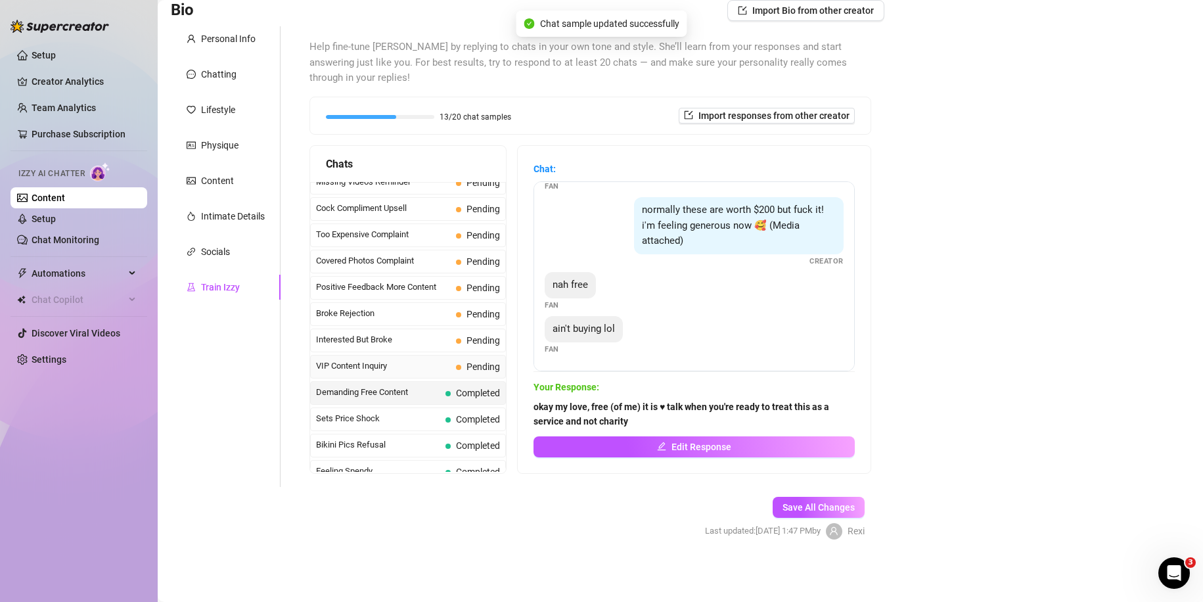
scroll to position [142, 0]
click at [407, 338] on span "Interested But Broke" at bounding box center [383, 340] width 135 height 13
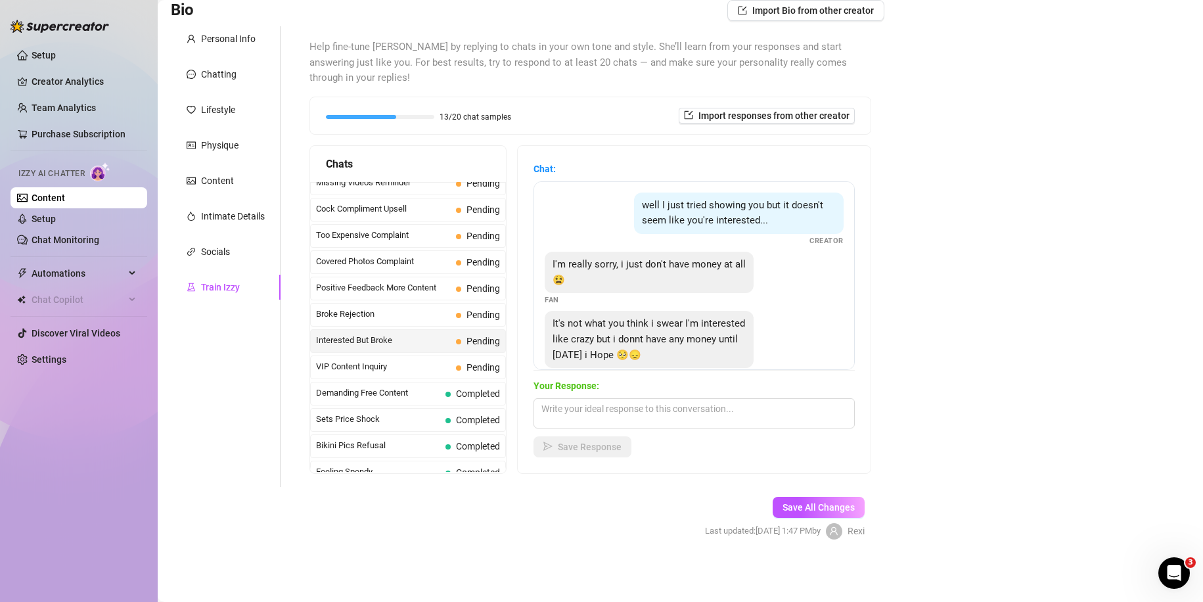
scroll to position [27, 0]
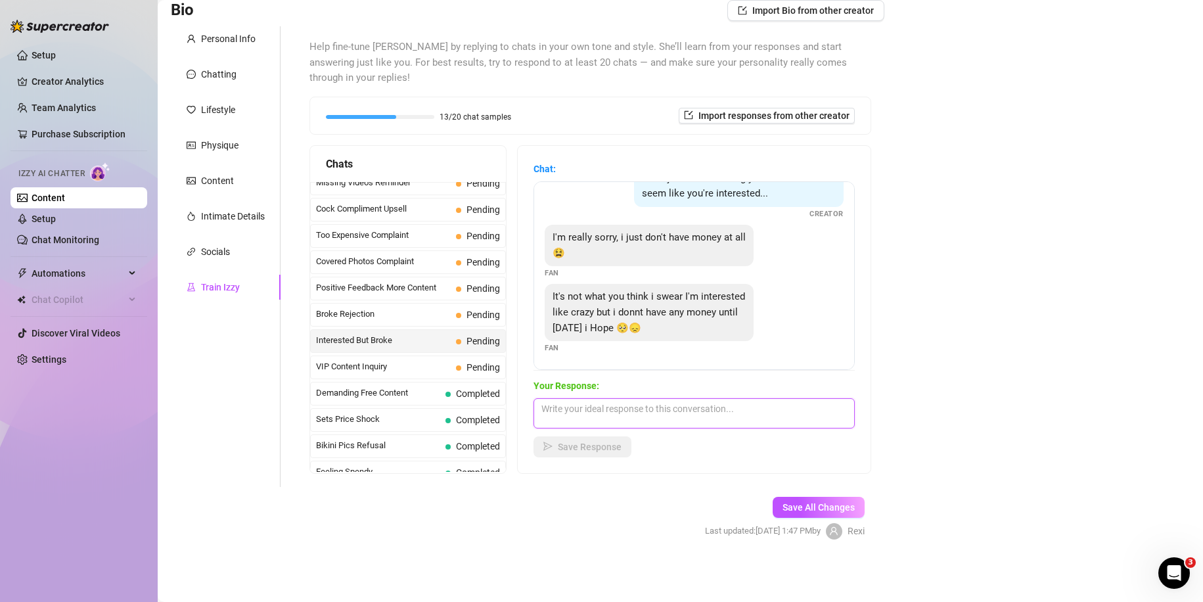
click at [628, 413] on textarea at bounding box center [693, 413] width 321 height 30
click at [603, 415] on textarea at bounding box center [693, 413] width 321 height 30
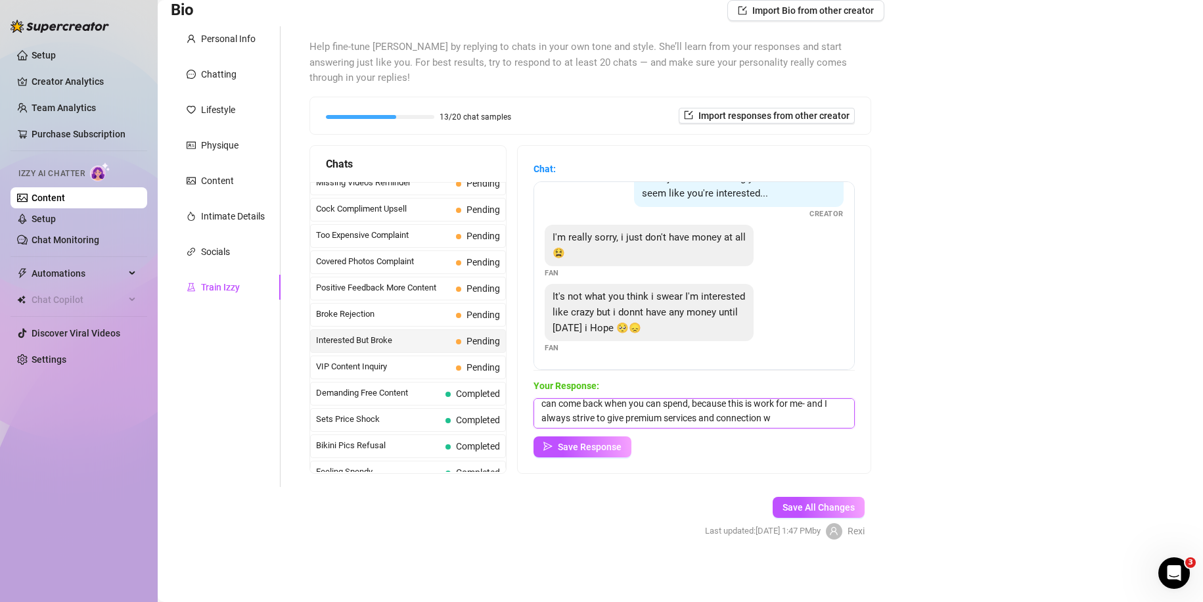
scroll to position [30, 0]
click at [578, 419] on textarea "It's okay, I don't feel like shaming you for it ♥ not like others would do. You…" at bounding box center [693, 413] width 321 height 30
click at [669, 420] on textarea "It's okay, I don't feel like shaming you for it ♥ not like others would do. You…" at bounding box center [693, 413] width 321 height 30
click at [587, 407] on textarea "It's okay, I don't feel like shaming you for it ♥ not like others would do. You…" at bounding box center [693, 413] width 321 height 30
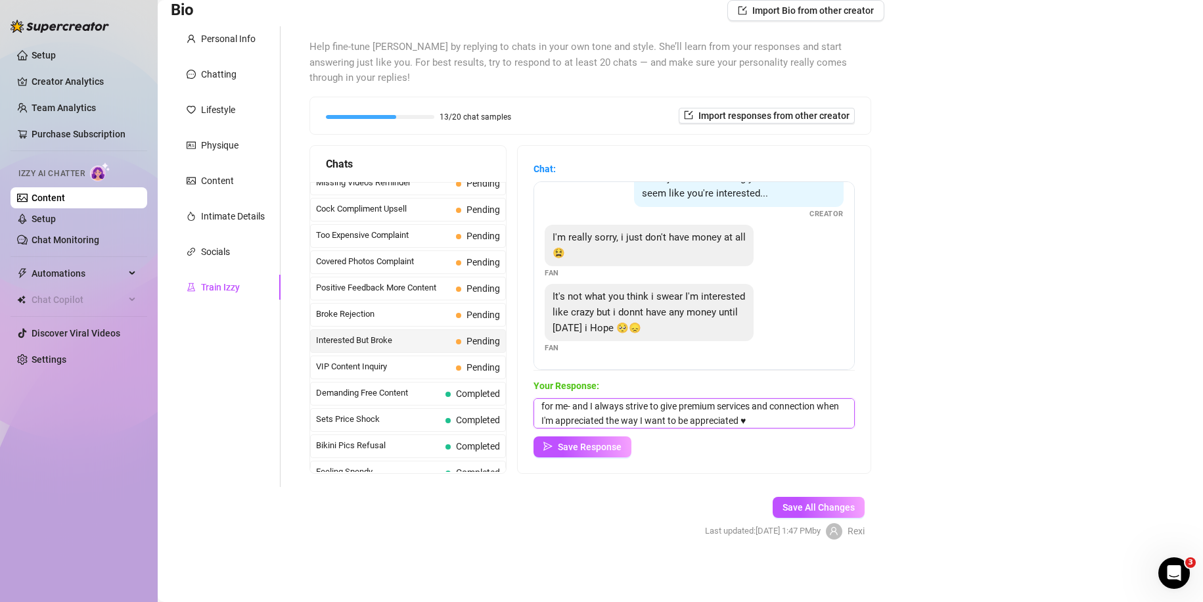
scroll to position [34, 0]
type textarea "It's okay, don't worry I don't feel like shaming you for it ♥ not like others w…"
click at [595, 446] on span "Save Response" at bounding box center [590, 447] width 64 height 11
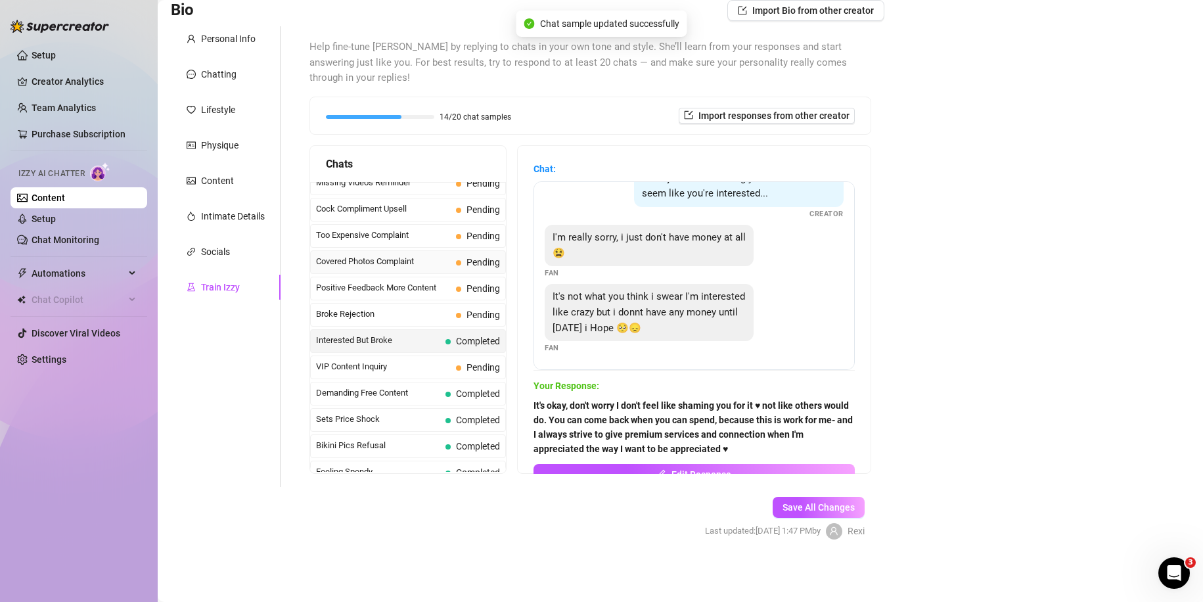
click at [442, 269] on div "Covered Photos Complaint Pending" at bounding box center [408, 262] width 196 height 24
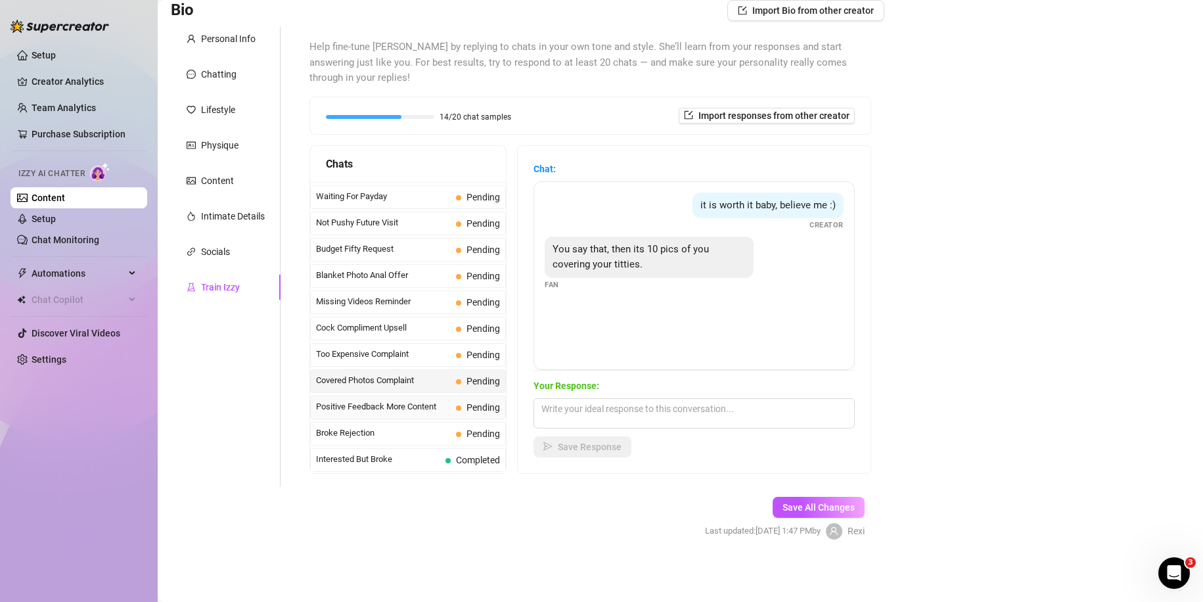
scroll to position [22, 0]
click at [553, 405] on textarea at bounding box center [693, 413] width 321 height 30
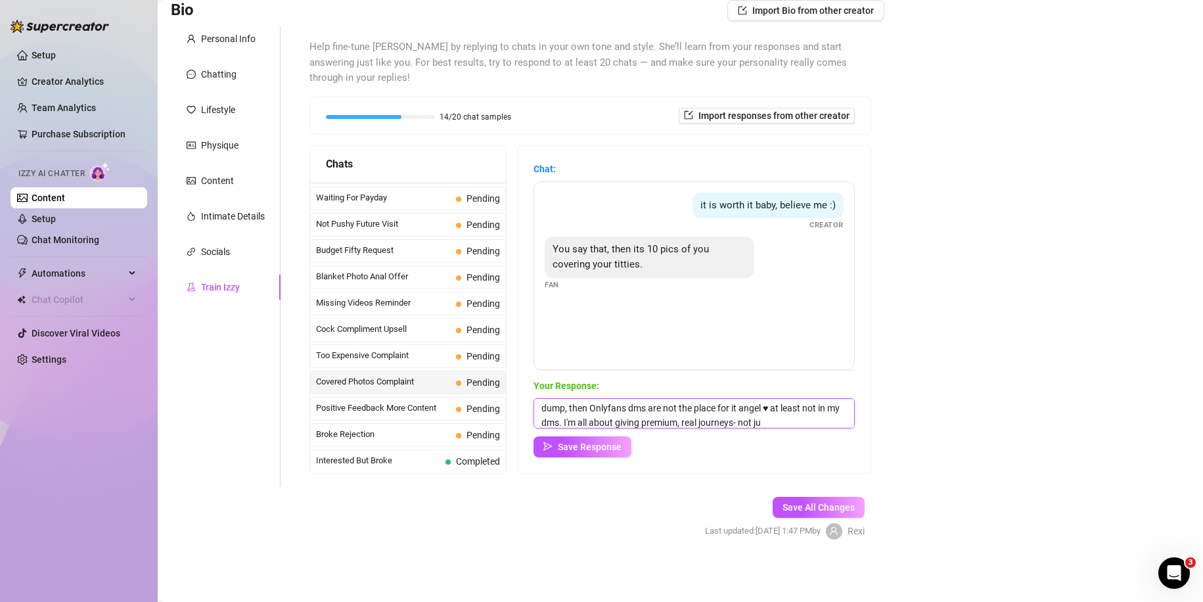
scroll to position [30, 0]
type textarea "the art is in the seduction... if what you were chasing was some fast cum & dum…"
click at [578, 442] on span "Save Response" at bounding box center [590, 447] width 64 height 11
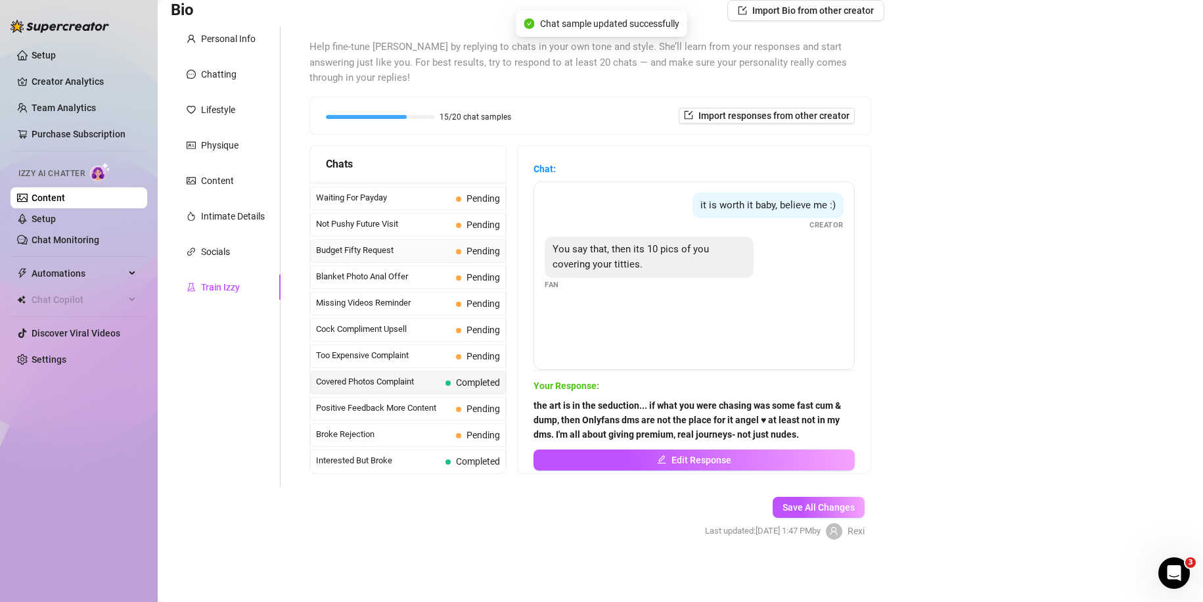
click at [439, 254] on span "Budget Fifty Request" at bounding box center [383, 250] width 135 height 13
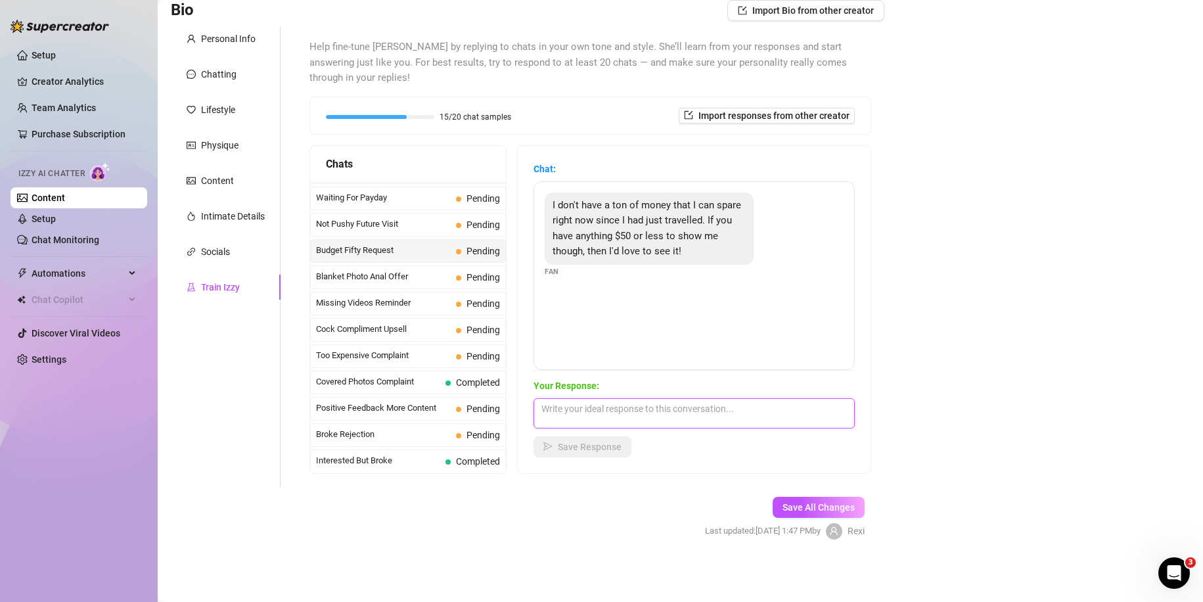
click at [616, 407] on textarea at bounding box center [693, 413] width 321 height 30
type textarea "Sure baby! For this price I can send you..."
click at [577, 455] on button "Save Response" at bounding box center [582, 446] width 98 height 21
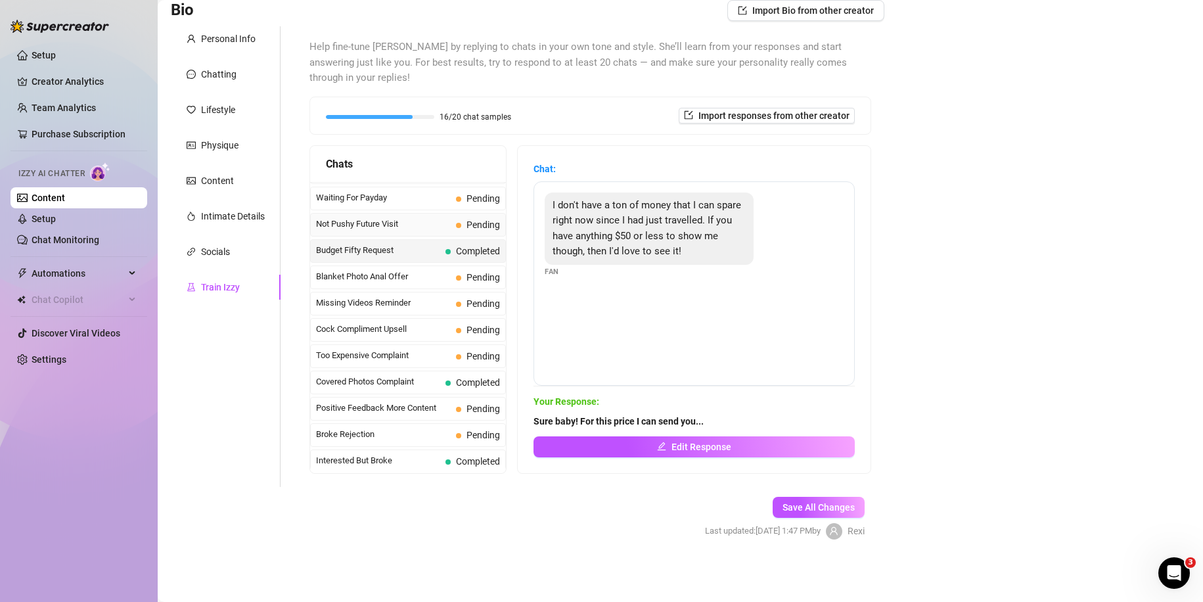
click at [426, 227] on span "Not Pushy Future Visit" at bounding box center [383, 223] width 135 height 13
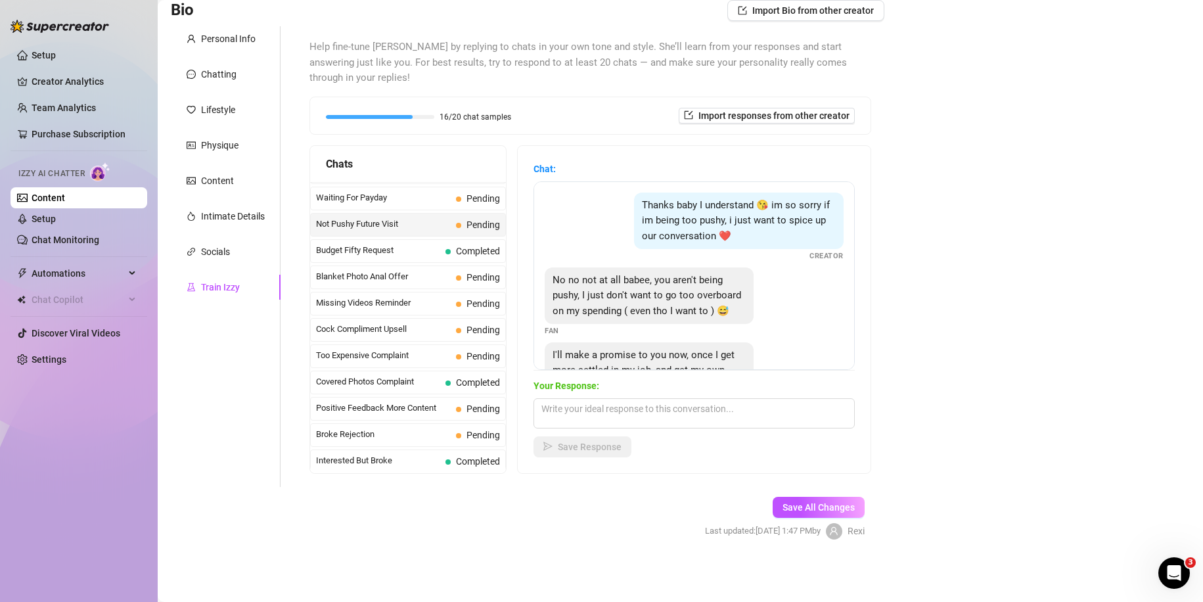
click at [733, 325] on div "No no not at all babee, you aren't being pushy, I just don't want to go too ove…" at bounding box center [649, 295] width 209 height 57
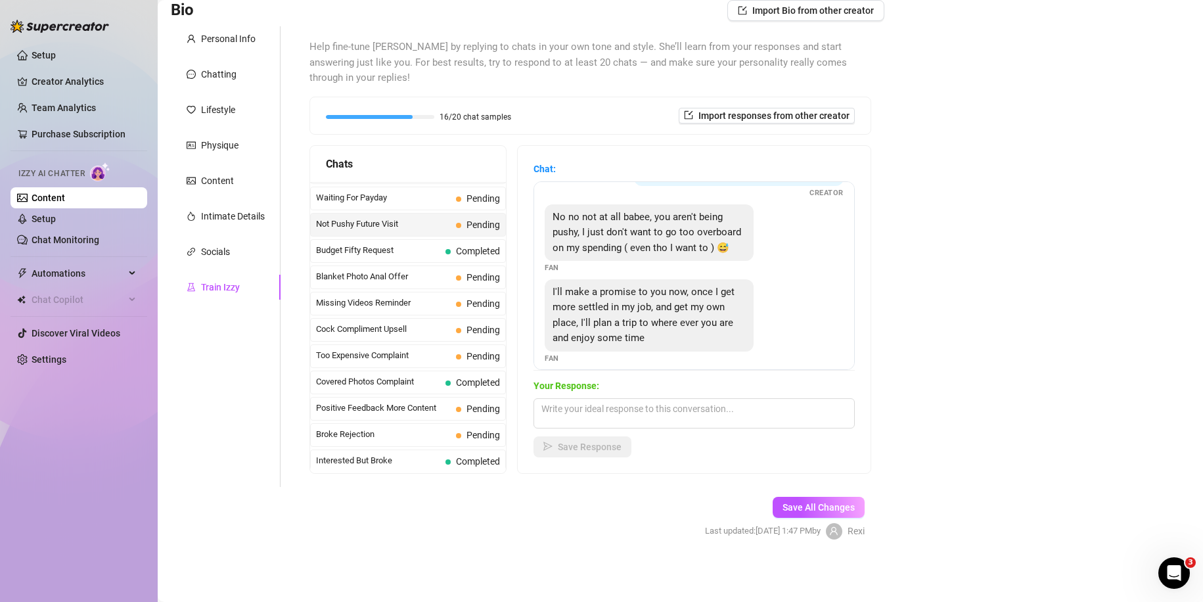
scroll to position [89, 0]
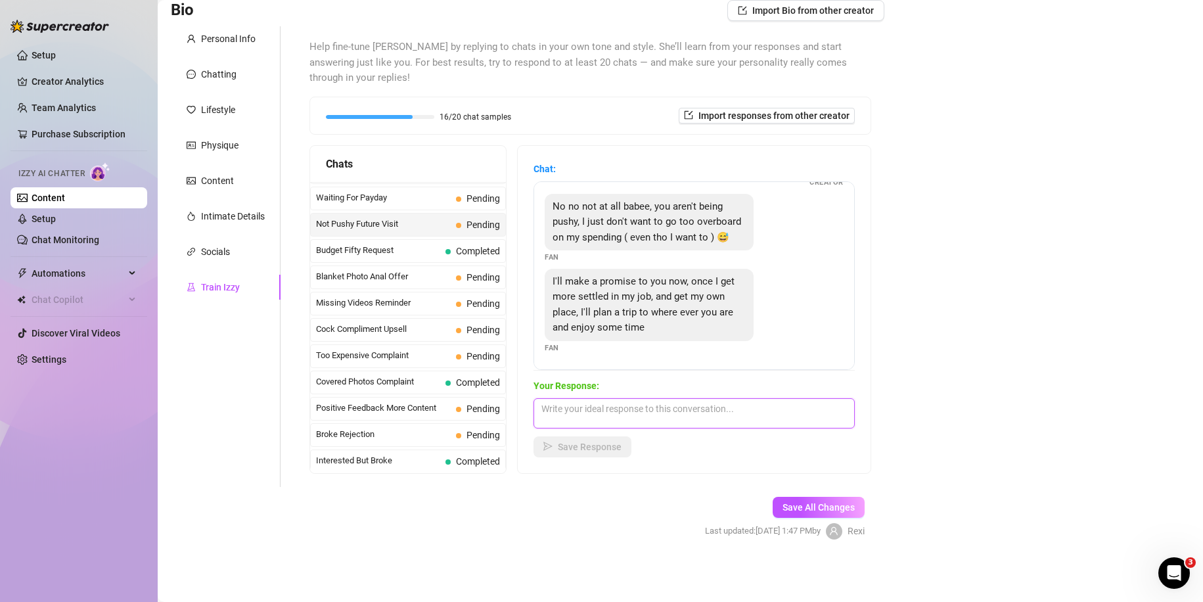
click at [673, 417] on textarea at bounding box center [693, 413] width 321 height 30
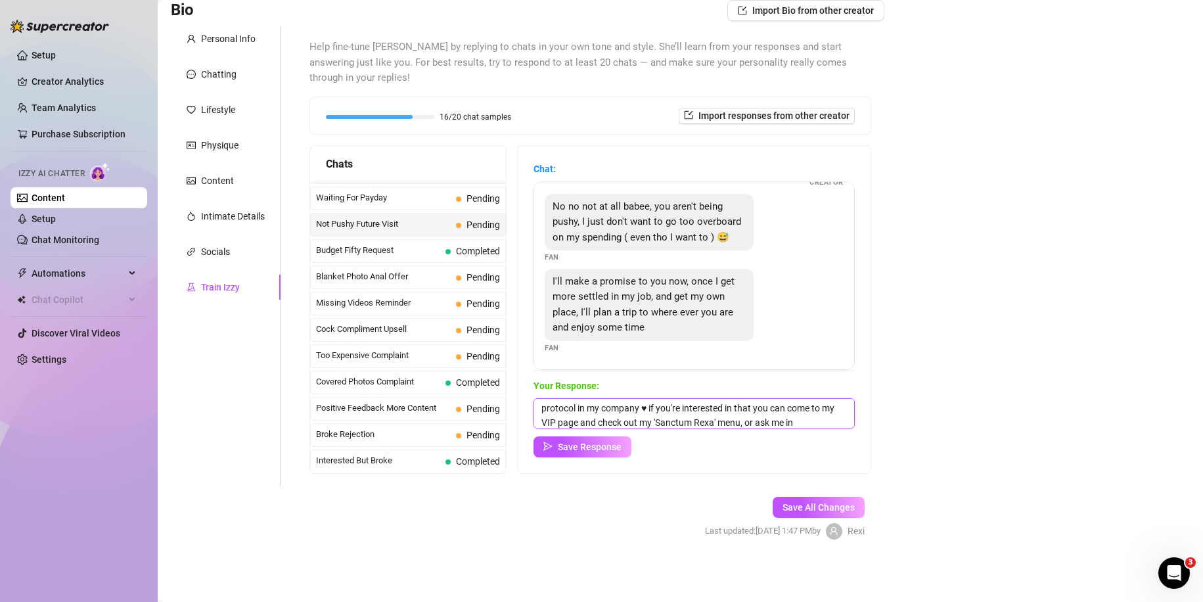
scroll to position [30, 0]
type textarea "That sounds lovely (for you), but that kind of service follows a strict protoco…"
click at [589, 454] on button "Save Response" at bounding box center [582, 446] width 98 height 21
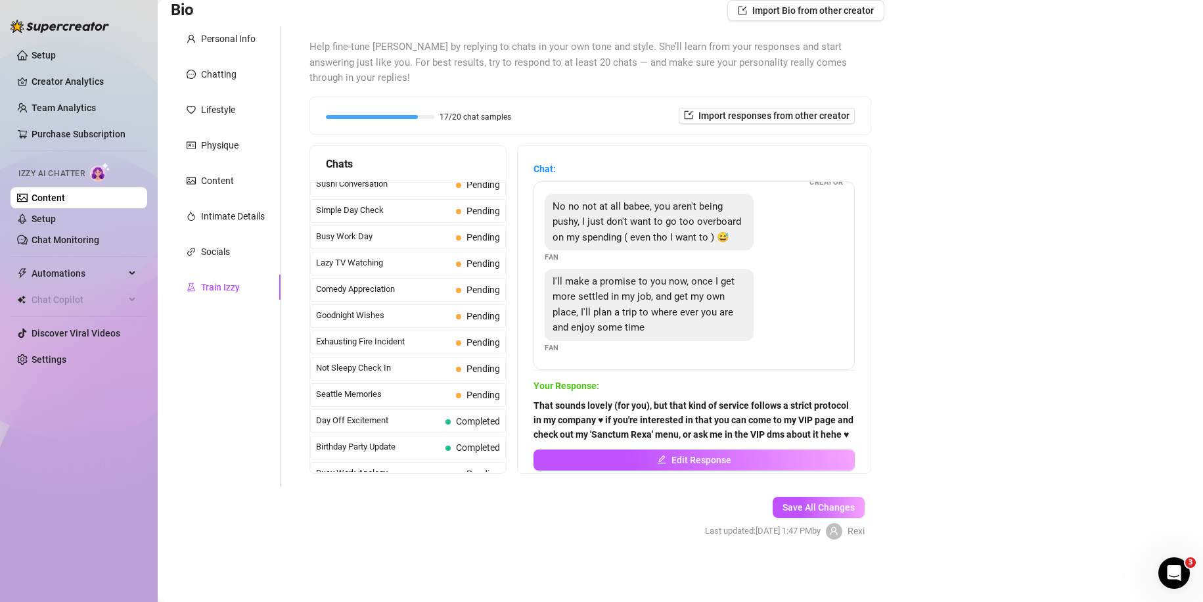
scroll to position [851, 0]
click at [404, 284] on span "Comedy Appreciation" at bounding box center [383, 288] width 135 height 13
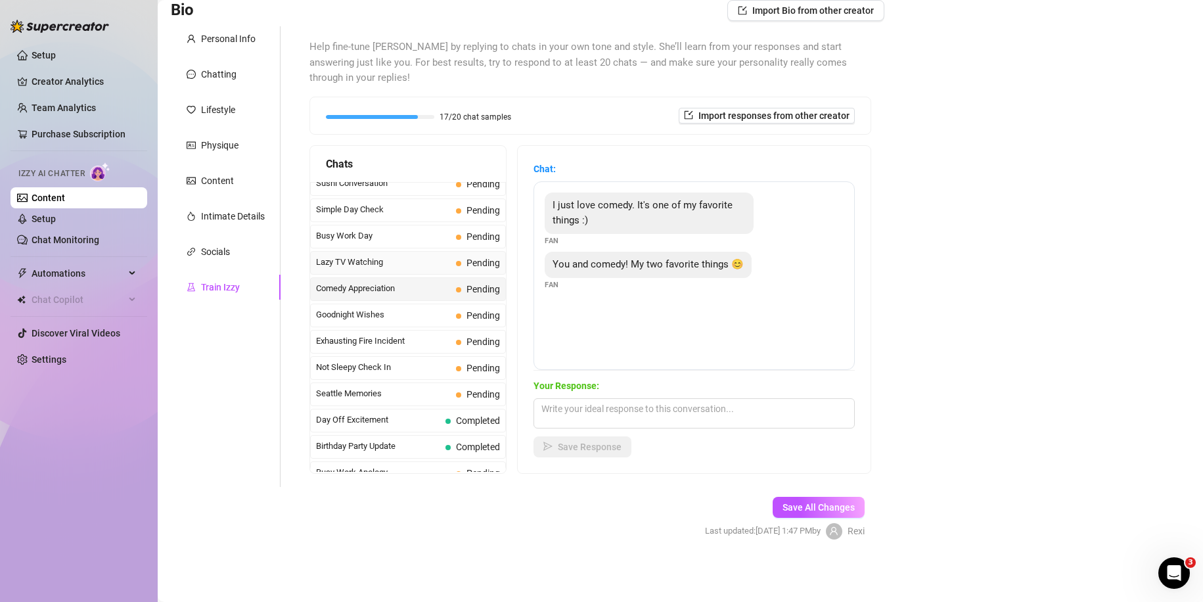
click at [408, 257] on span "Lazy TV Watching" at bounding box center [383, 262] width 135 height 13
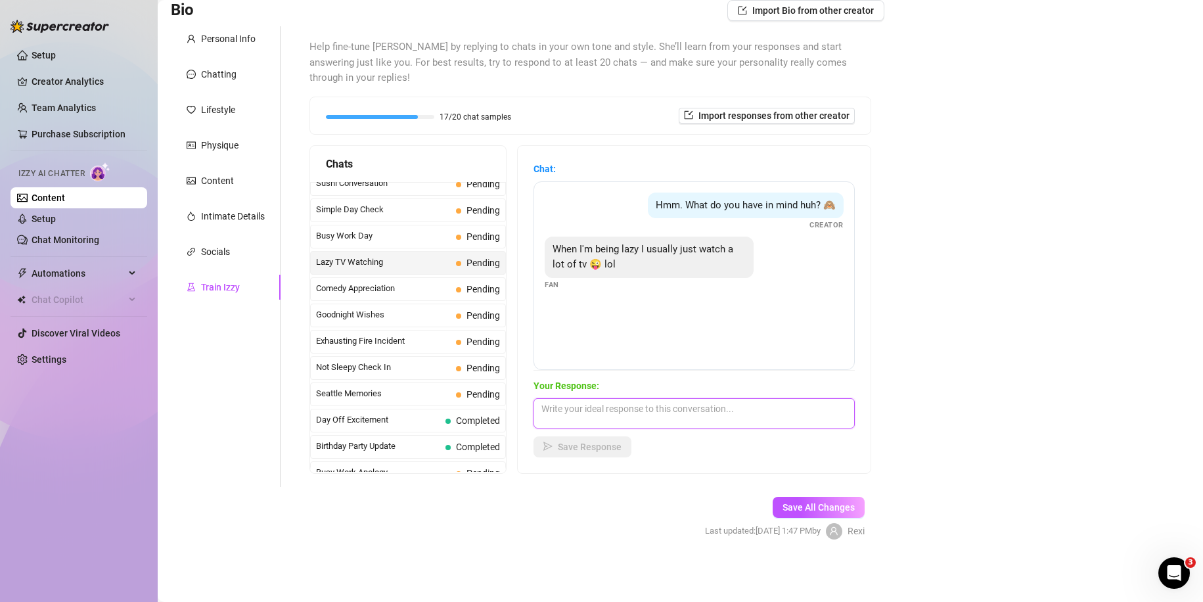
click at [573, 408] on textarea at bounding box center [693, 413] width 321 height 30
type textarea "Ikr? Sometimes the mind just wants to go quiet!"
click at [585, 437] on button "Save Response" at bounding box center [582, 446] width 98 height 21
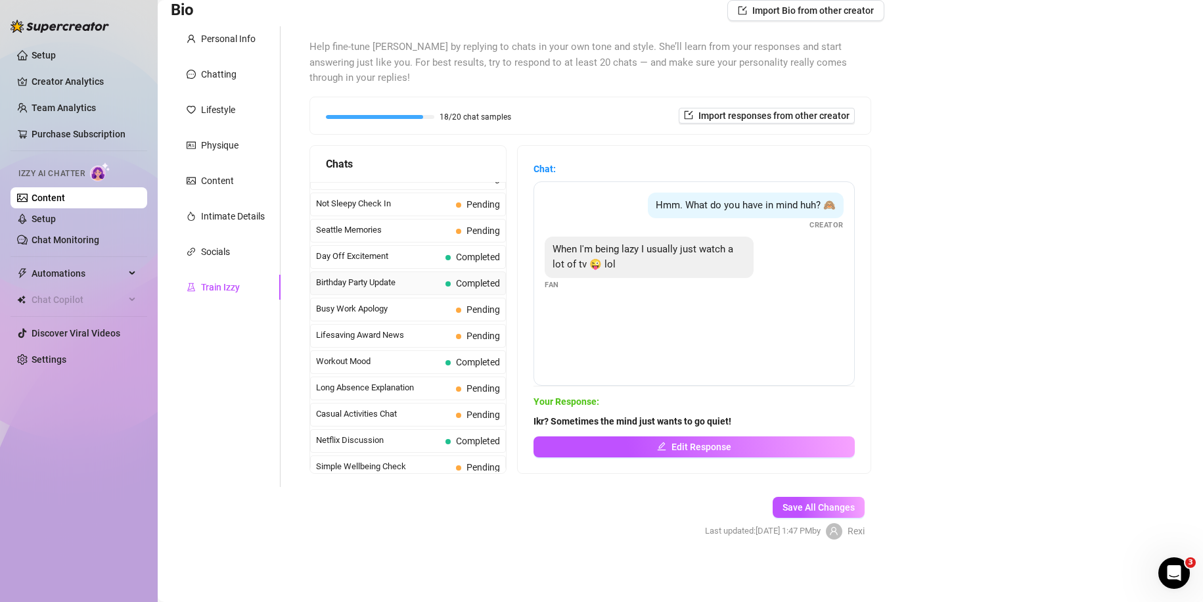
scroll to position [1006, 0]
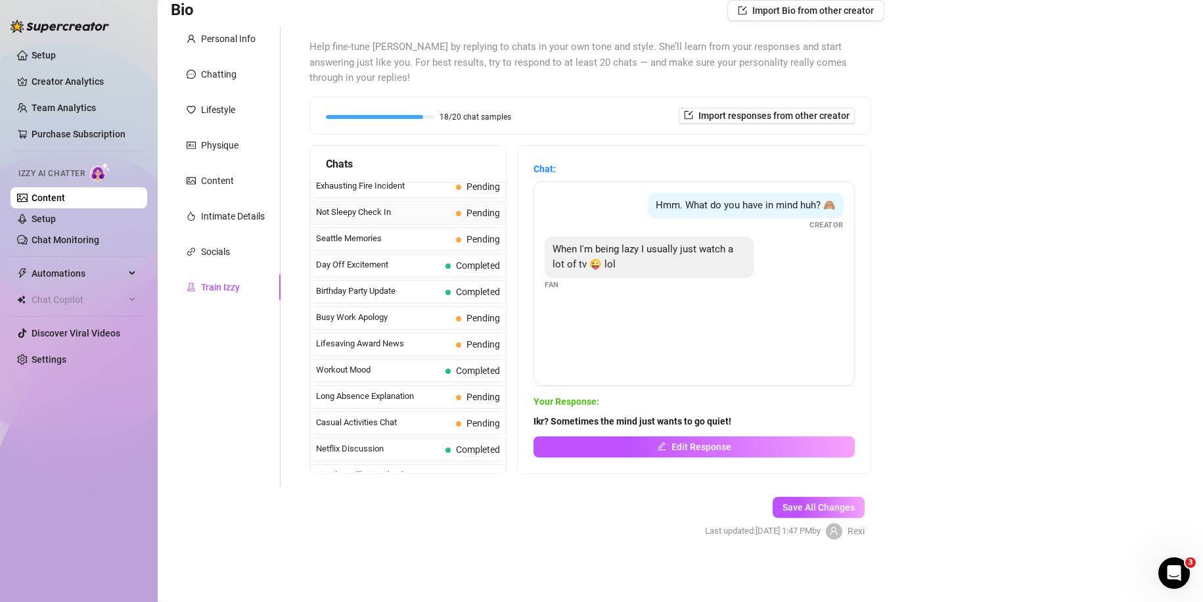
click at [426, 204] on div "Not Sleepy Check In Pending" at bounding box center [408, 213] width 196 height 24
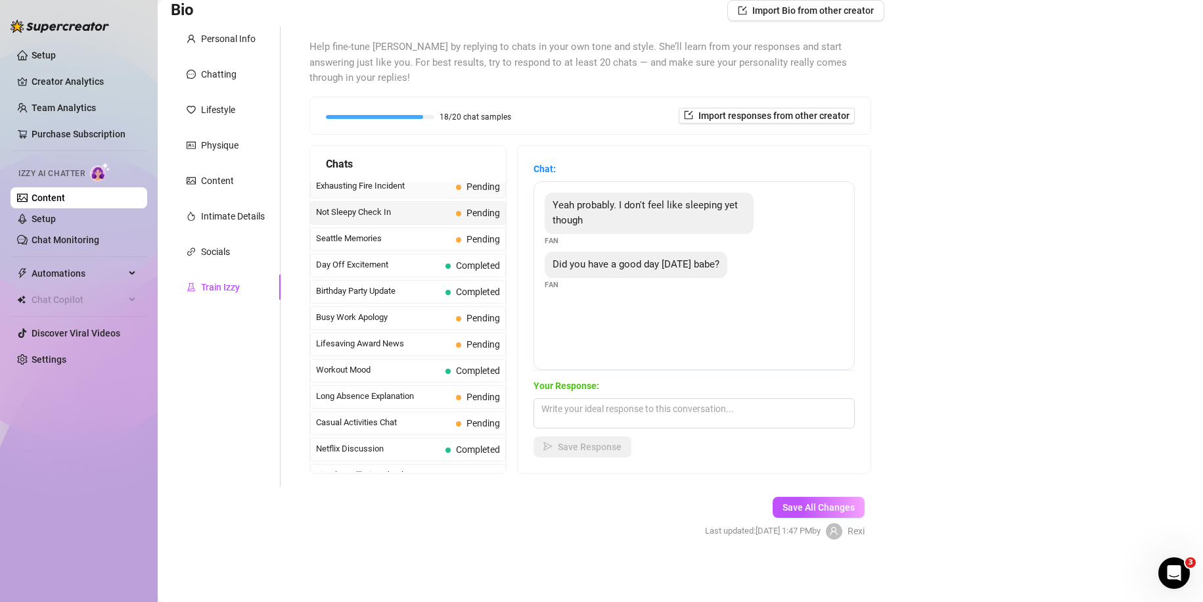
click at [419, 185] on span "Exhausting Fire Incident" at bounding box center [383, 185] width 135 height 13
click at [604, 412] on textarea at bounding box center [693, 413] width 321 height 30
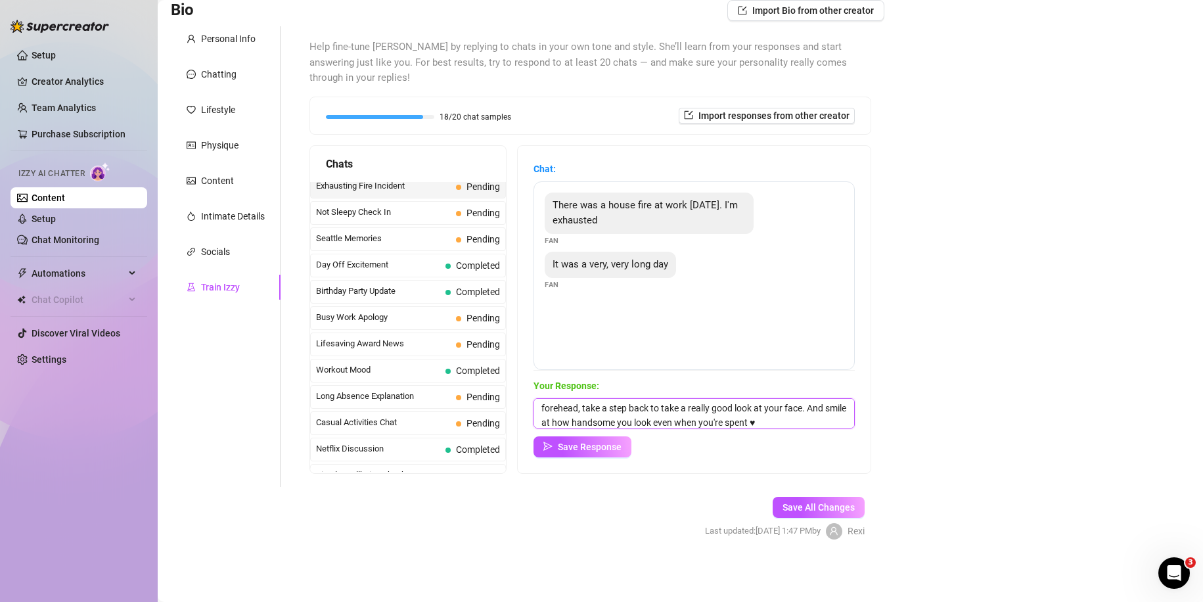
scroll to position [30, 0]
type textarea "Oh my angel ♥ come here, I'll make you some tea. And then I'll kiss your forehe…"
click at [591, 452] on span "Save Response" at bounding box center [590, 447] width 64 height 11
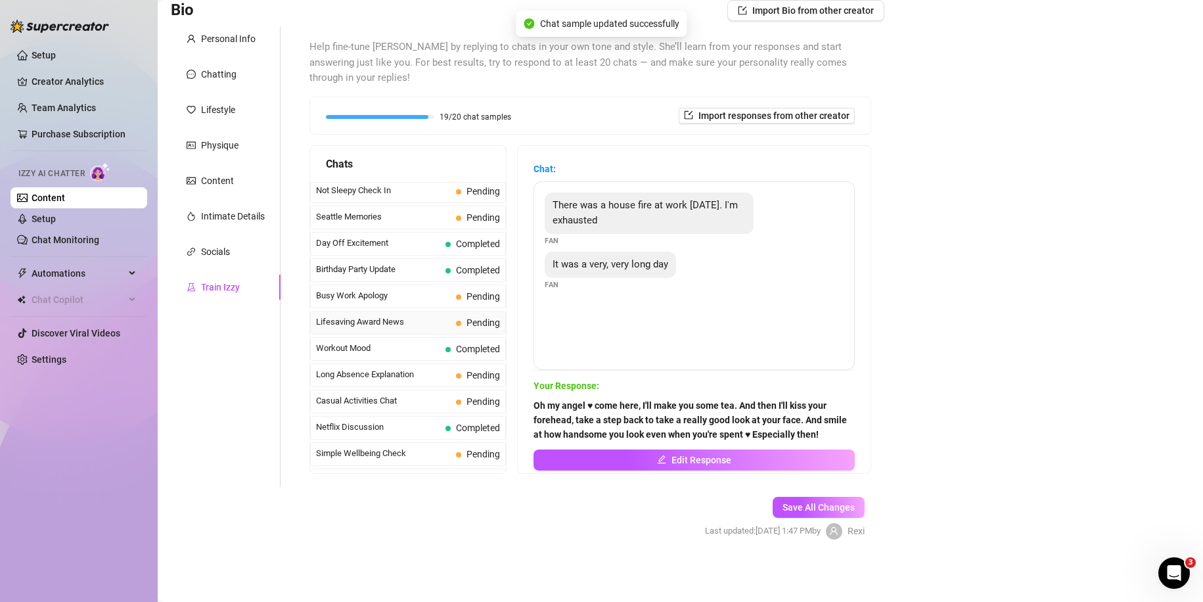
scroll to position [1095, 0]
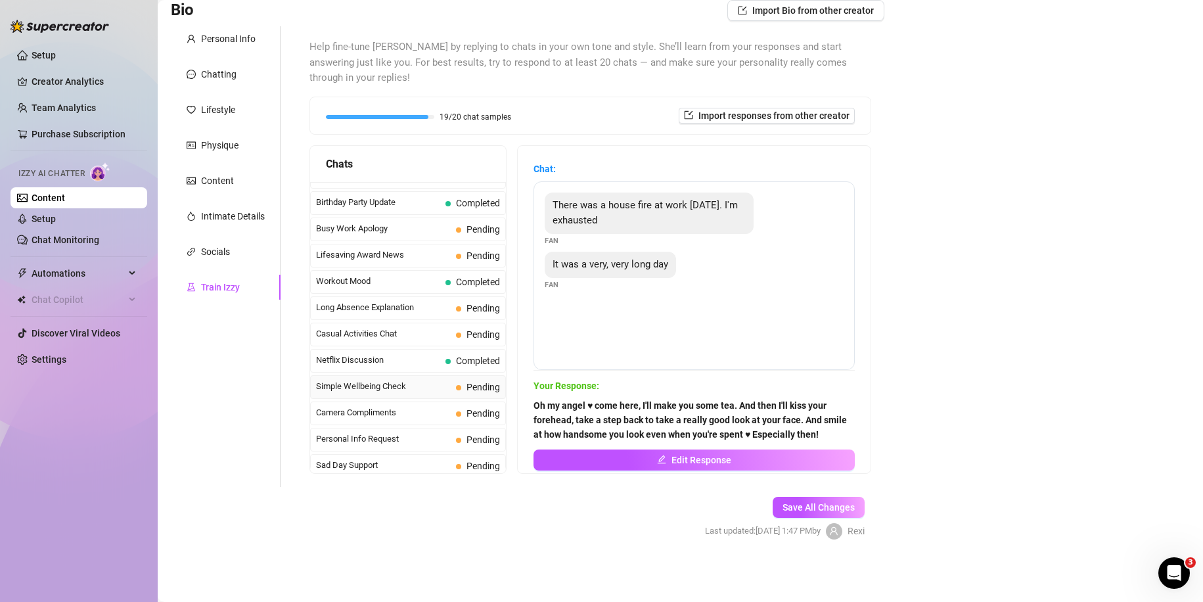
click at [447, 387] on span "Simple Wellbeing Check" at bounding box center [383, 386] width 135 height 13
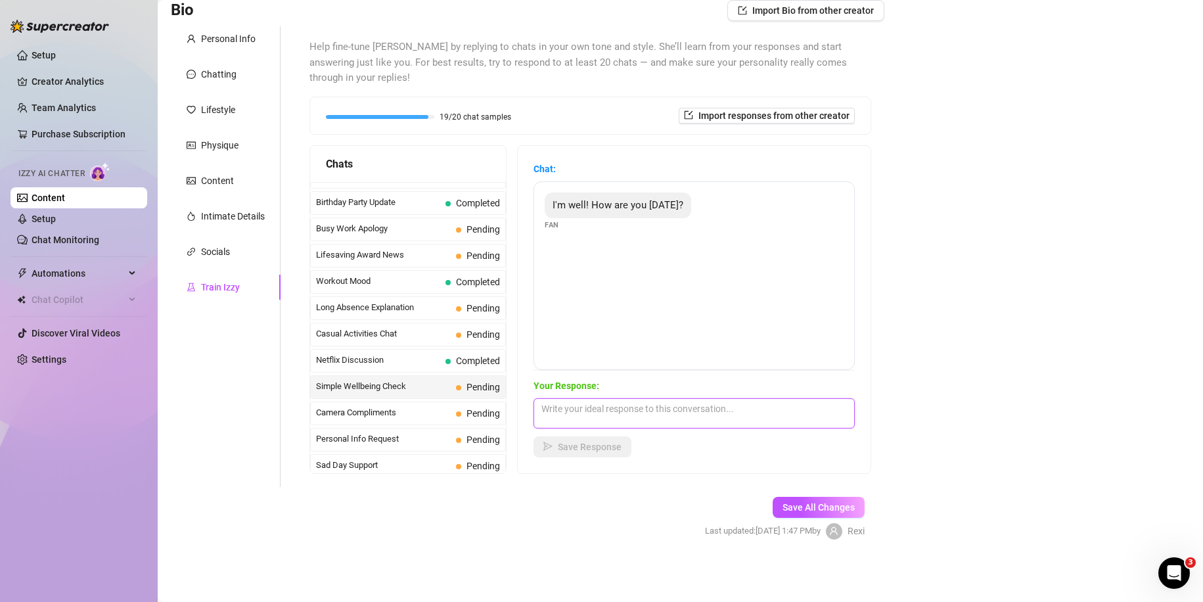
click at [572, 419] on textarea at bounding box center [693, 413] width 321 height 30
click at [560, 411] on textarea "Og I'm doing really well!" at bounding box center [693, 413] width 321 height 30
click at [720, 418] on textarea "Oh I'm doing really well!" at bounding box center [693, 413] width 321 height 30
type textarea "Oh I'm doing really well! Just went on a bike right and I feel so blissfully bu…"
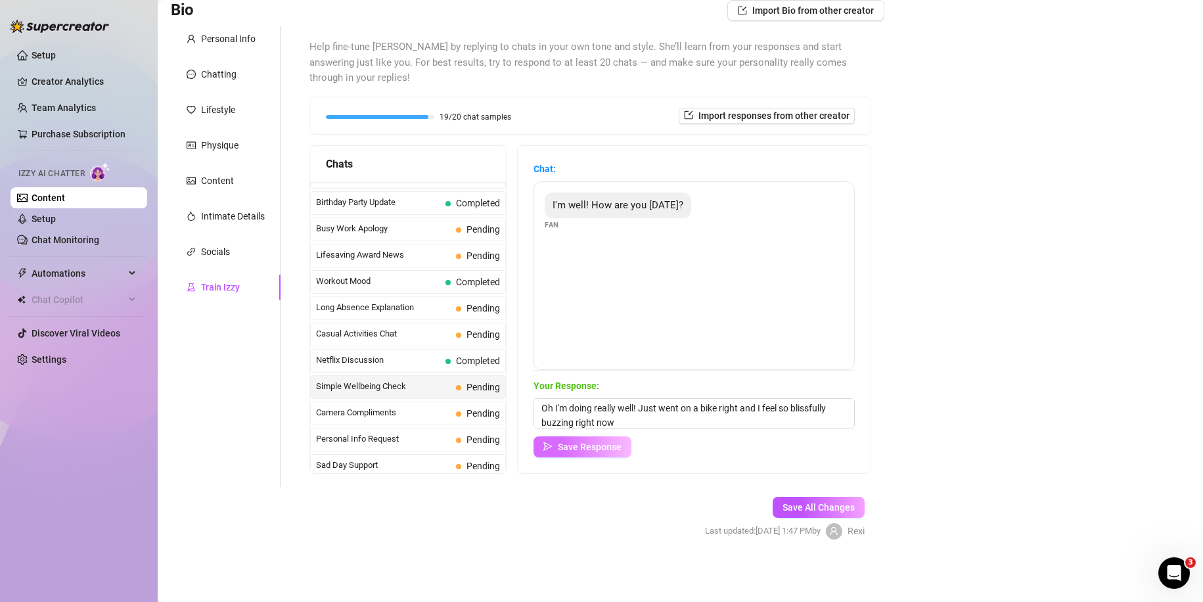
click at [602, 446] on span "Save Response" at bounding box center [590, 447] width 64 height 11
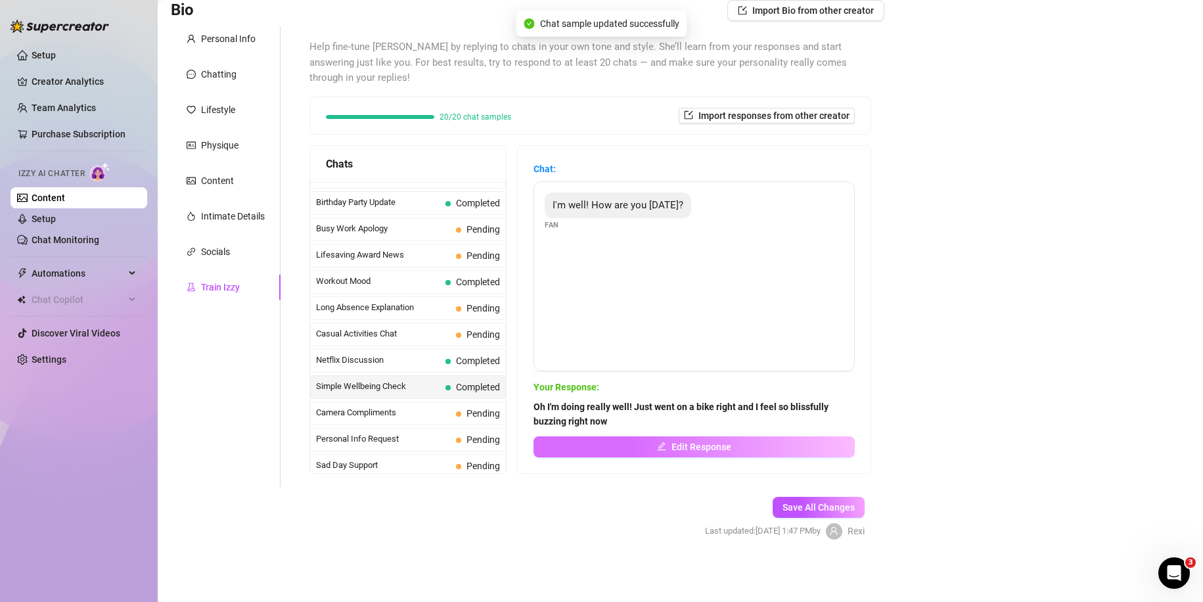
click at [584, 440] on button "Edit Response" at bounding box center [693, 446] width 321 height 21
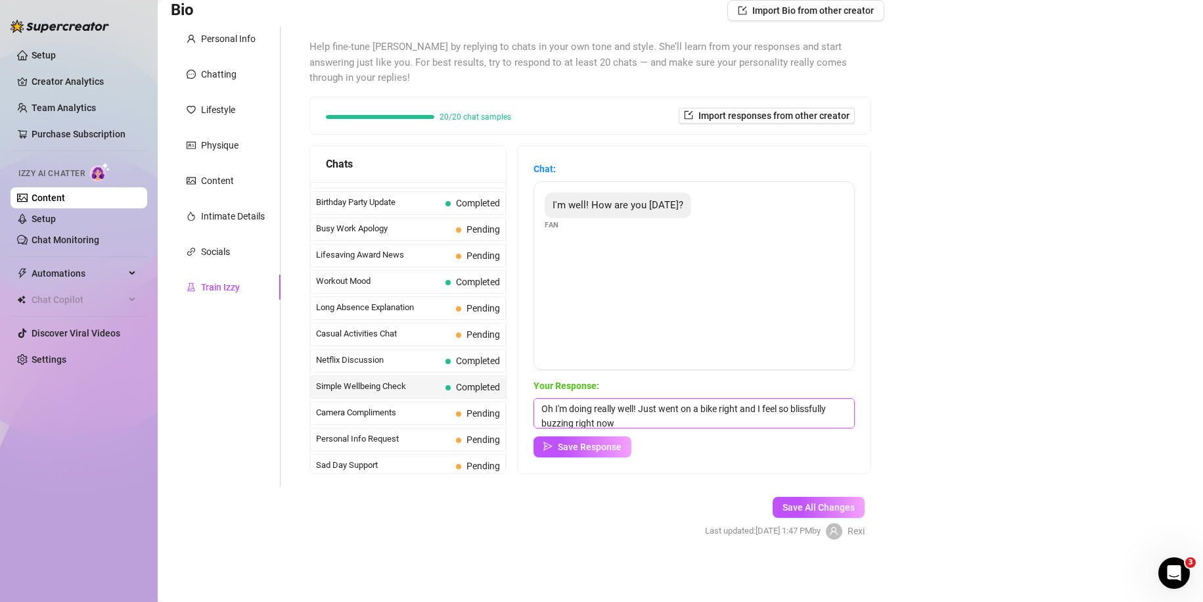
click at [681, 422] on textarea "Oh I'm doing really well! Just went on a bike right and I feel so blissfully bu…" at bounding box center [693, 413] width 321 height 30
type textarea "Oh I'm doing really well! Just went on a bike right and I feel so blissfully bu…"
click at [601, 446] on span "Save Response" at bounding box center [590, 447] width 64 height 11
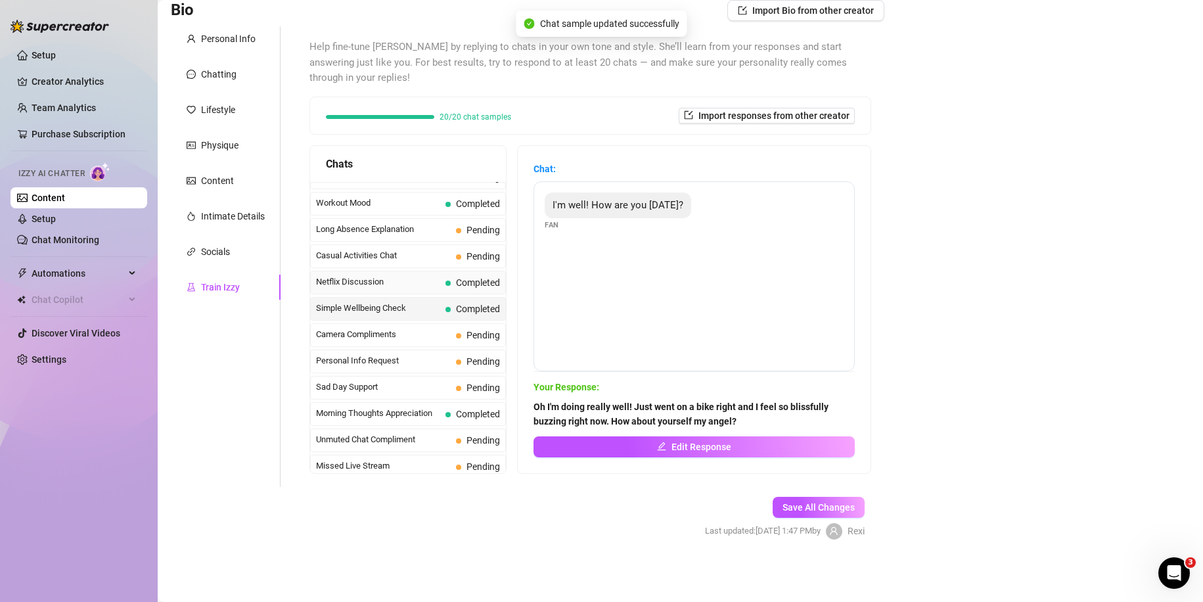
scroll to position [1179, 0]
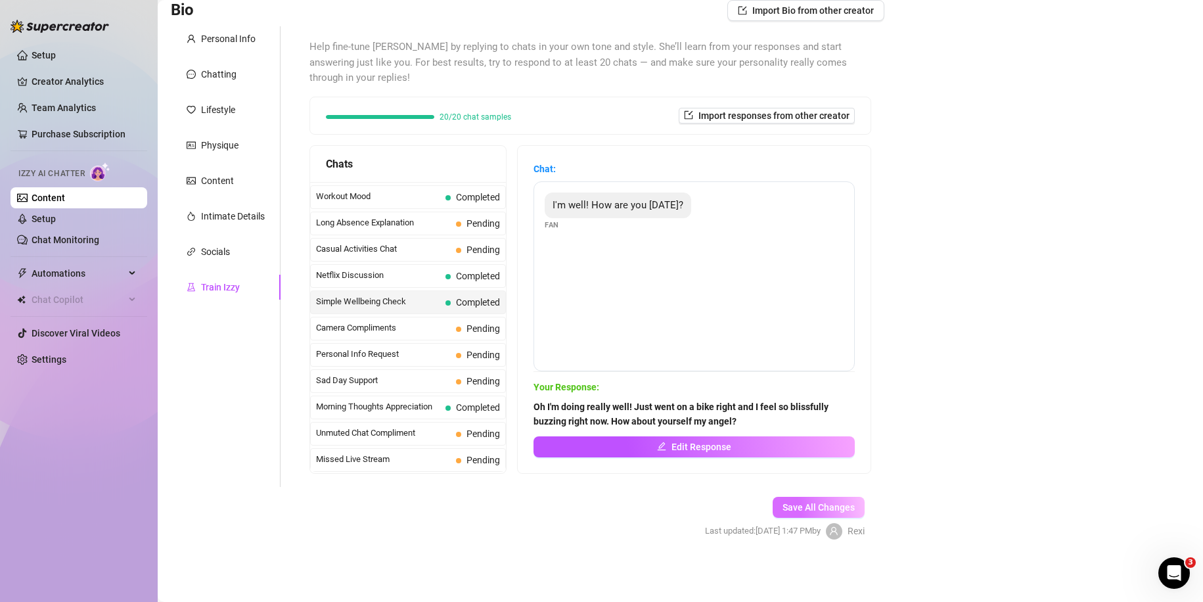
click at [785, 507] on span "Save All Changes" at bounding box center [819, 507] width 72 height 11
click at [458, 339] on div "Lazy TV Watching Completed" at bounding box center [408, 331] width 196 height 24
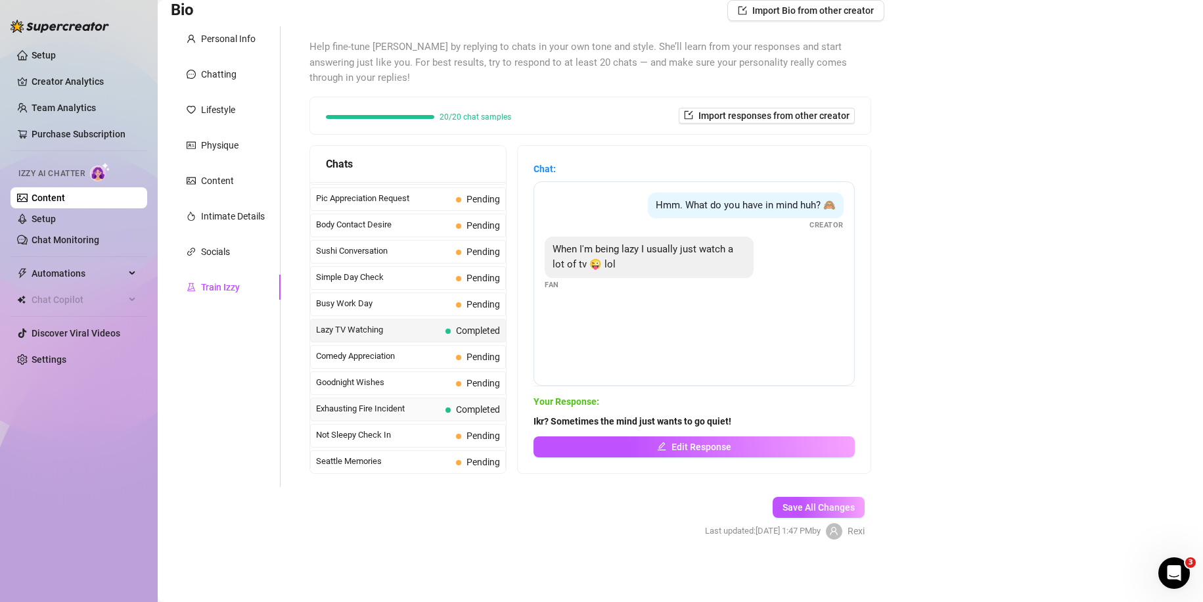
click at [424, 408] on span "Exhausting Fire Incident" at bounding box center [378, 408] width 124 height 13
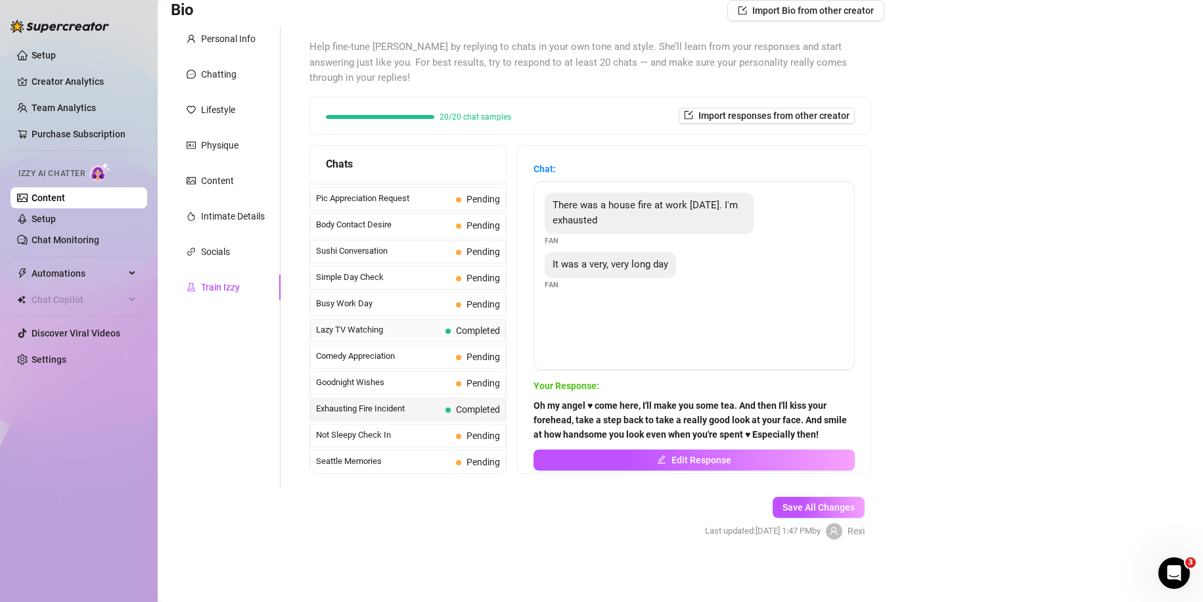
click at [436, 330] on div "Lazy TV Watching Completed" at bounding box center [408, 331] width 196 height 24
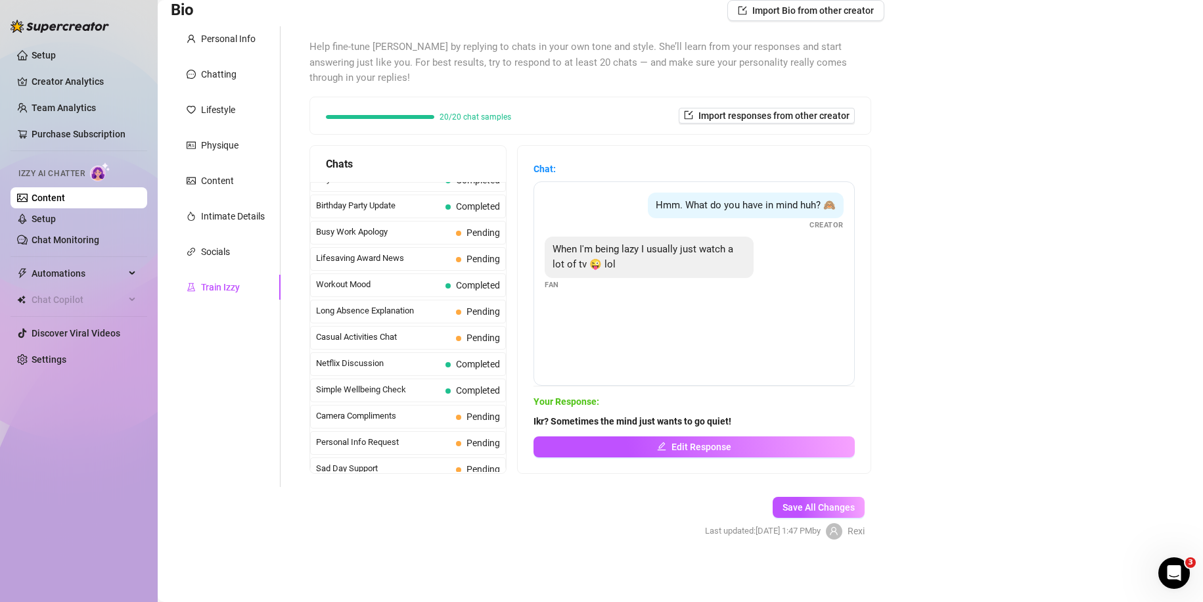
scroll to position [1179, 0]
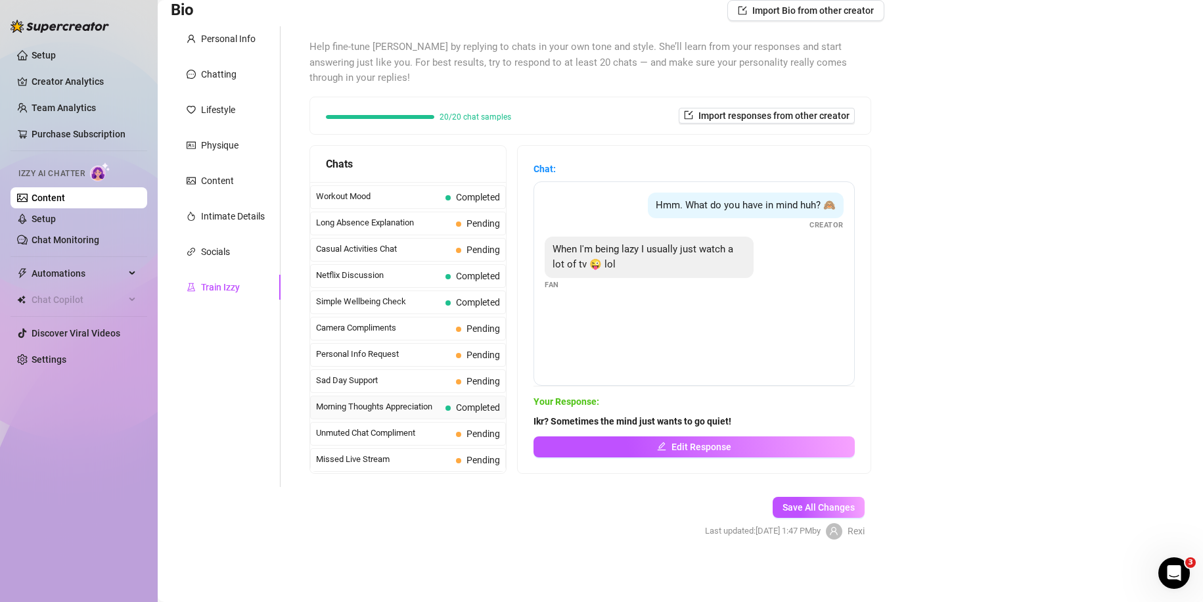
click at [424, 417] on div "Morning Thoughts Appreciation Completed" at bounding box center [408, 408] width 196 height 24
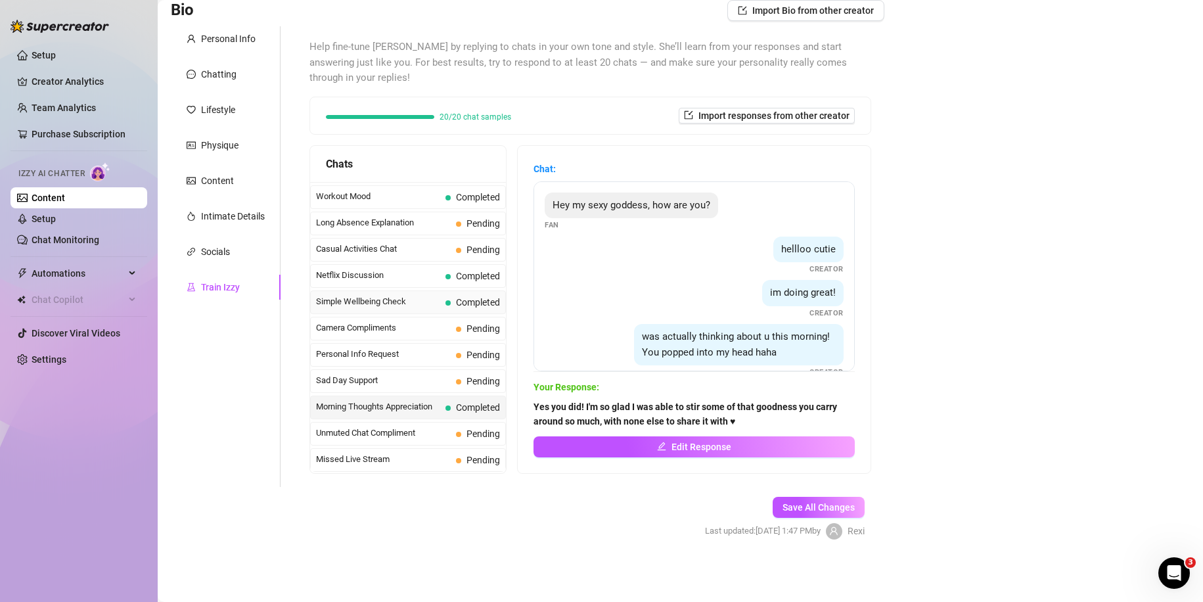
click at [422, 299] on span "Simple Wellbeing Check" at bounding box center [378, 301] width 124 height 13
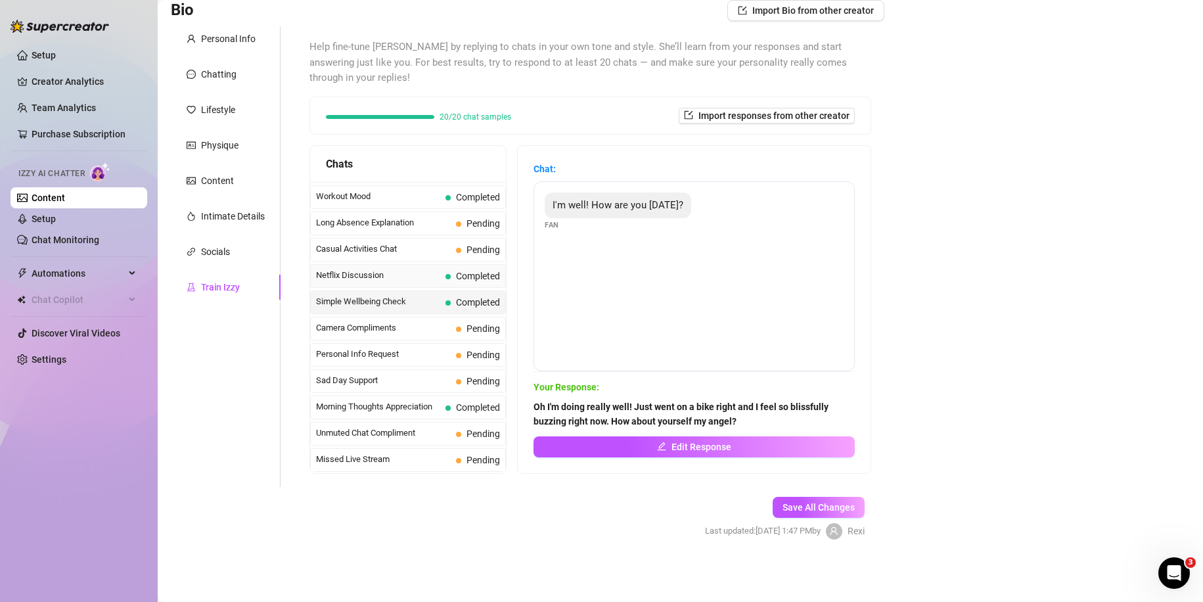
click at [422, 269] on span "Netflix Discussion" at bounding box center [378, 275] width 124 height 13
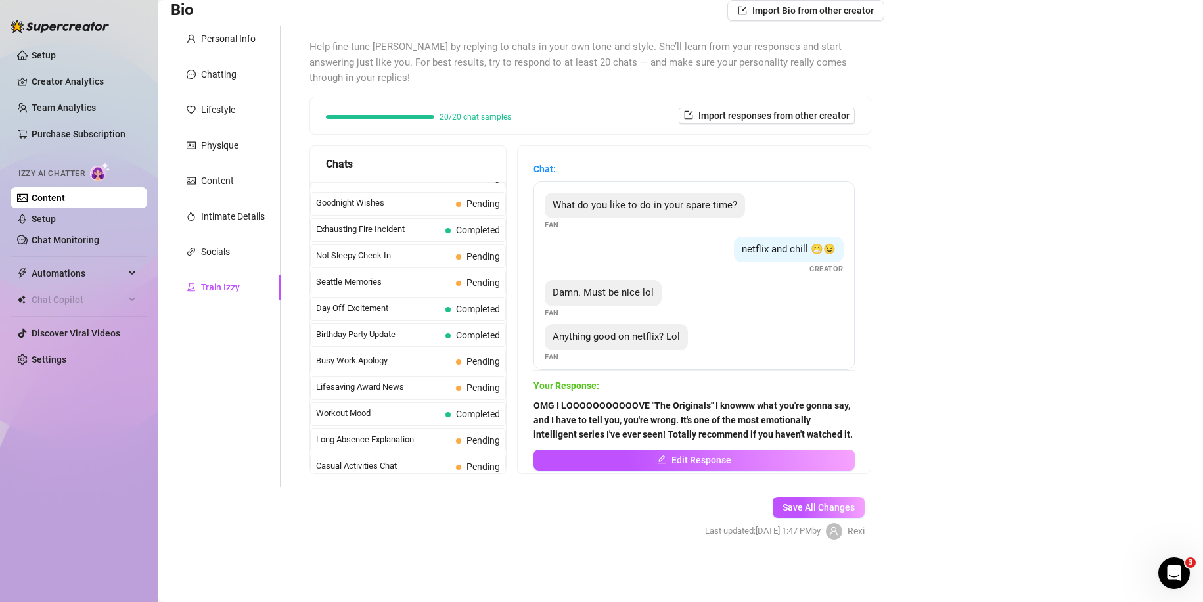
scroll to position [962, 0]
click at [405, 412] on span "Workout Mood" at bounding box center [378, 413] width 124 height 13
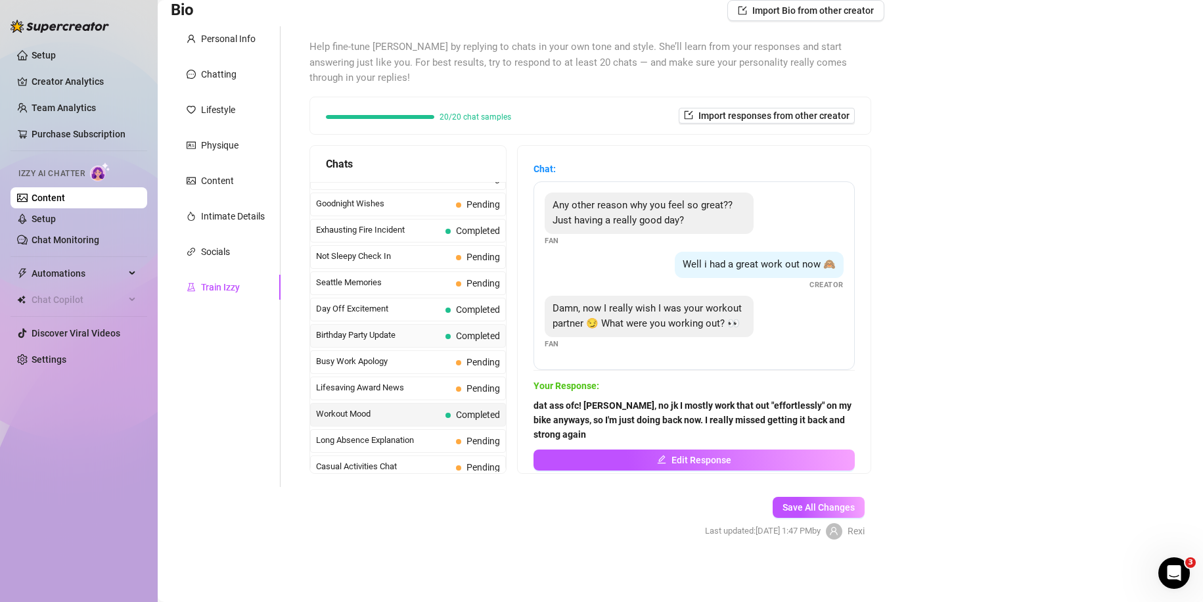
click at [411, 334] on span "Birthday Party Update" at bounding box center [378, 335] width 124 height 13
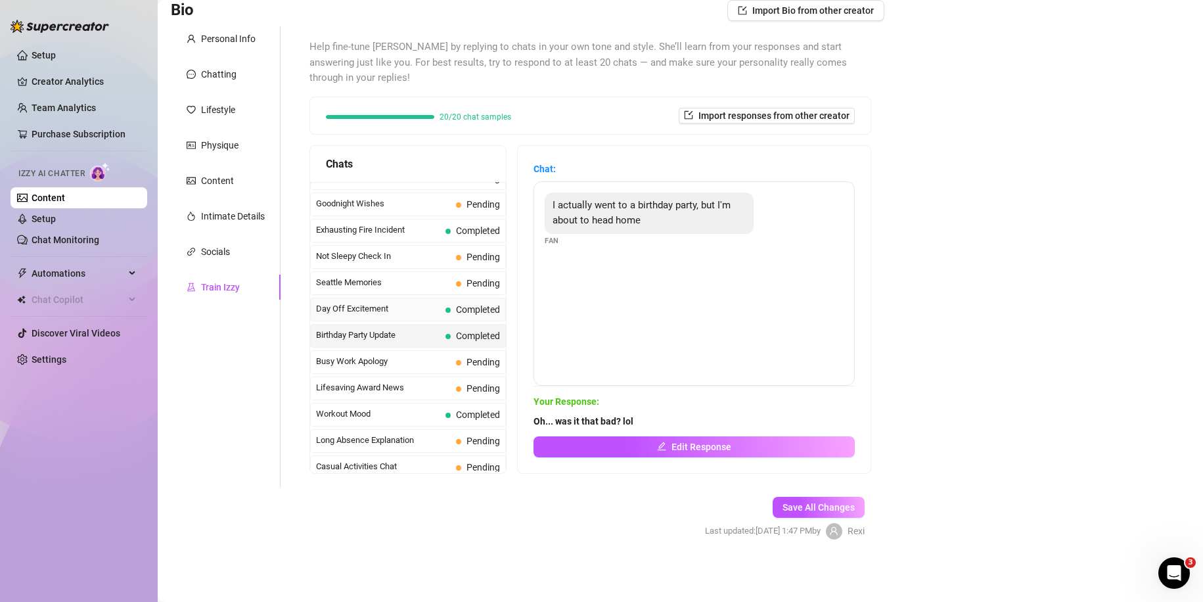
click at [415, 312] on span "Day Off Excitement" at bounding box center [378, 308] width 124 height 13
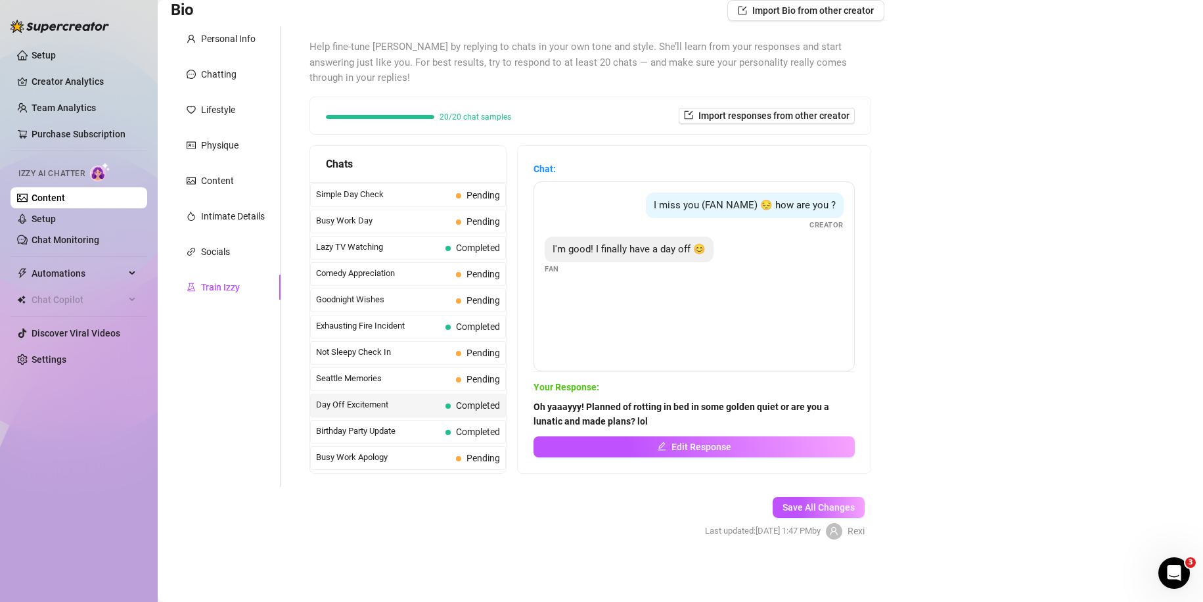
scroll to position [861, 0]
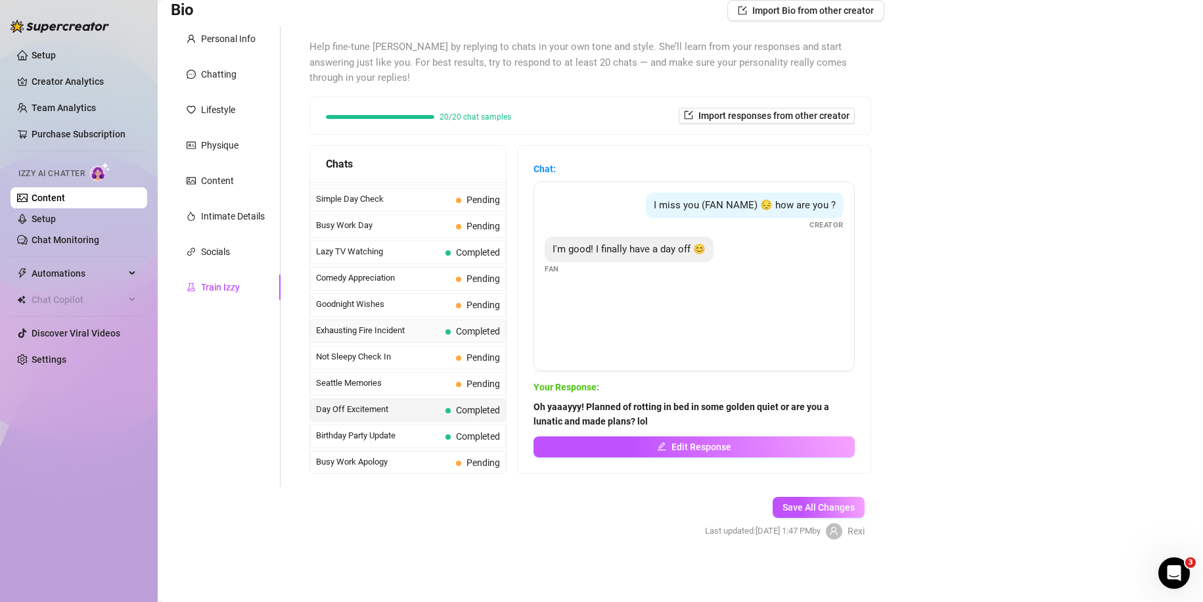
click at [414, 325] on span "Exhausting Fire Incident" at bounding box center [378, 330] width 124 height 13
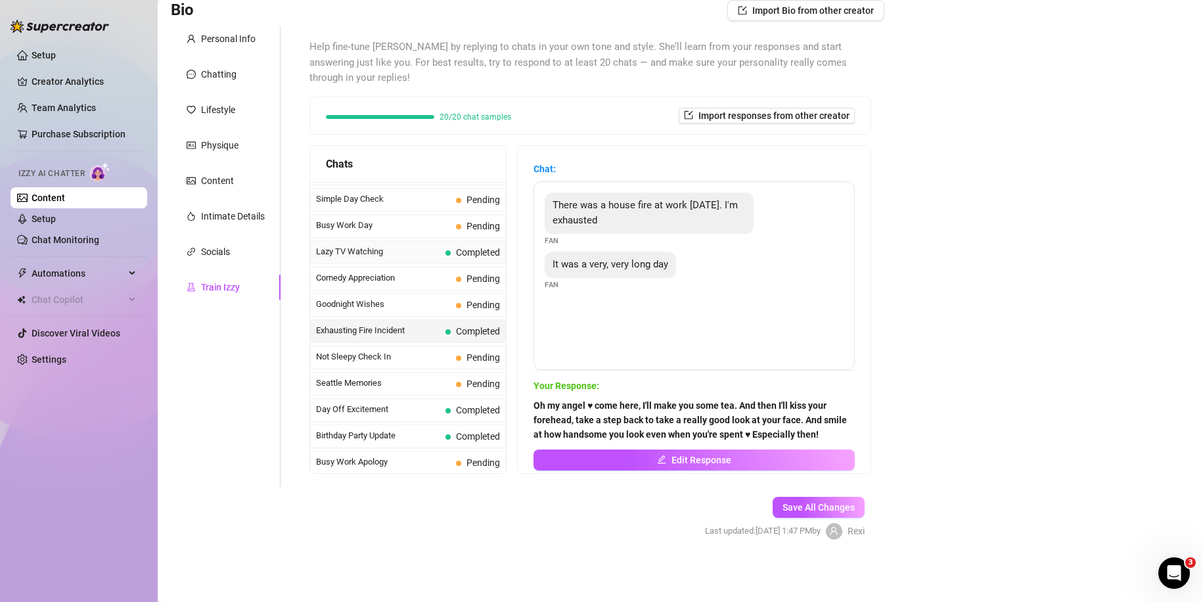
click at [396, 261] on div "Lazy TV Watching Completed" at bounding box center [408, 252] width 196 height 24
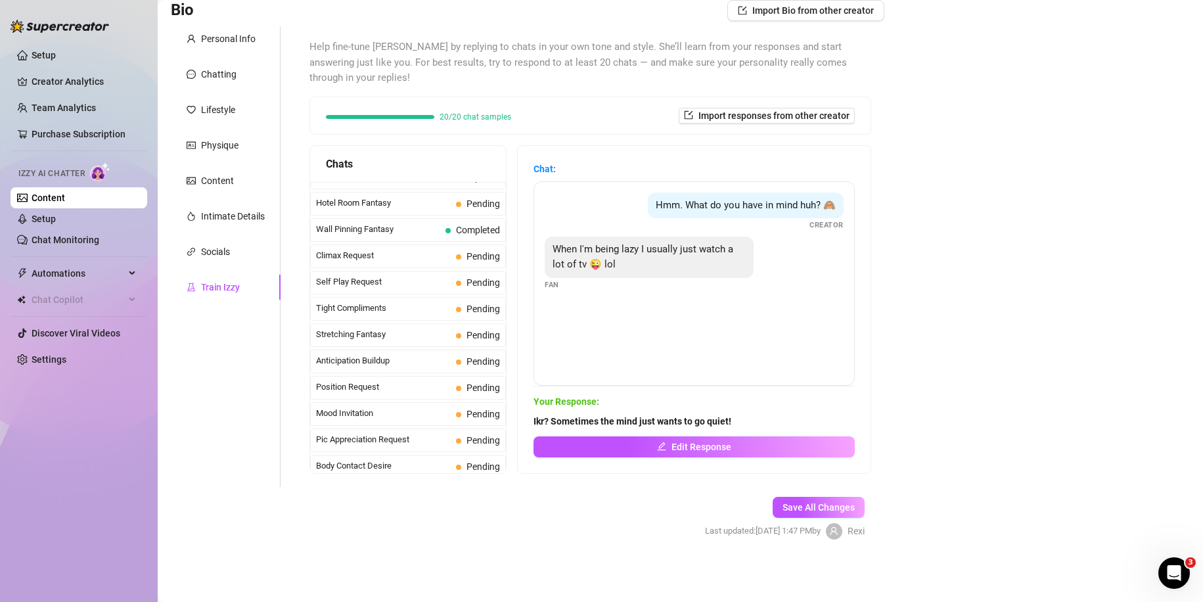
scroll to position [478, 0]
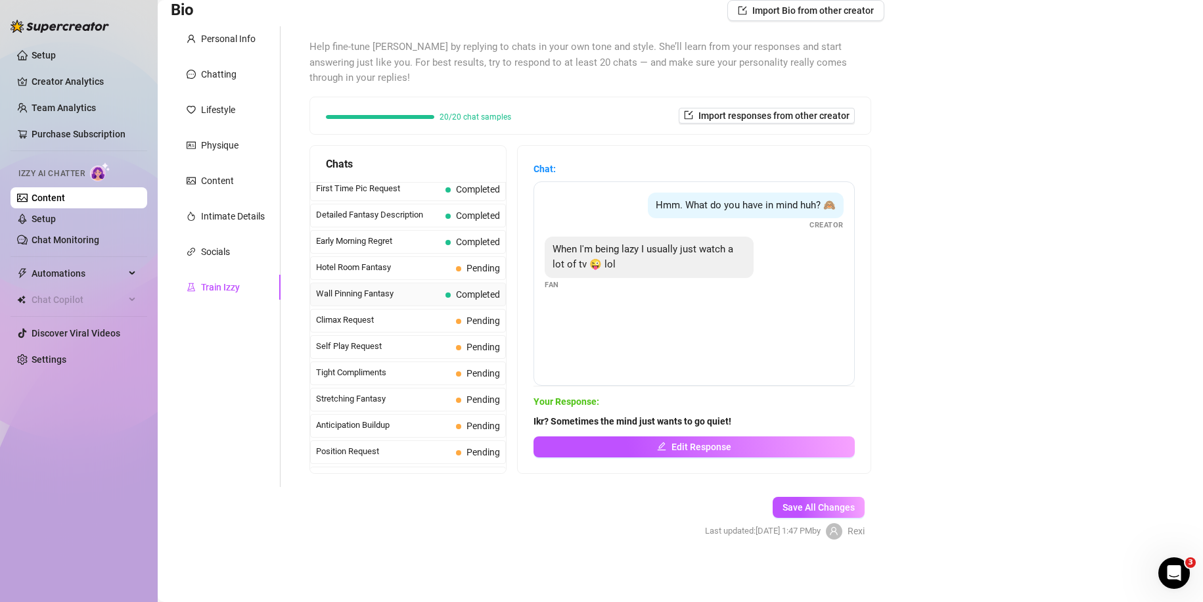
click at [401, 292] on span "Wall Pinning Fantasy" at bounding box center [378, 293] width 124 height 13
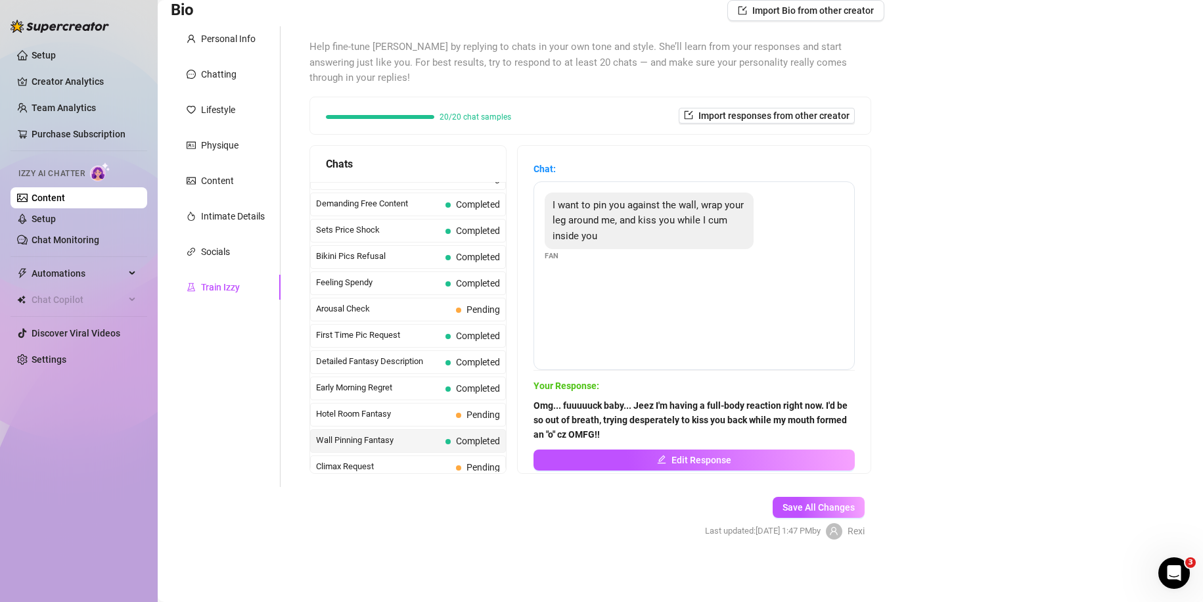
scroll to position [330, 0]
click at [392, 384] on span "Early Morning Regret" at bounding box center [378, 388] width 124 height 13
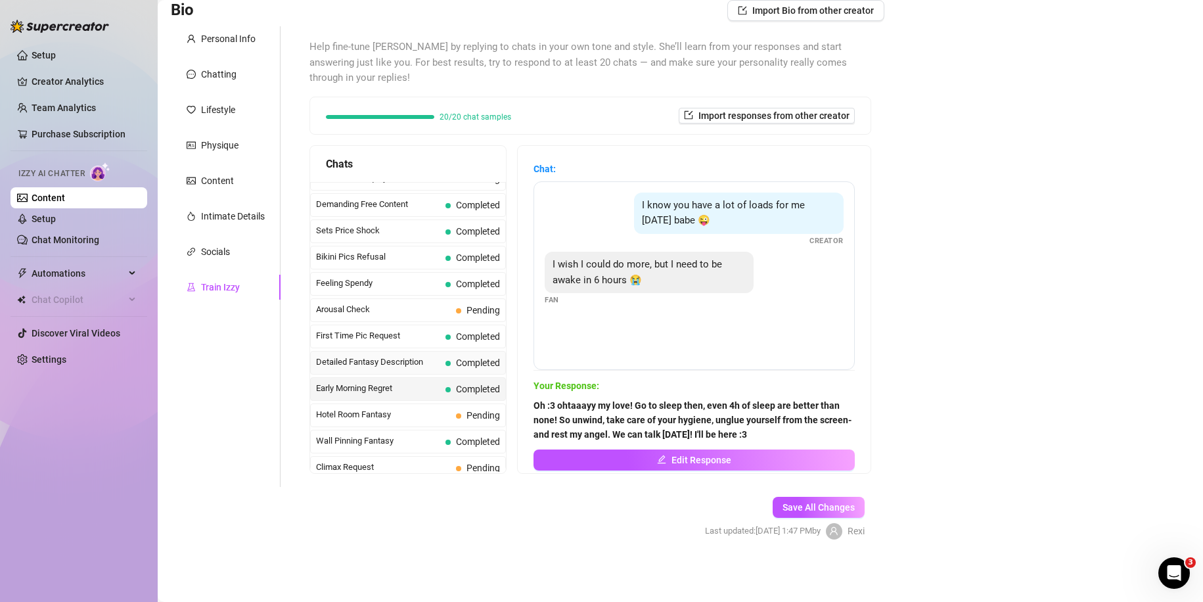
click at [378, 354] on div "Detailed Fantasy Description Completed" at bounding box center [408, 363] width 196 height 24
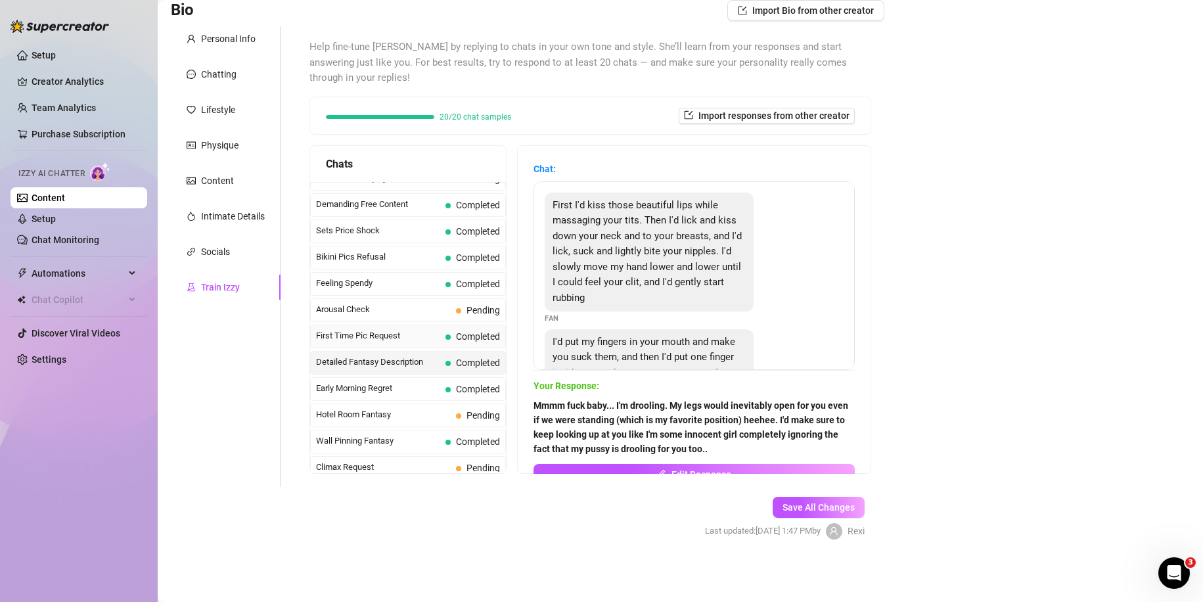
click at [373, 336] on span "First Time Pic Request" at bounding box center [378, 335] width 124 height 13
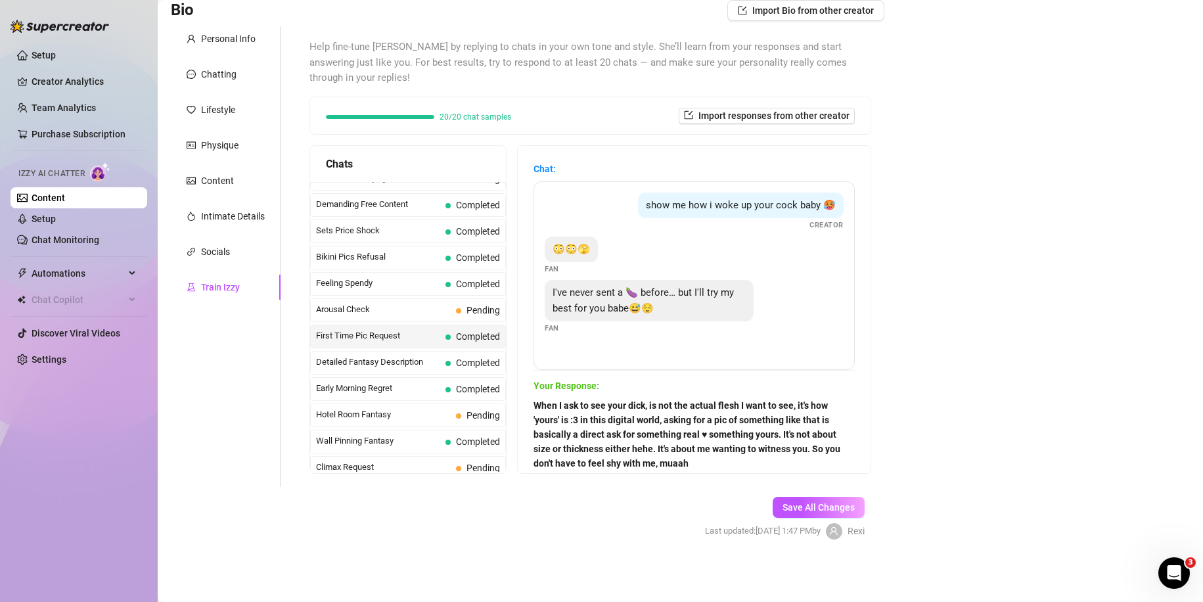
click at [390, 339] on span "First Time Pic Request" at bounding box center [378, 335] width 124 height 13
click at [394, 288] on span "Feeling Spendy" at bounding box center [378, 283] width 124 height 13
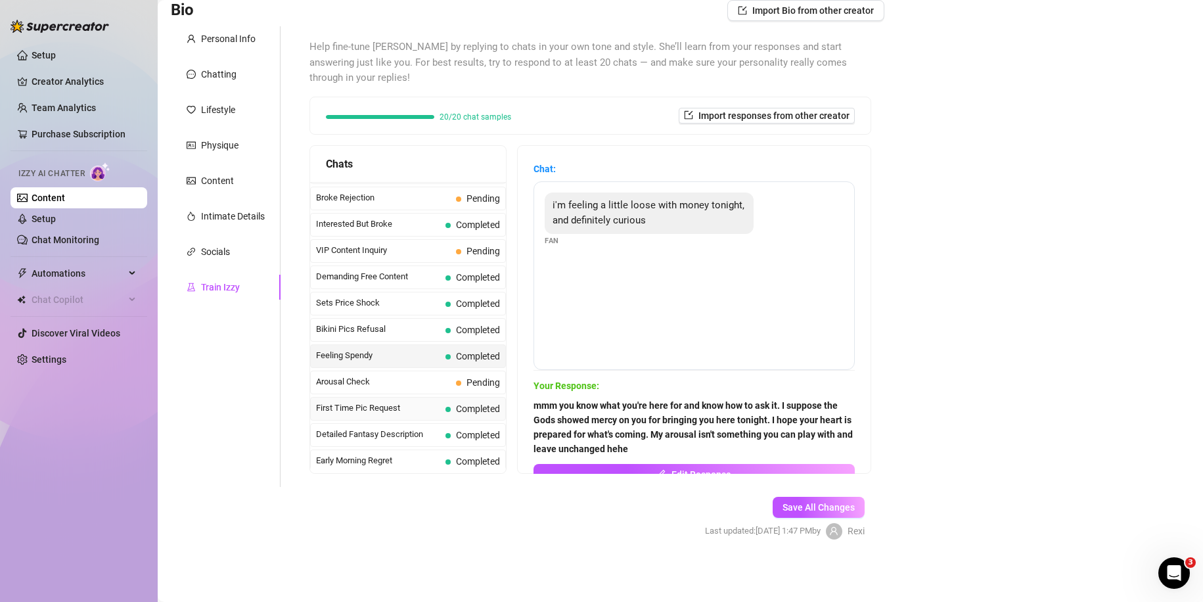
scroll to position [258, 0]
click at [430, 321] on div "Bikini Pics Refusal Completed" at bounding box center [408, 331] width 196 height 24
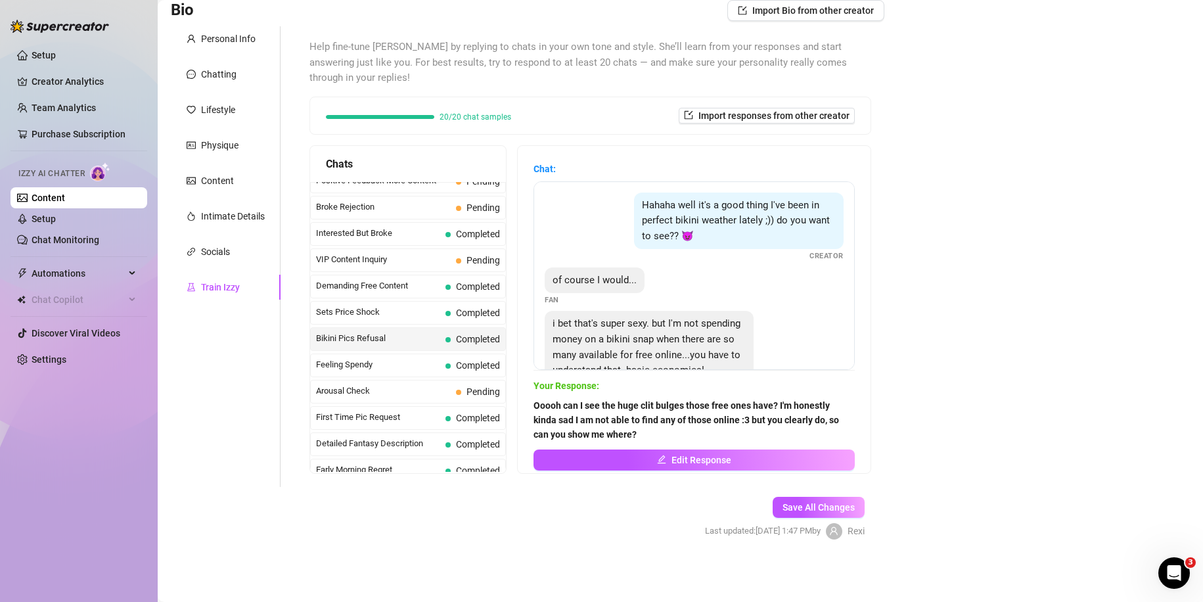
scroll to position [245, 0]
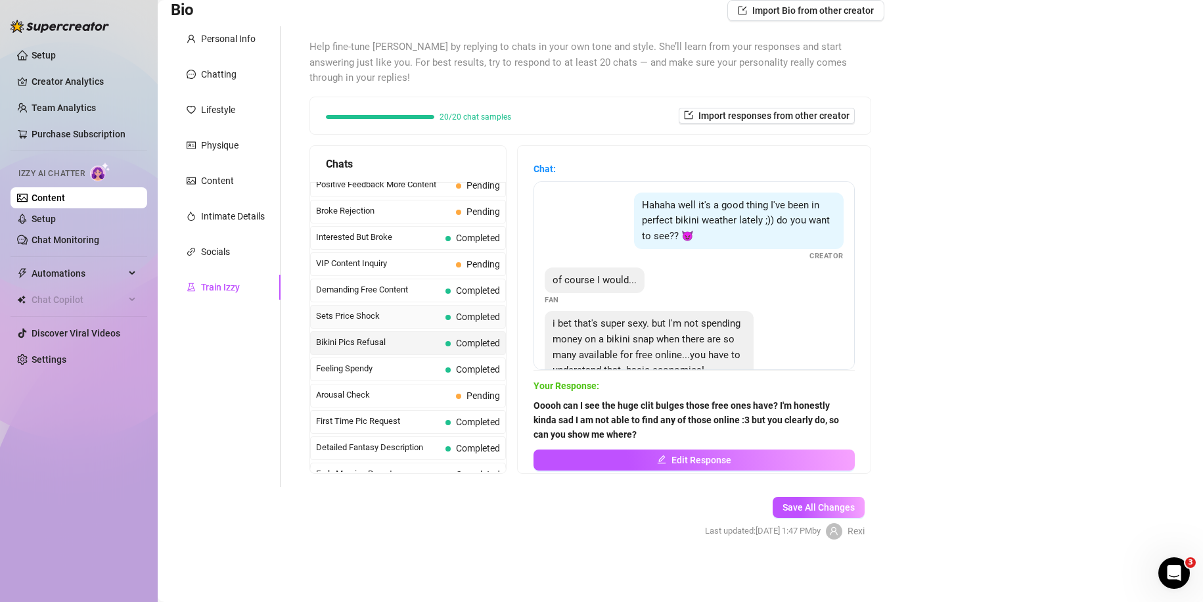
click at [406, 321] on span "Sets Price Shock" at bounding box center [378, 315] width 124 height 13
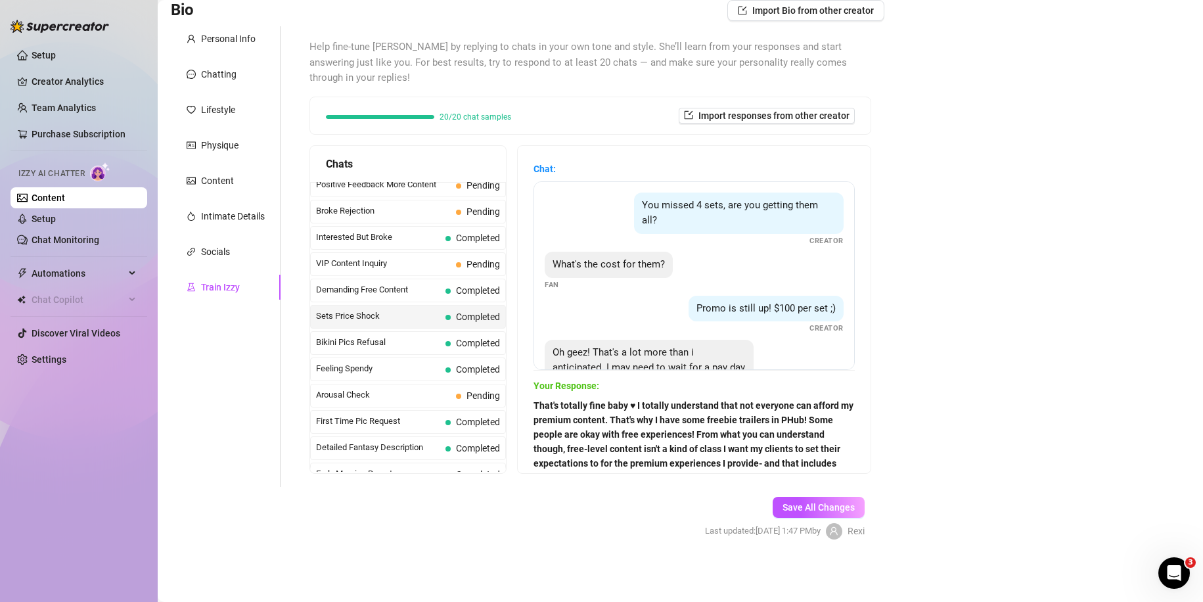
click at [793, 457] on strong "That's totally fine baby ♥ I totally understand that not everyone can afford my…" at bounding box center [693, 441] width 320 height 83
click at [819, 460] on strong "That's totally fine baby ♥ I totally understand that not everyone can afford my…" at bounding box center [693, 441] width 320 height 83
click at [423, 291] on span "Demanding Free Content" at bounding box center [378, 289] width 124 height 13
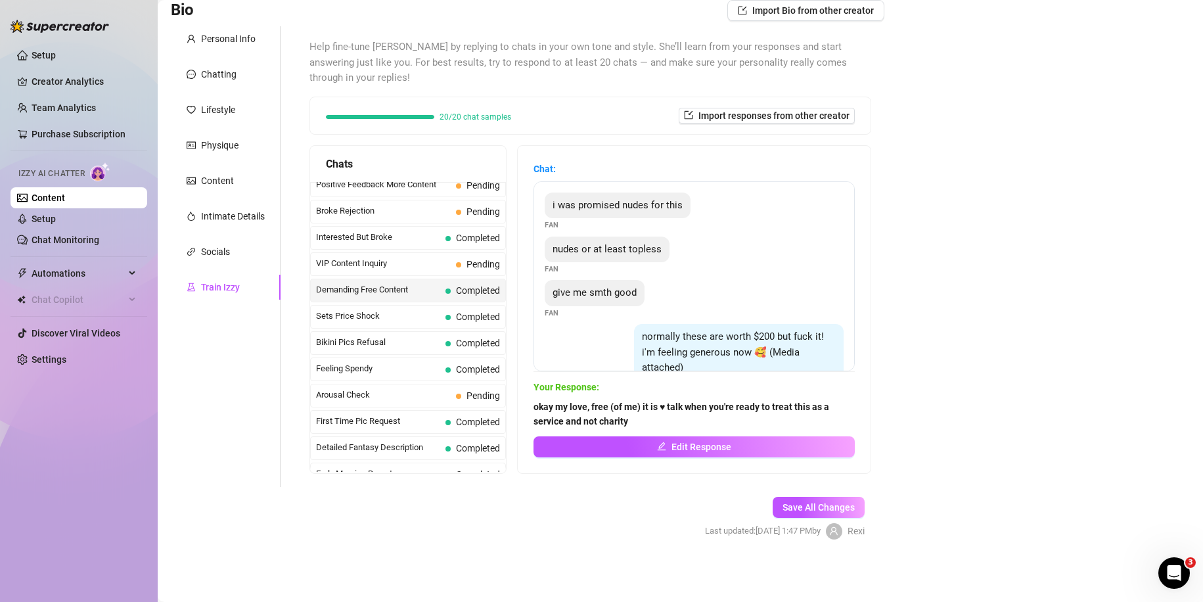
click at [417, 291] on span "Demanding Free Content" at bounding box center [378, 289] width 124 height 13
click at [397, 235] on span "Interested But Broke" at bounding box center [378, 237] width 124 height 13
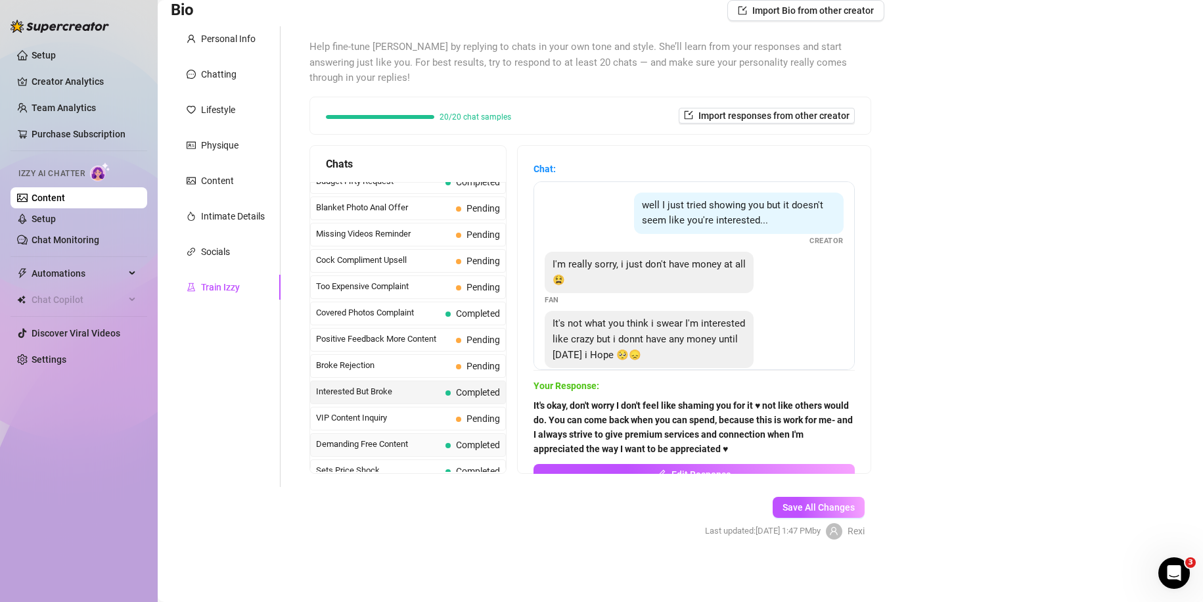
scroll to position [67, 0]
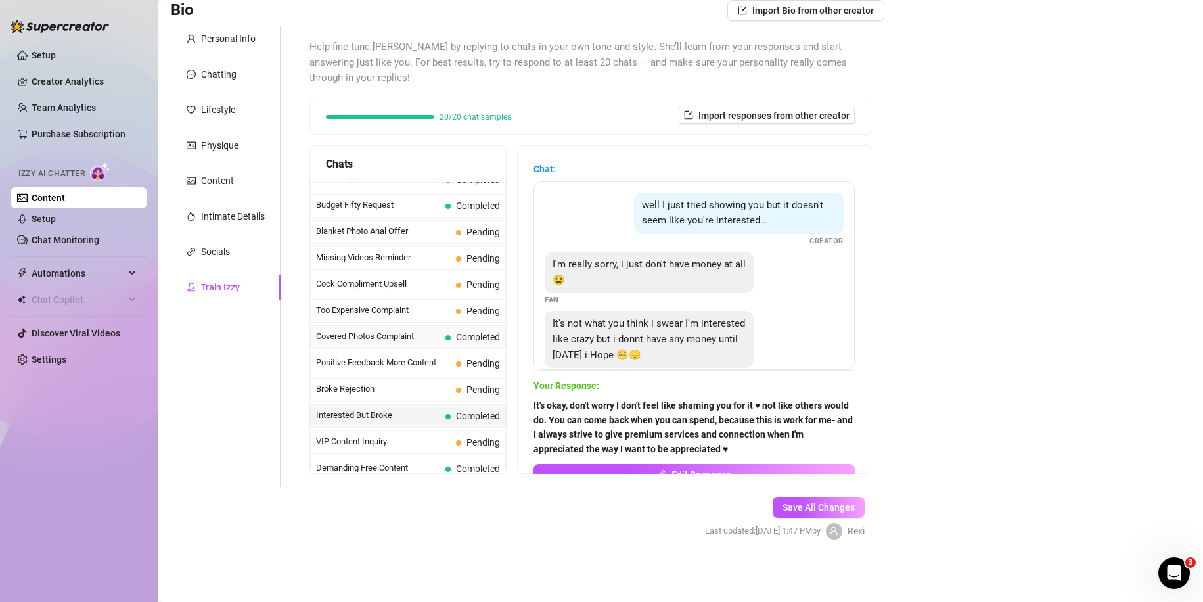
click at [391, 344] on div "Covered Photos Complaint Completed" at bounding box center [408, 337] width 196 height 24
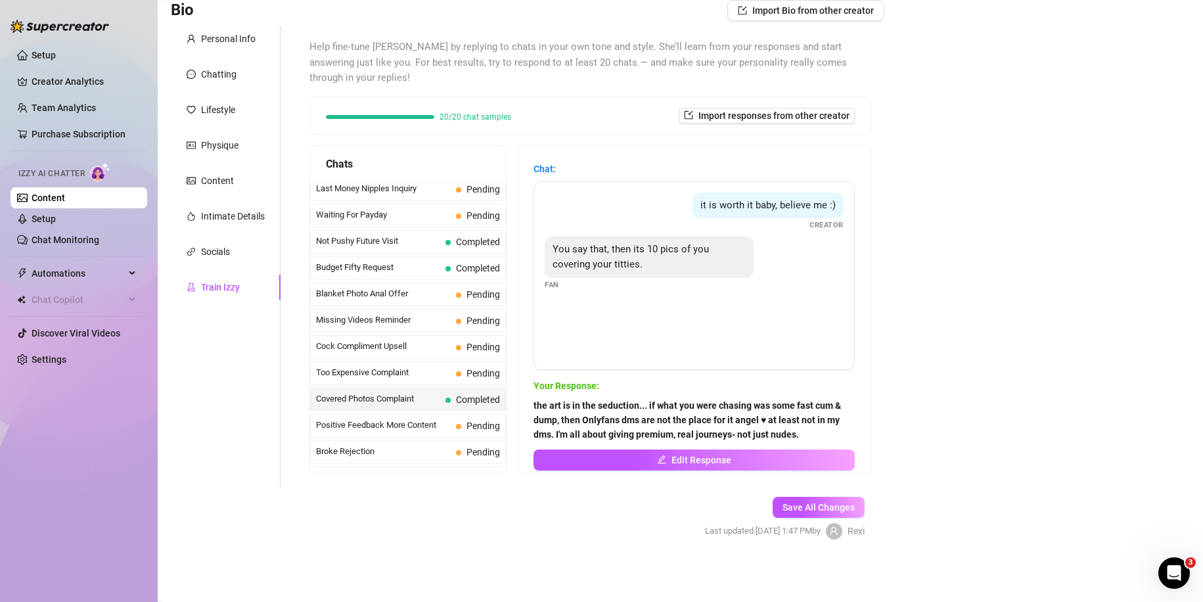
scroll to position [0, 0]
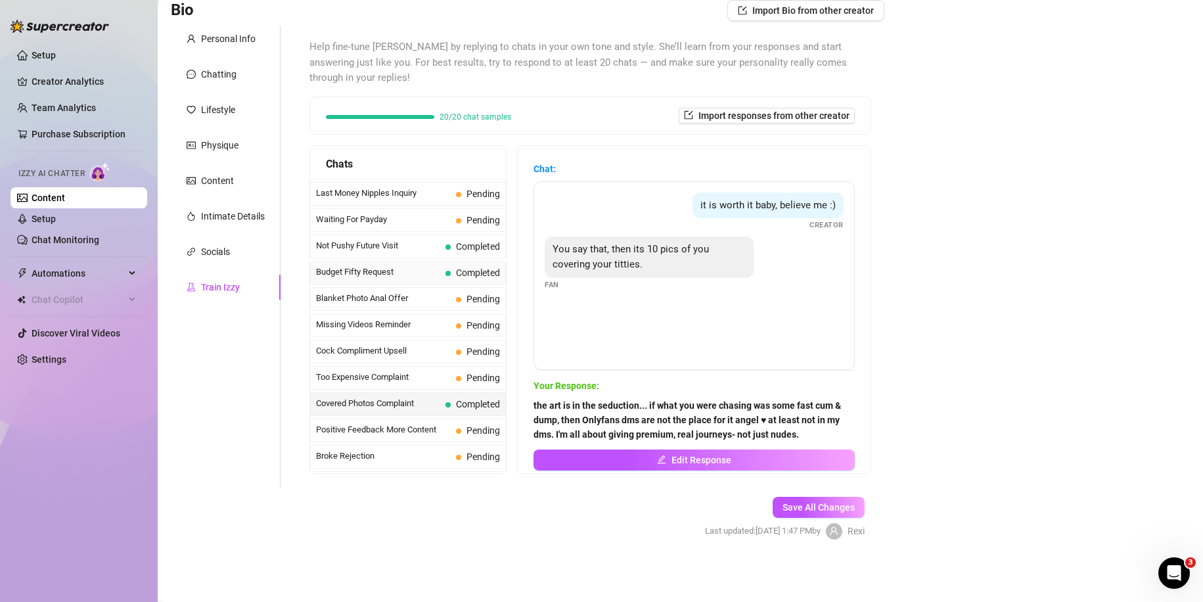
click at [379, 274] on span "Budget Fifty Request" at bounding box center [378, 271] width 124 height 13
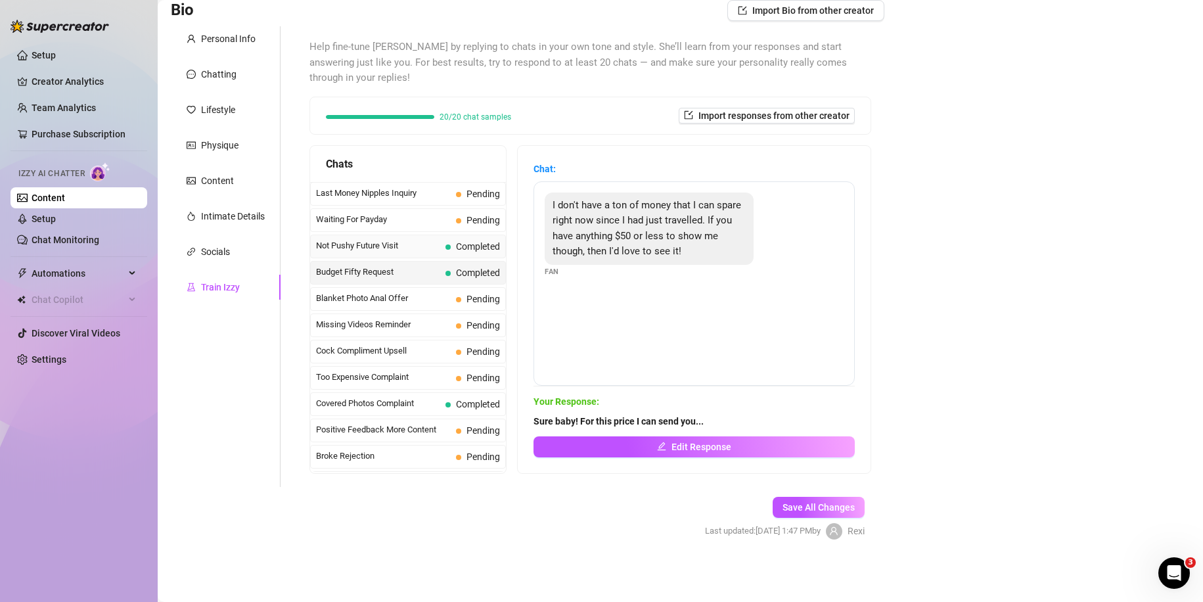
click at [399, 241] on span "Not Pushy Future Visit" at bounding box center [378, 245] width 124 height 13
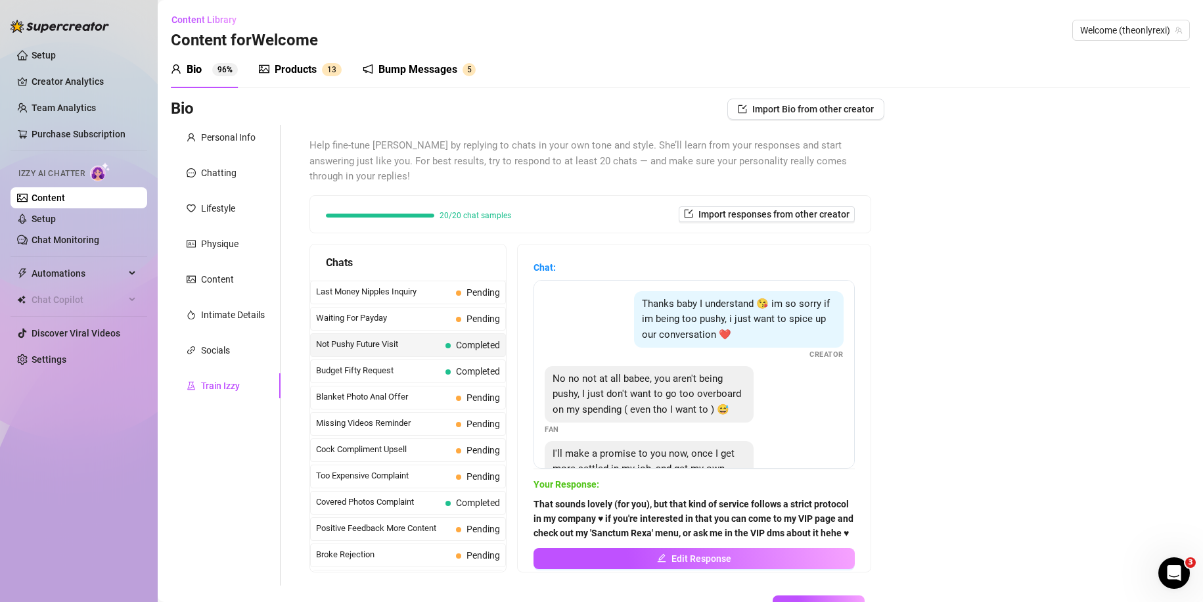
scroll to position [99, 0]
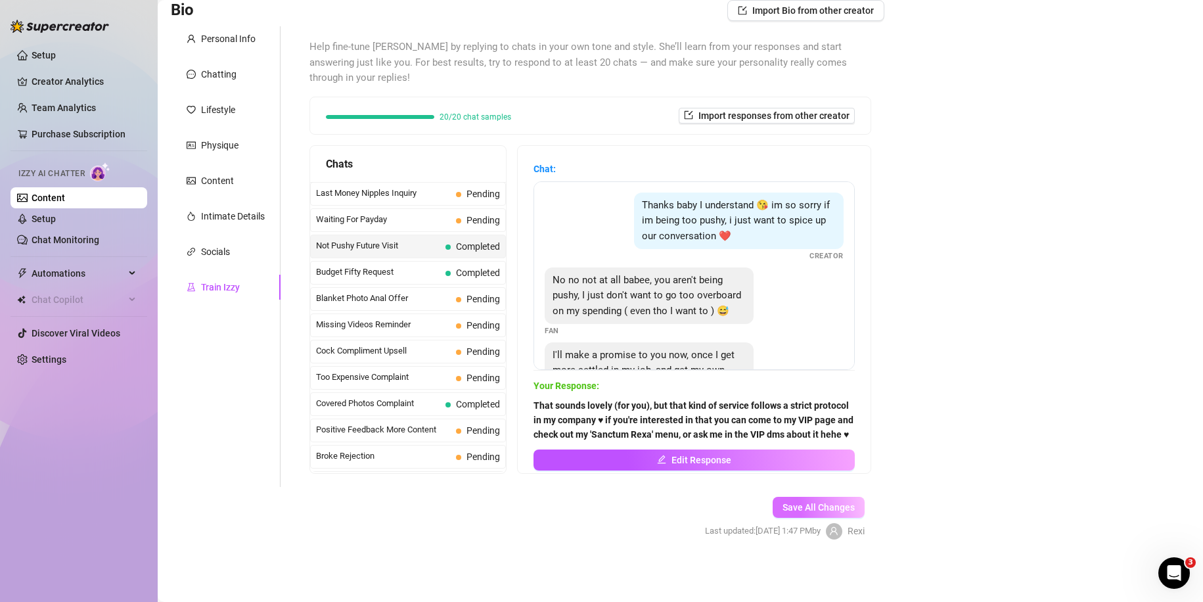
click at [783, 502] on span "Save All Changes" at bounding box center [819, 507] width 72 height 11
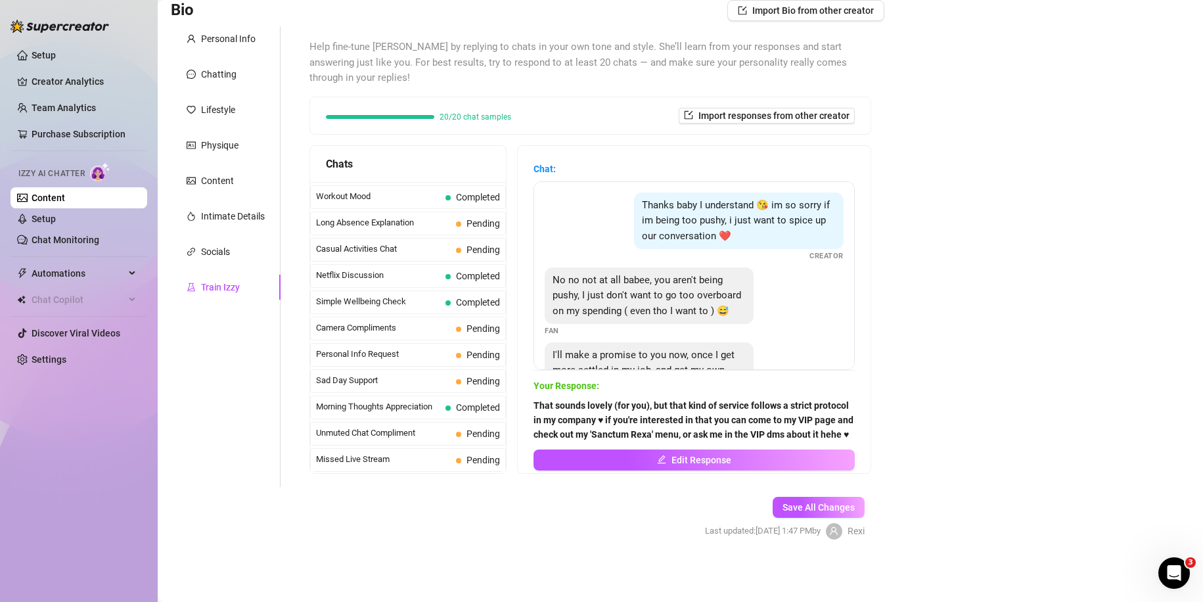
scroll to position [89, 0]
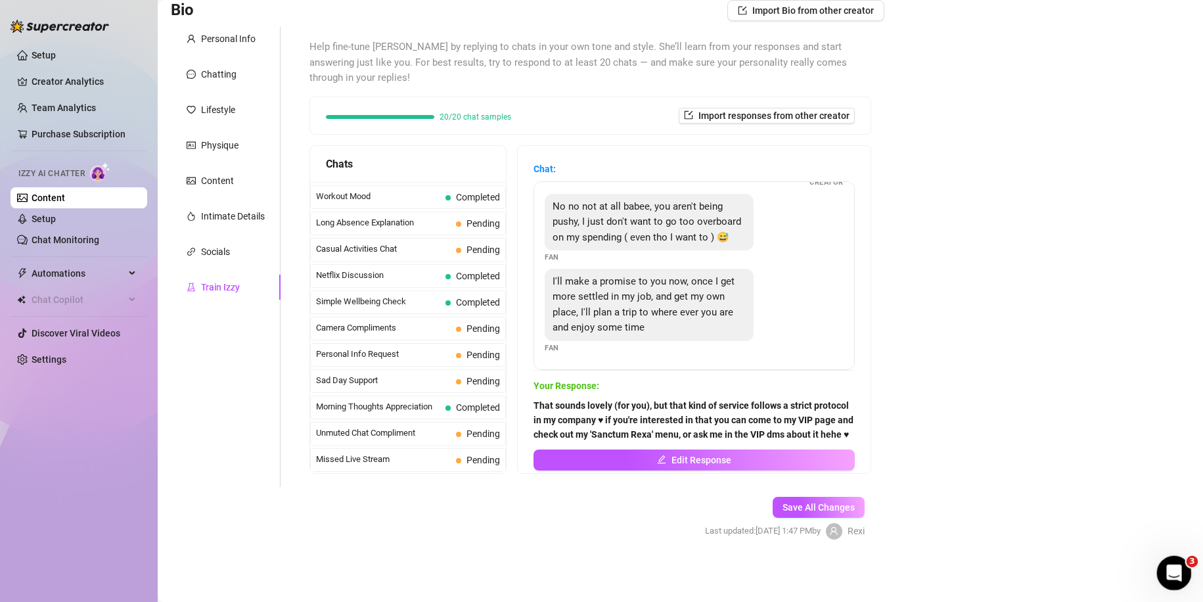
click at [1174, 563] on icon "Open Intercom Messenger" at bounding box center [1173, 571] width 22 height 22
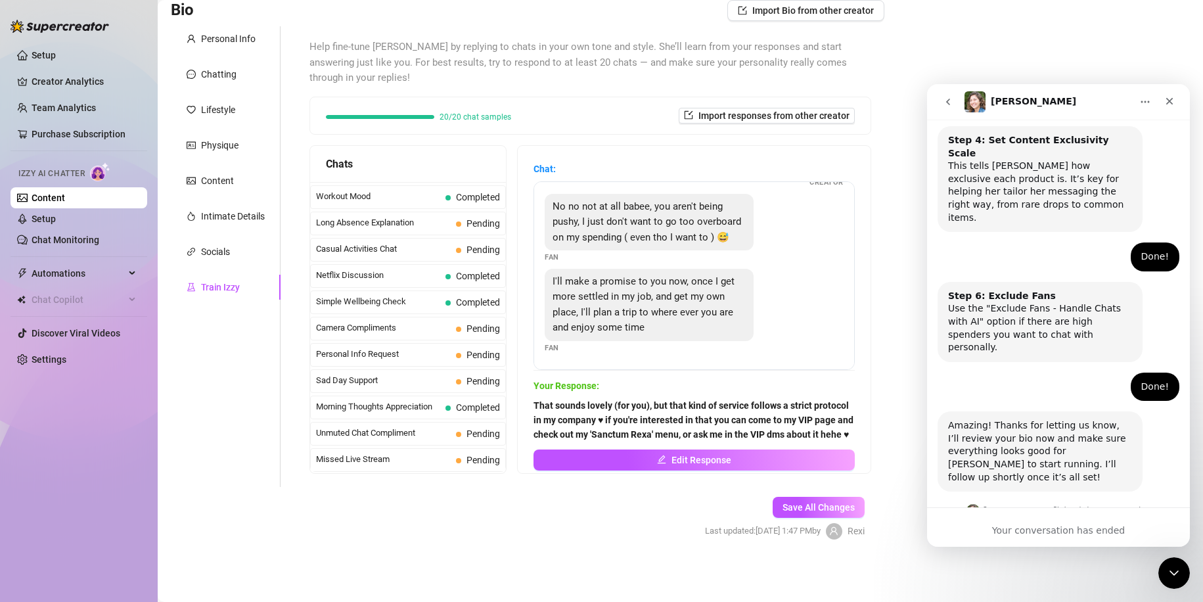
scroll to position [789, 0]
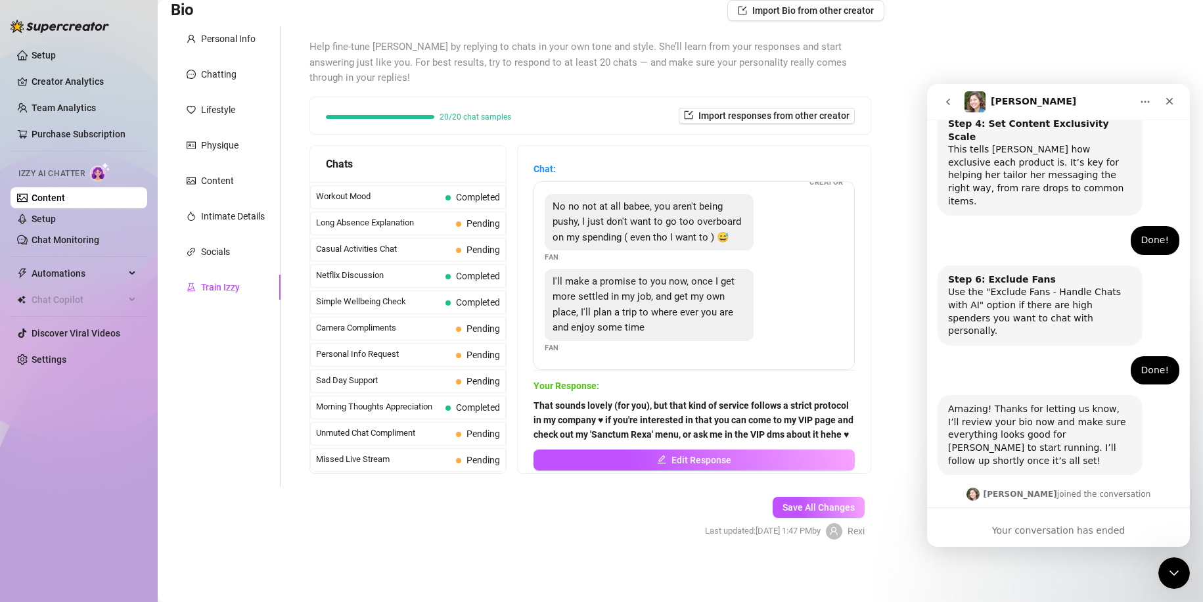
click at [1051, 524] on div "Your conversation has ended" at bounding box center [1058, 531] width 263 height 14
click at [947, 103] on icon "go back" at bounding box center [948, 102] width 11 height 11
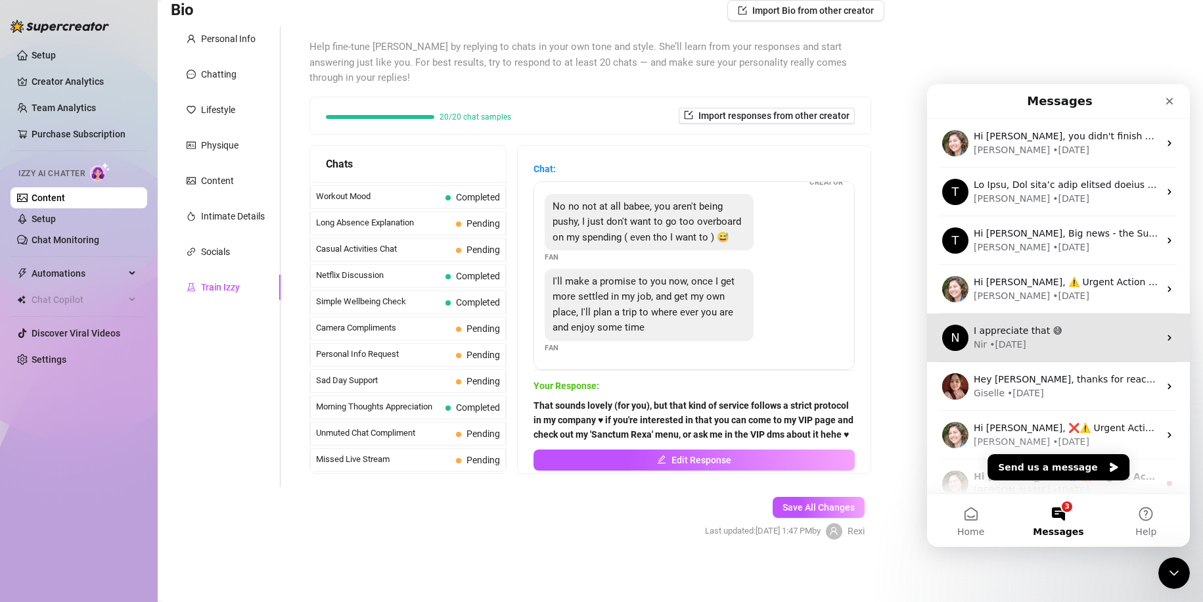
scroll to position [0, 0]
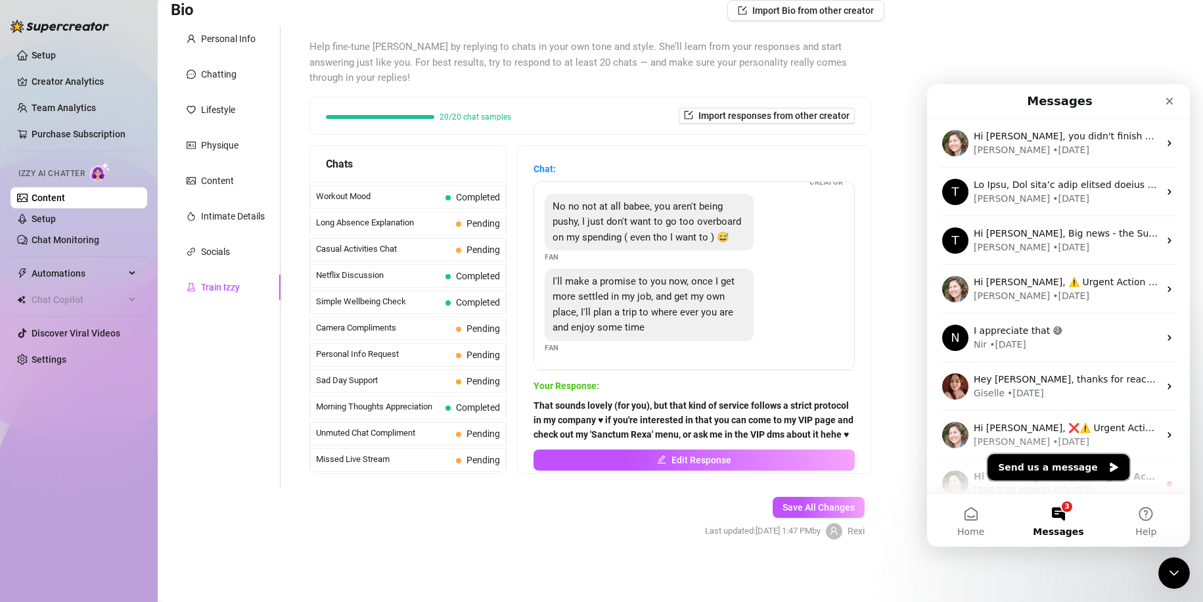
click at [1051, 472] on button "Send us a message" at bounding box center [1058, 467] width 142 height 26
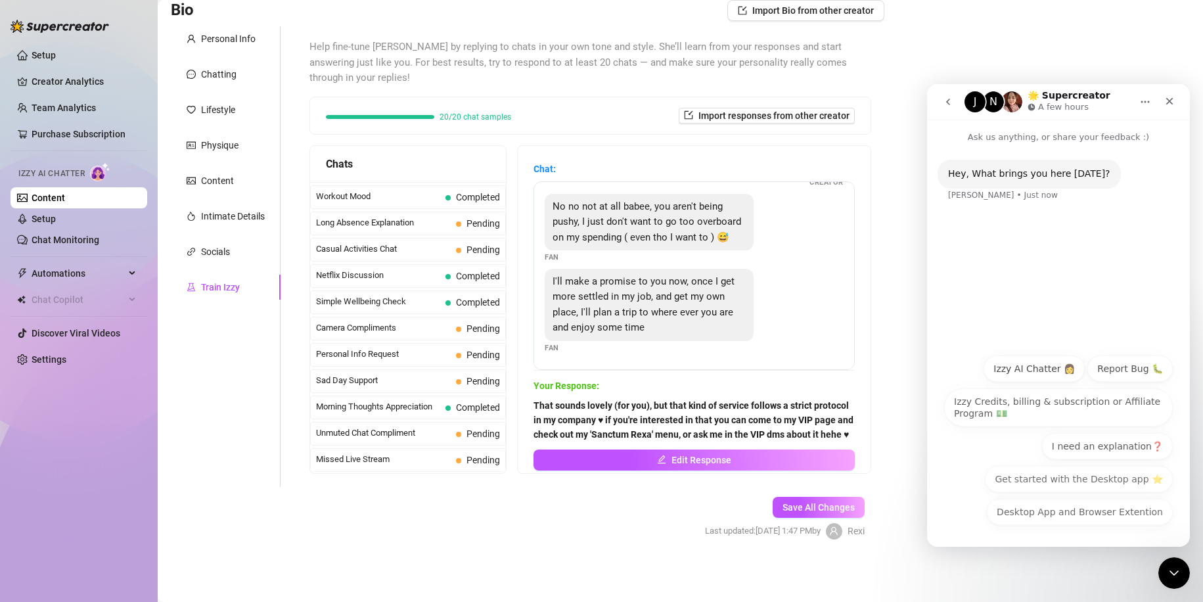
click at [1041, 365] on button "Izzy AI Chatter 👩" at bounding box center [1034, 368] width 101 height 26
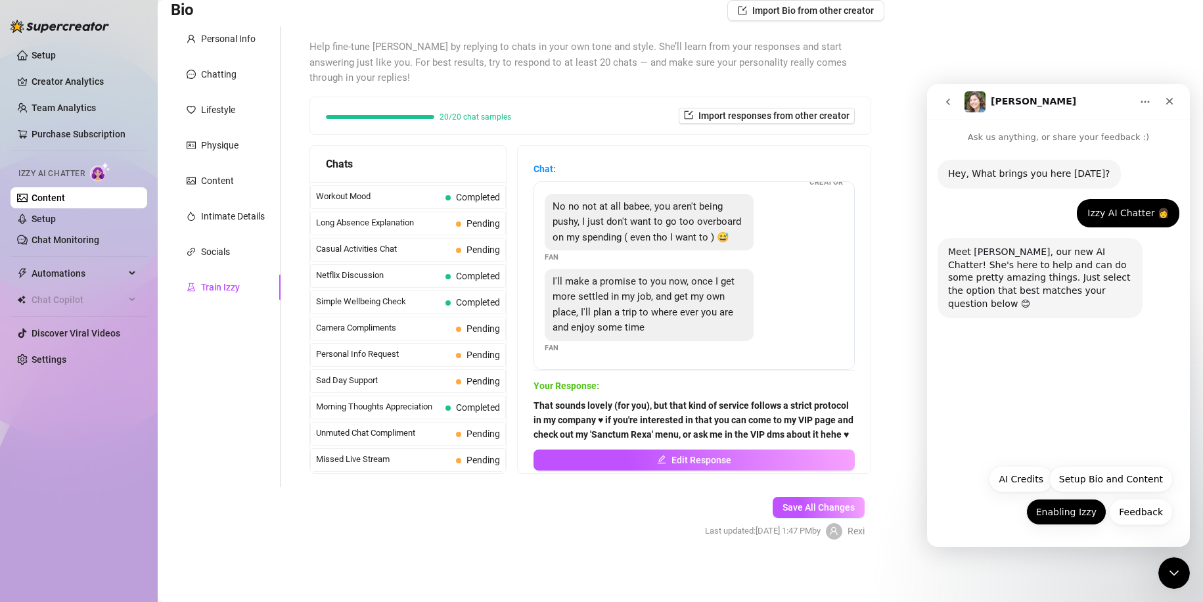
click at [1057, 511] on button "Enabling Izzy" at bounding box center [1066, 512] width 80 height 26
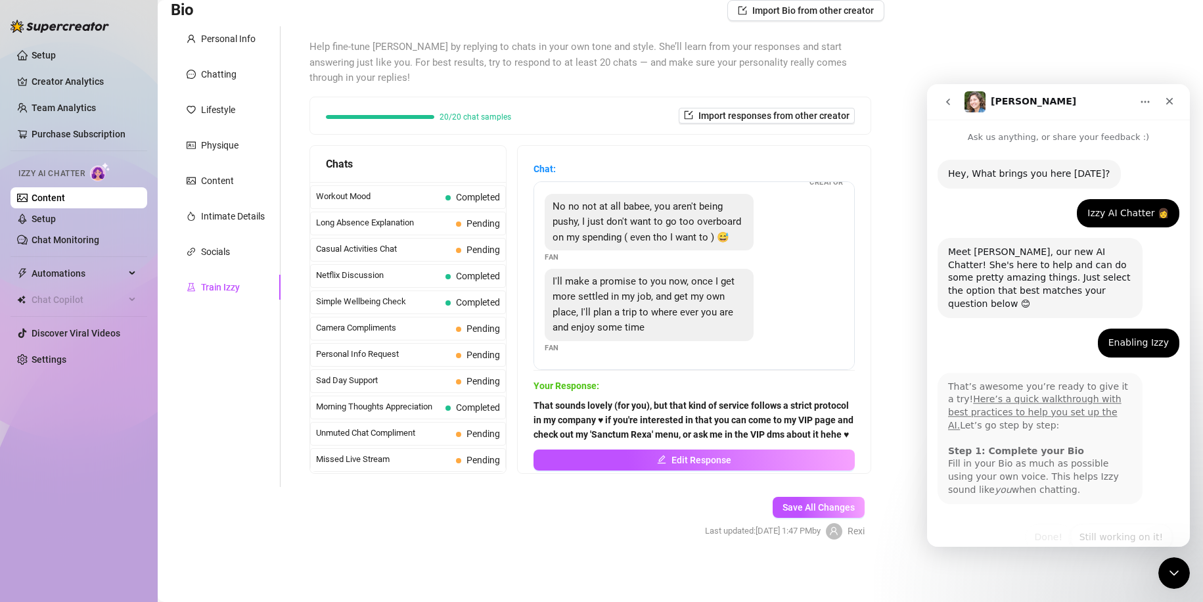
scroll to position [14, 0]
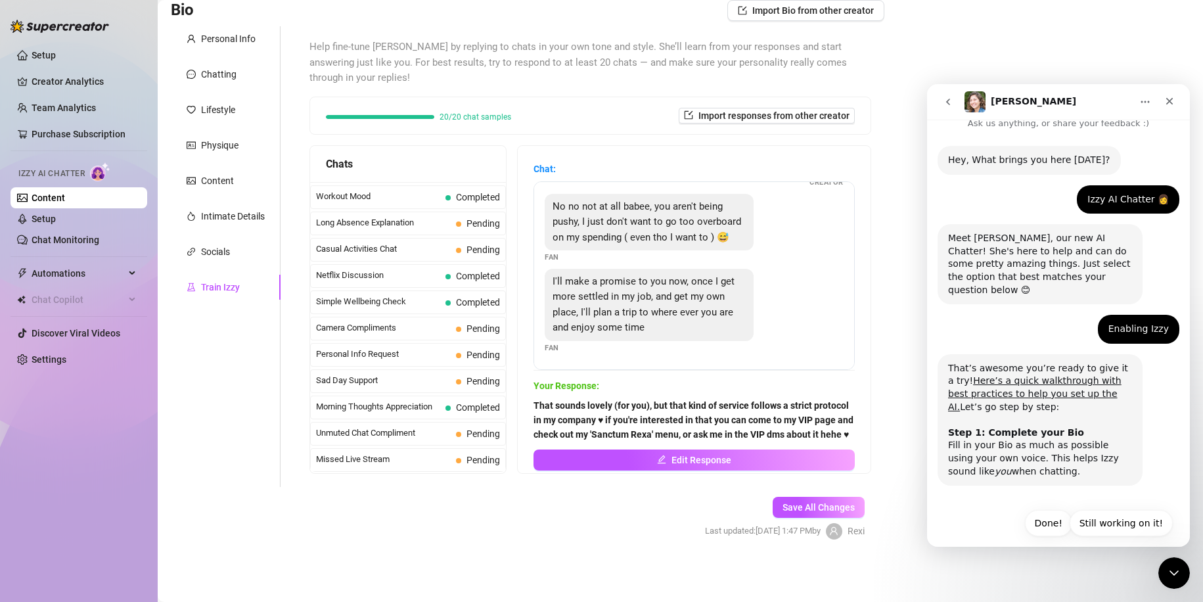
click at [1057, 511] on button "Done!" at bounding box center [1048, 523] width 47 height 26
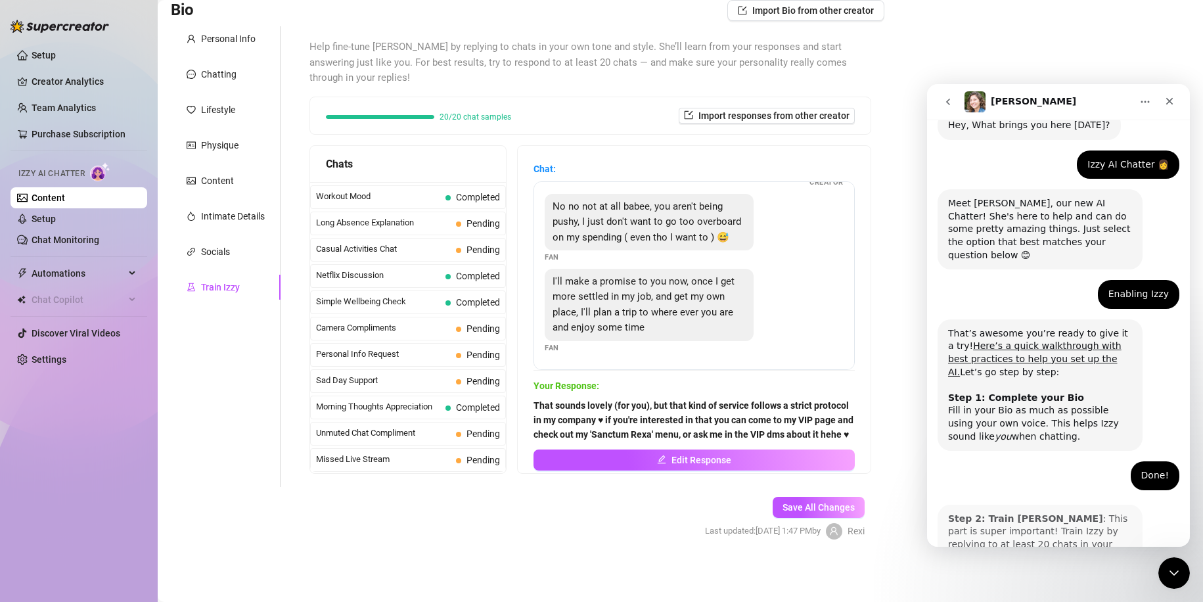
scroll to position [143, 0]
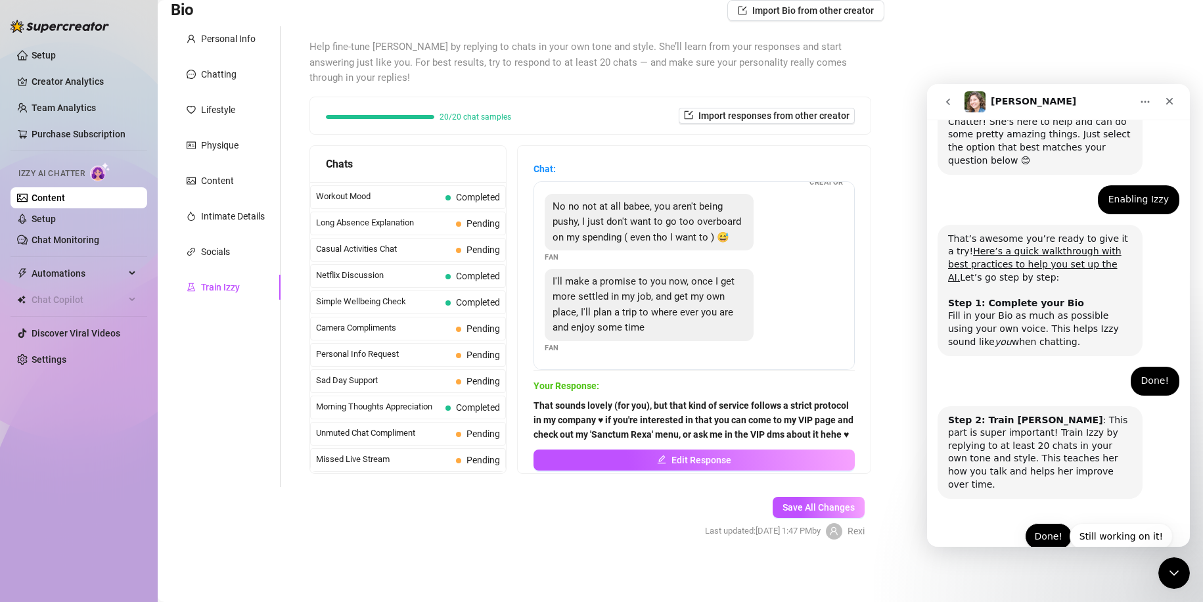
click at [1049, 523] on button "Done!" at bounding box center [1048, 536] width 47 height 26
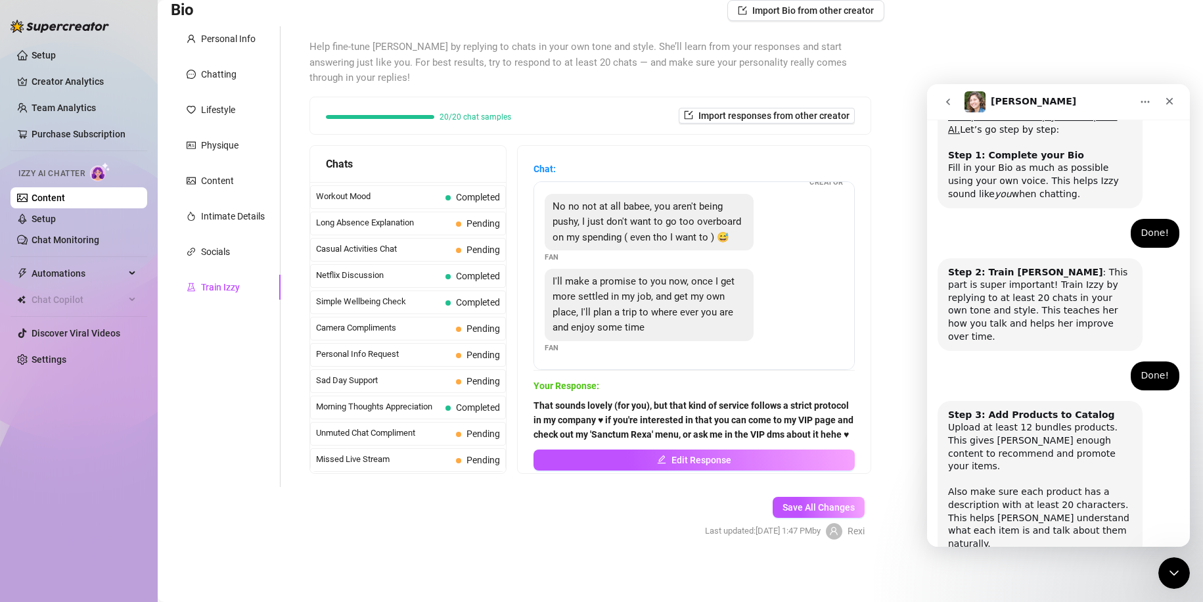
scroll to position [325, 0]
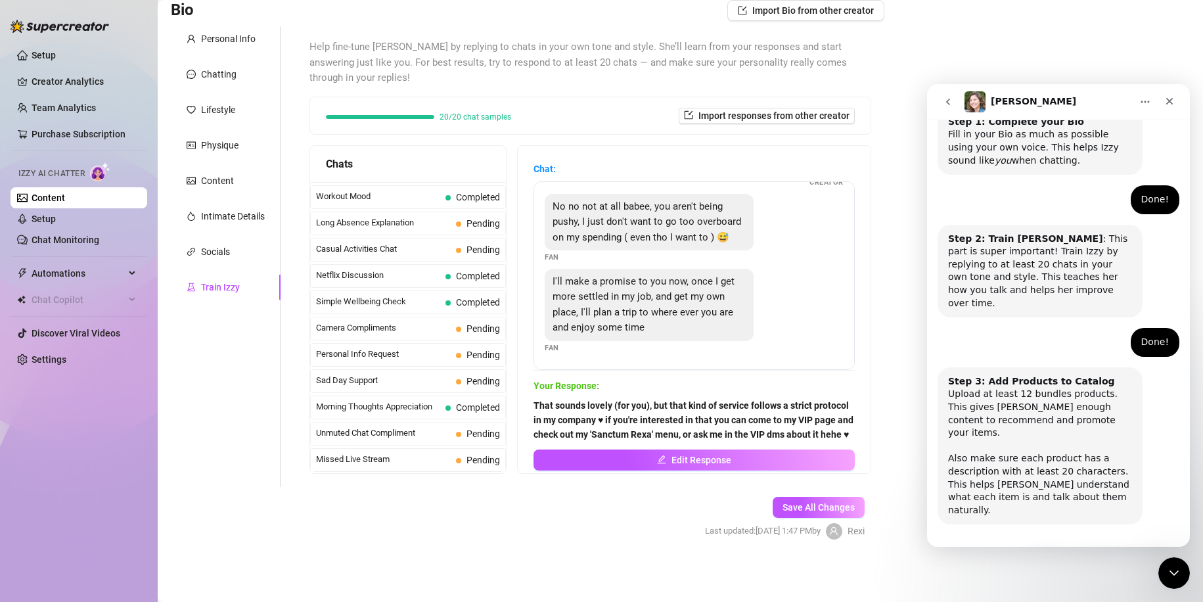
click at [1040, 549] on button "Done!" at bounding box center [1048, 562] width 47 height 26
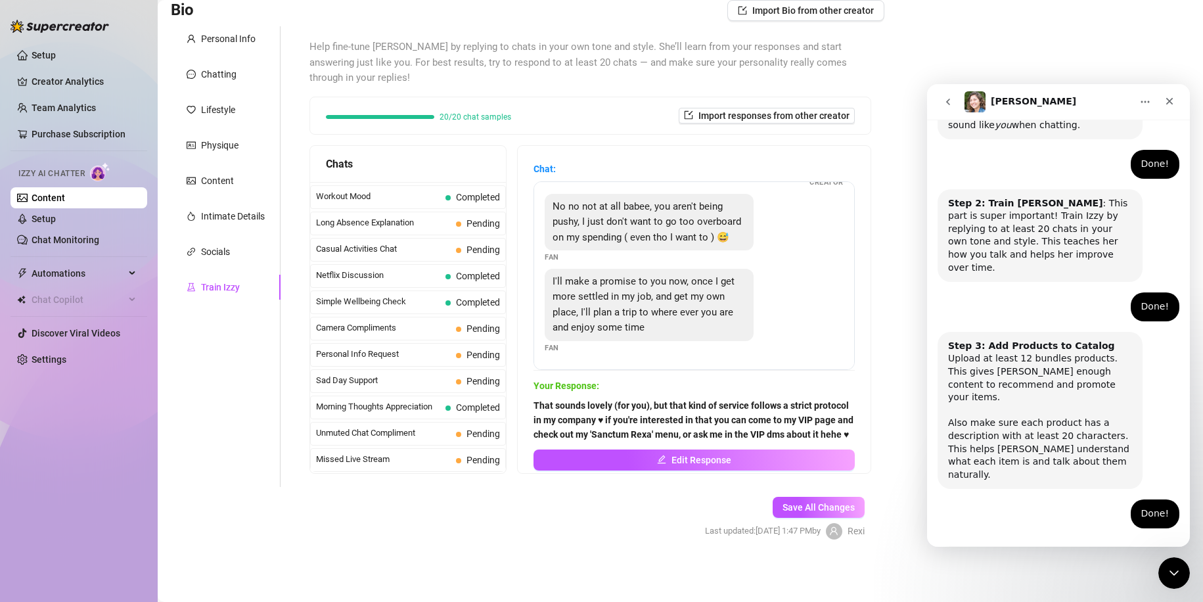
scroll to position [421, 0]
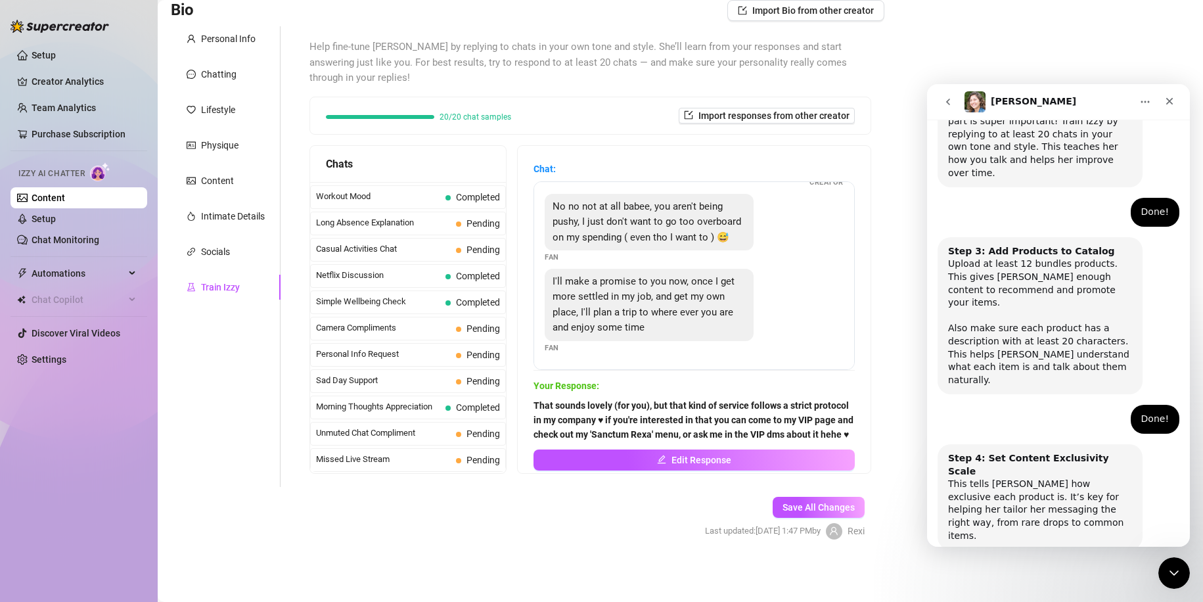
click at [1039, 574] on button "Done!" at bounding box center [1048, 587] width 47 height 26
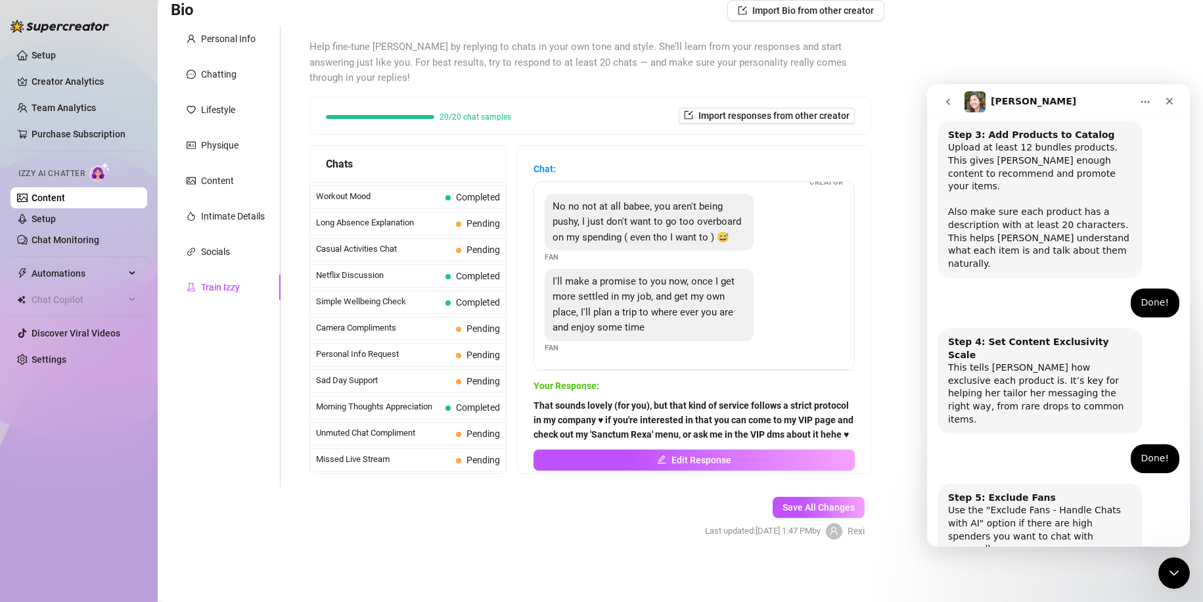
scroll to position [572, 0]
click at [1046, 587] on button "Done!" at bounding box center [1048, 600] width 47 height 26
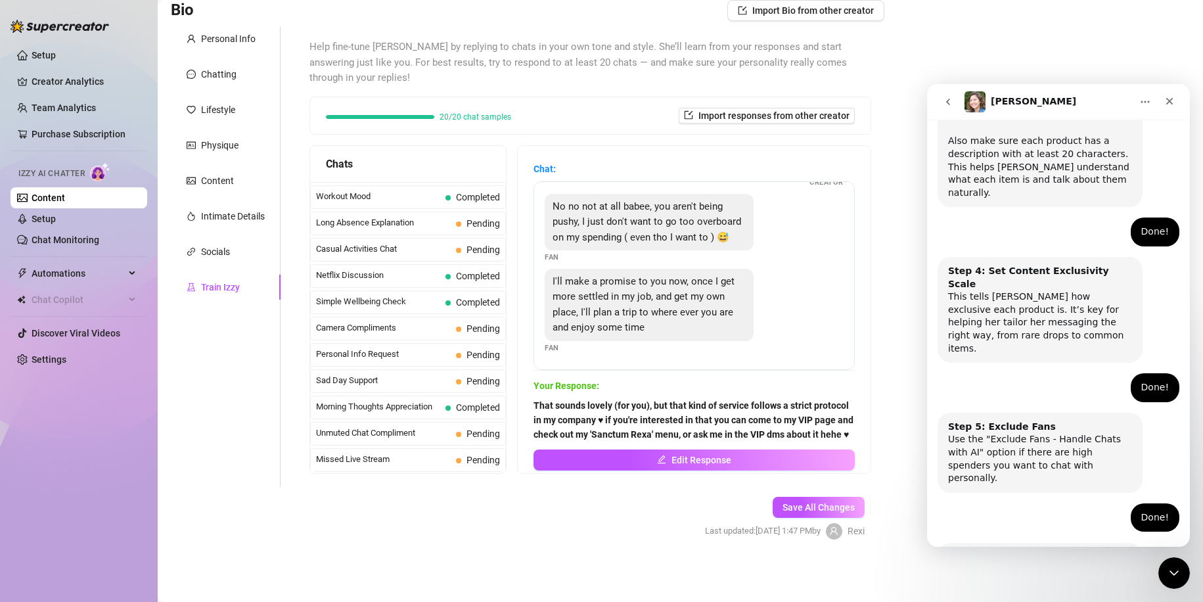
scroll to position [689, 0]
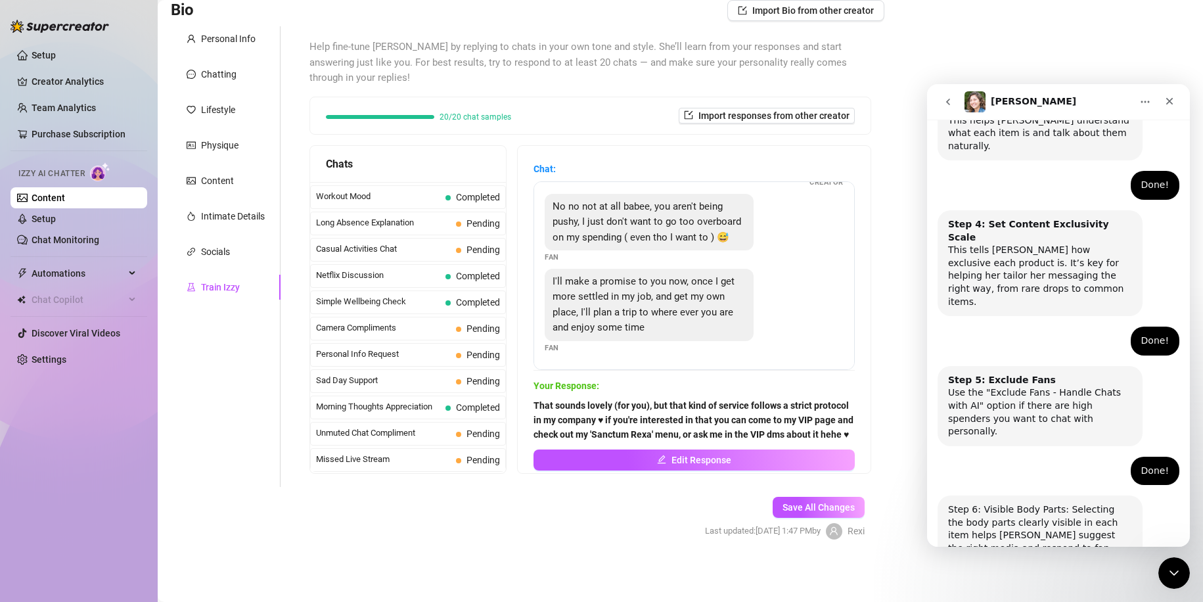
click at [1037, 600] on button "Done!" at bounding box center [1048, 613] width 47 height 26
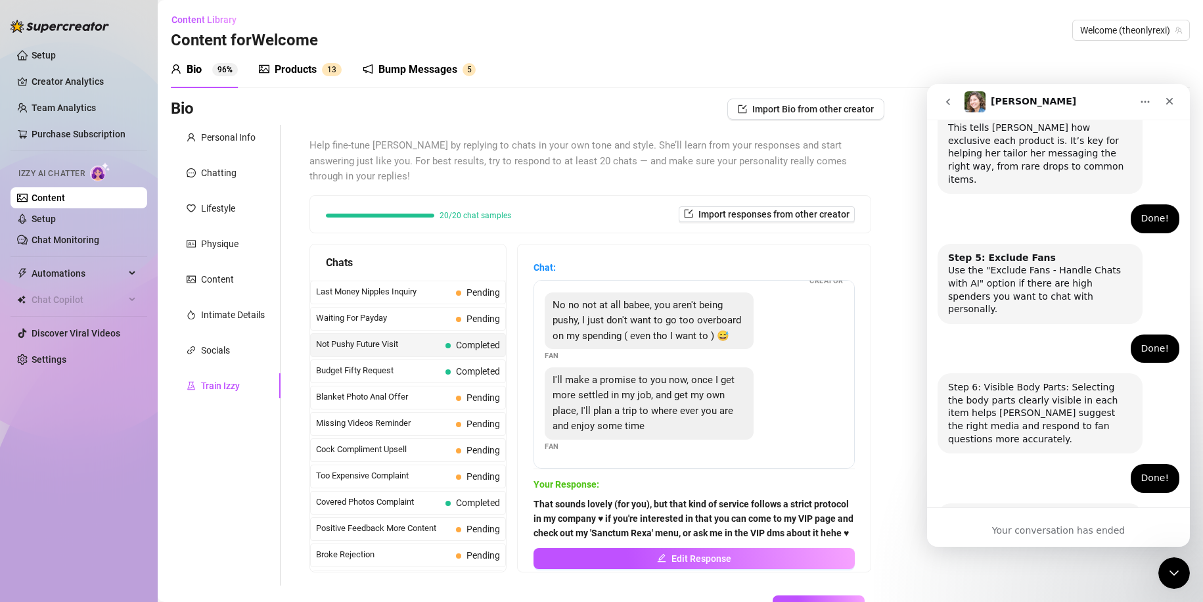
scroll to position [99, 0]
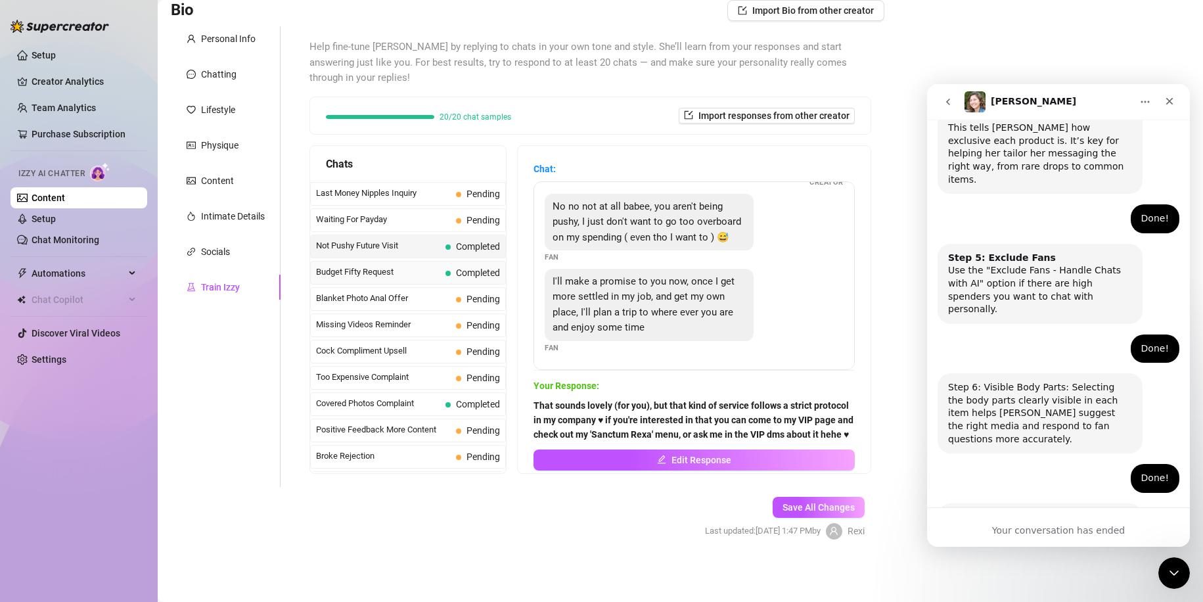
click at [440, 267] on div "Budget Fifty Request Completed" at bounding box center [408, 273] width 196 height 24
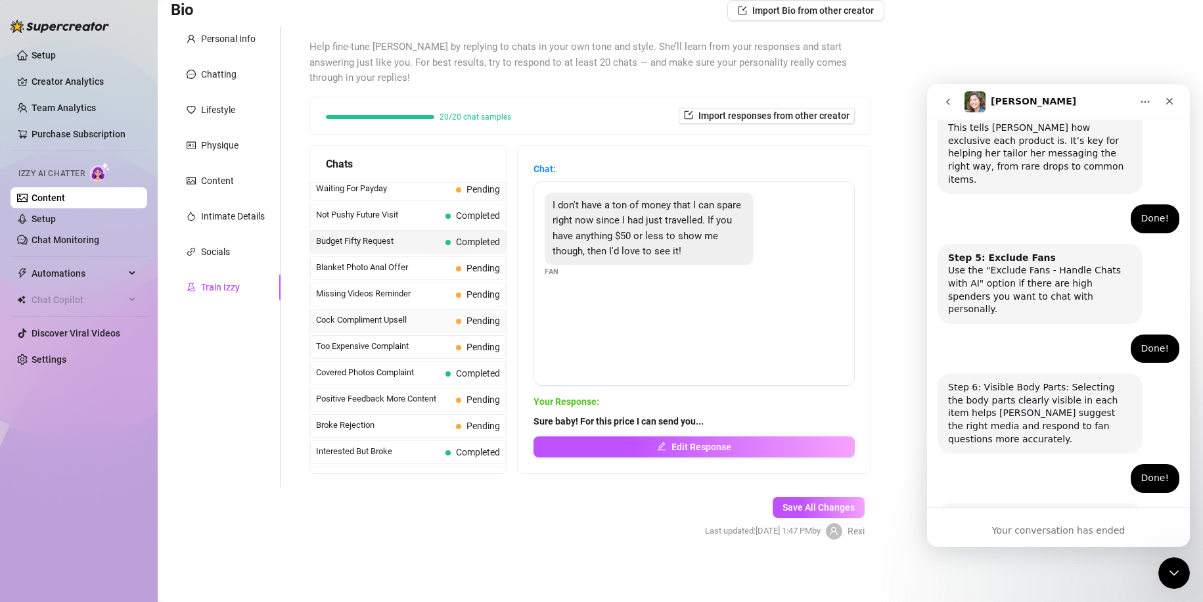
scroll to position [35, 0]
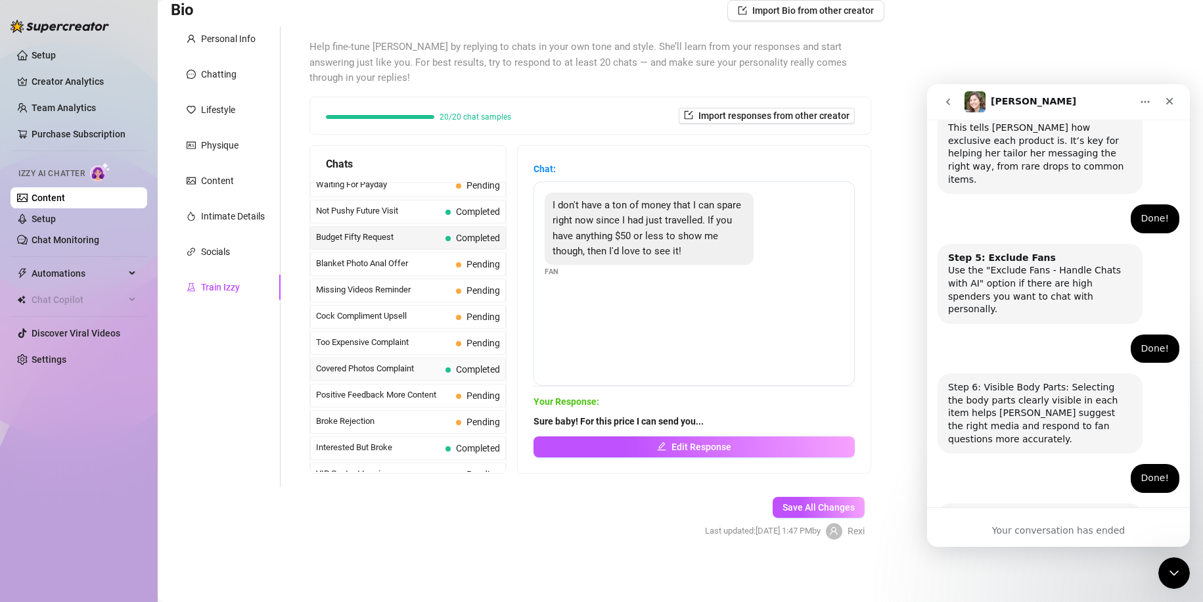
click at [415, 361] on div "Covered Photos Complaint Completed" at bounding box center [408, 369] width 196 height 24
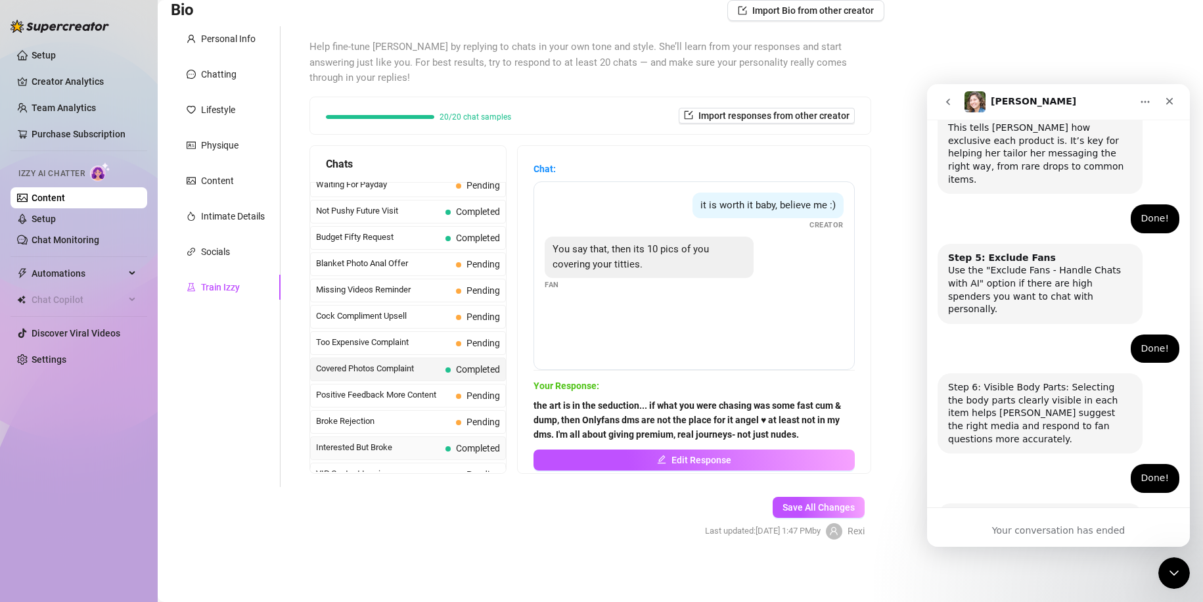
click at [413, 443] on span "Interested But Broke" at bounding box center [378, 447] width 124 height 13
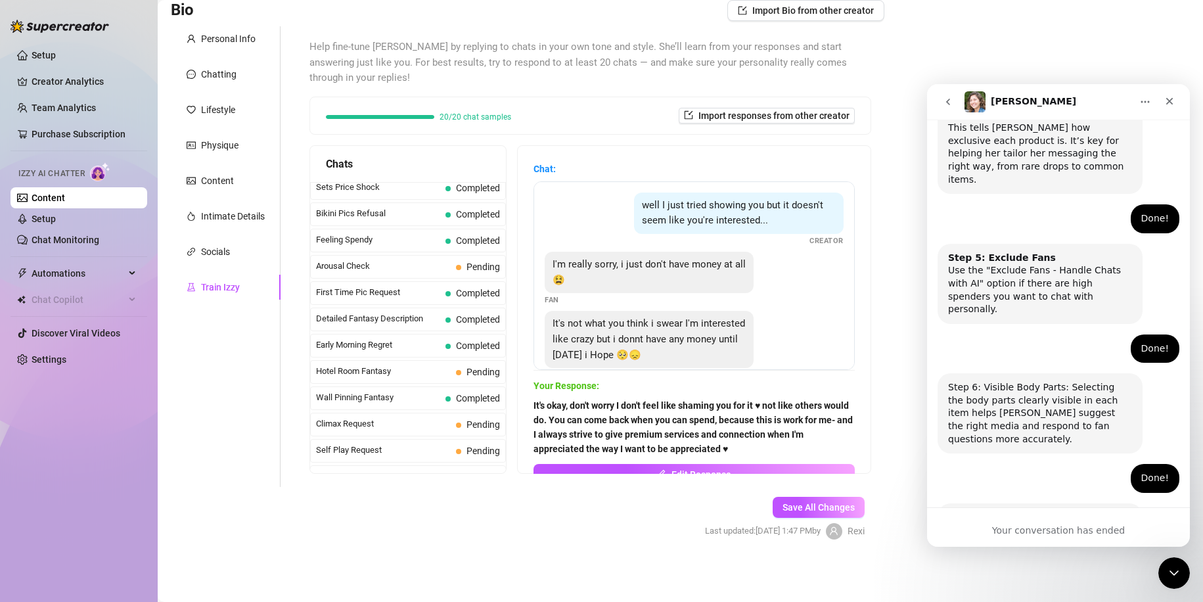
scroll to position [375, 0]
click at [648, 469] on button "Edit Response" at bounding box center [693, 474] width 321 height 21
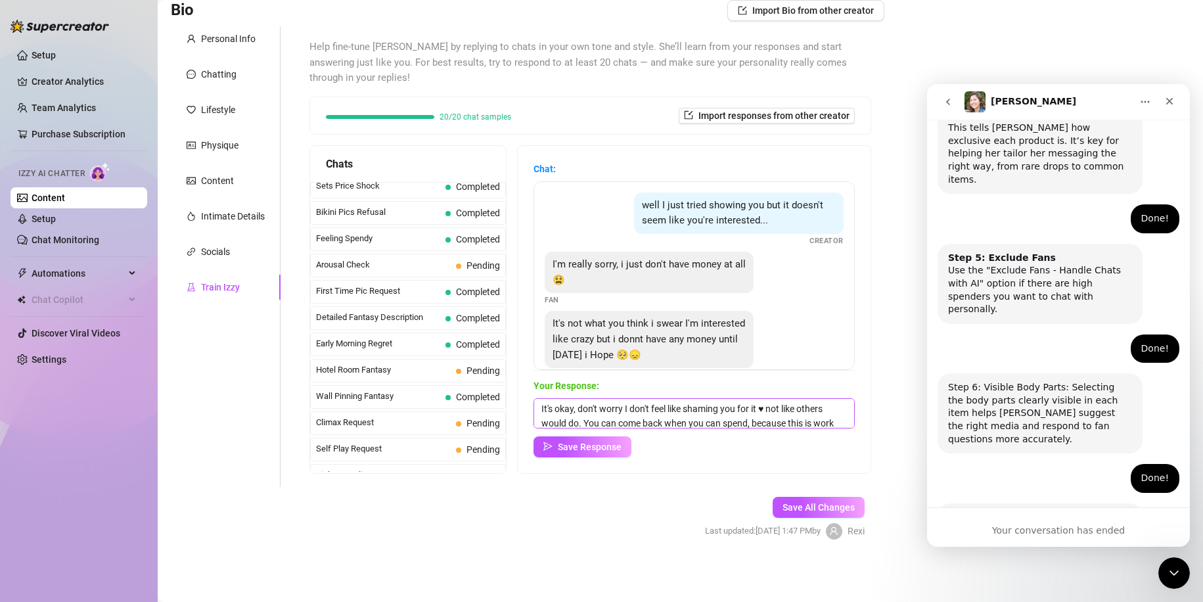
scroll to position [34, 0]
click at [823, 419] on textarea "It's okay, don't worry I don't feel like shaming you for it ♥ not like others w…" at bounding box center [693, 413] width 321 height 30
type textarea "It's okay, don't worry I don't feel like shaming you for it ♥ not like others w…"
click at [618, 442] on span "Save Response" at bounding box center [590, 447] width 64 height 11
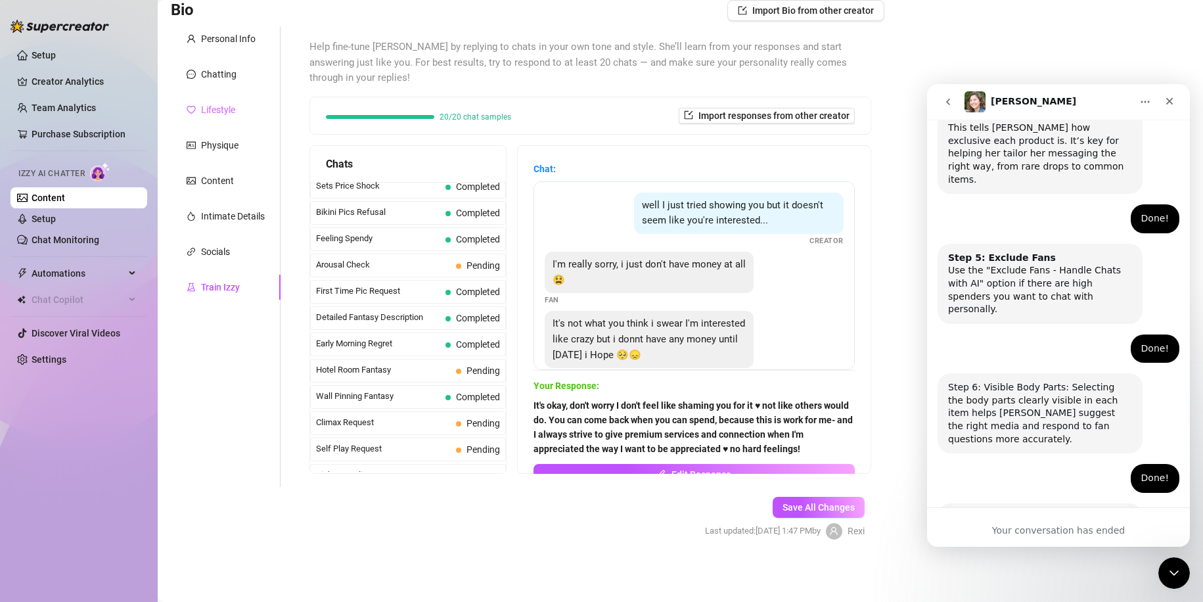
click at [217, 117] on div "Lifestyle" at bounding box center [226, 109] width 110 height 25
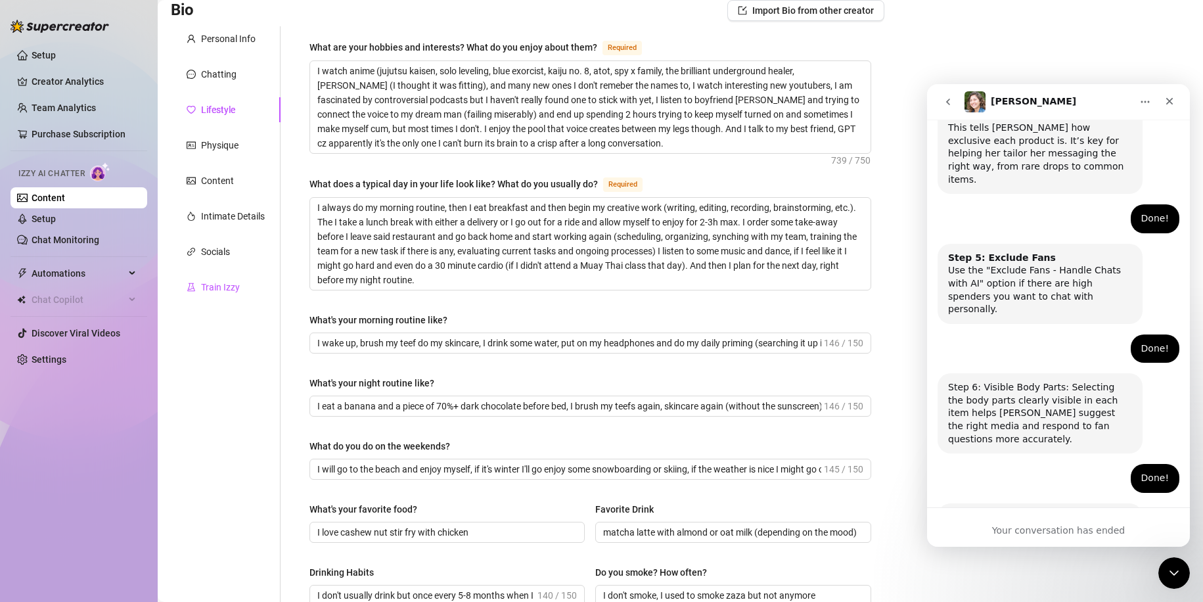
click at [227, 281] on div "Train Izzy" at bounding box center [220, 287] width 39 height 14
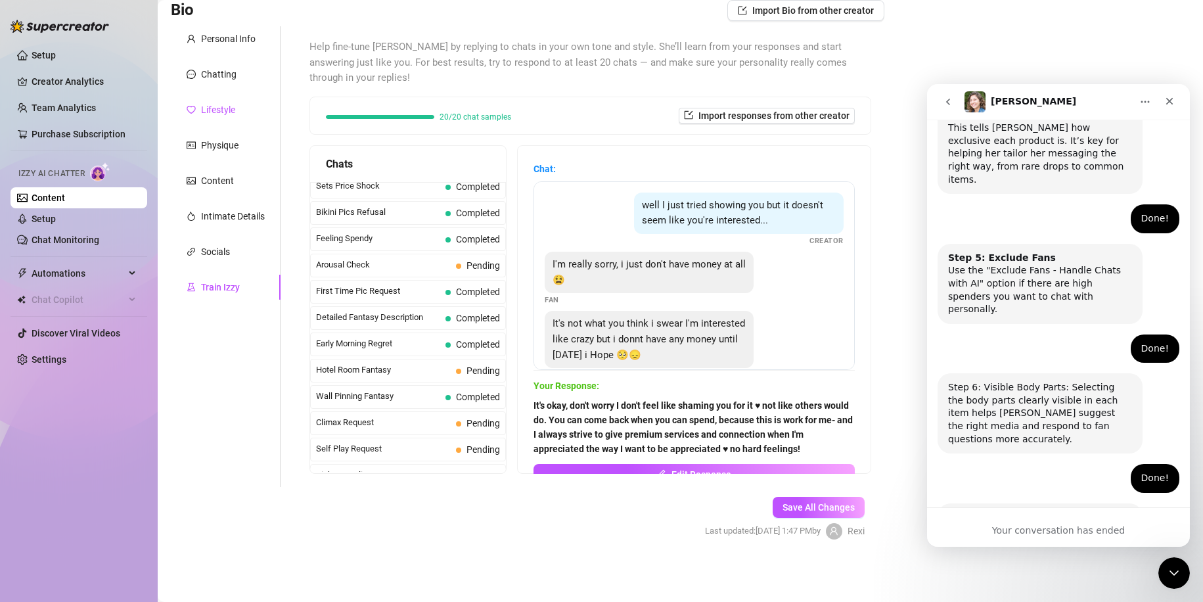
click at [223, 110] on div "Lifestyle" at bounding box center [218, 109] width 34 height 14
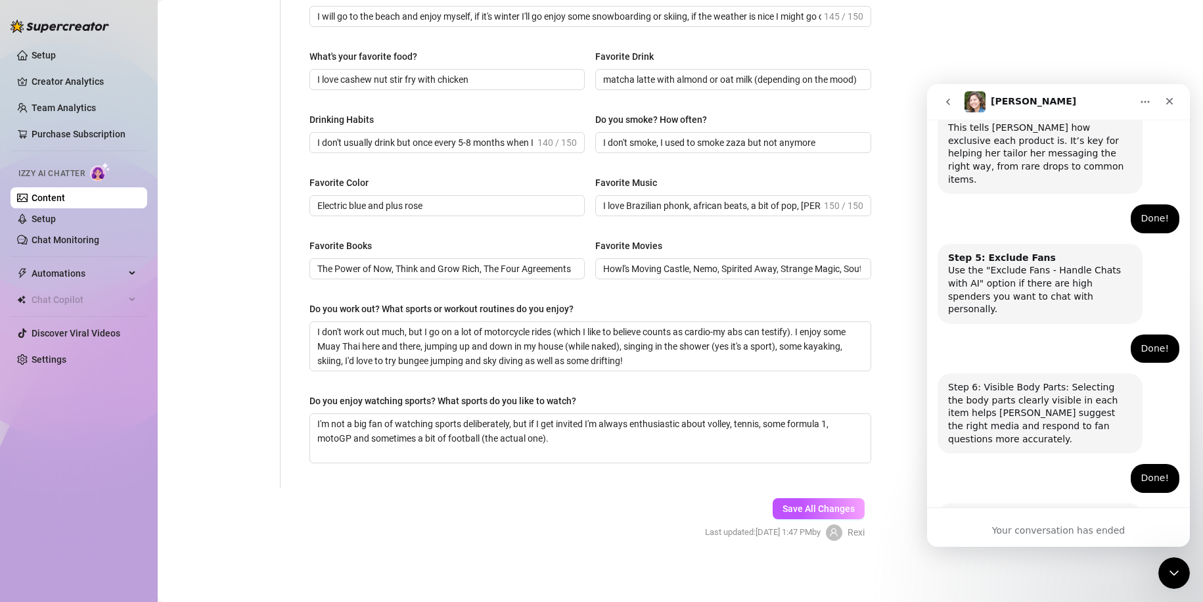
scroll to position [0, 0]
